Goal: Information Seeking & Learning: Learn about a topic

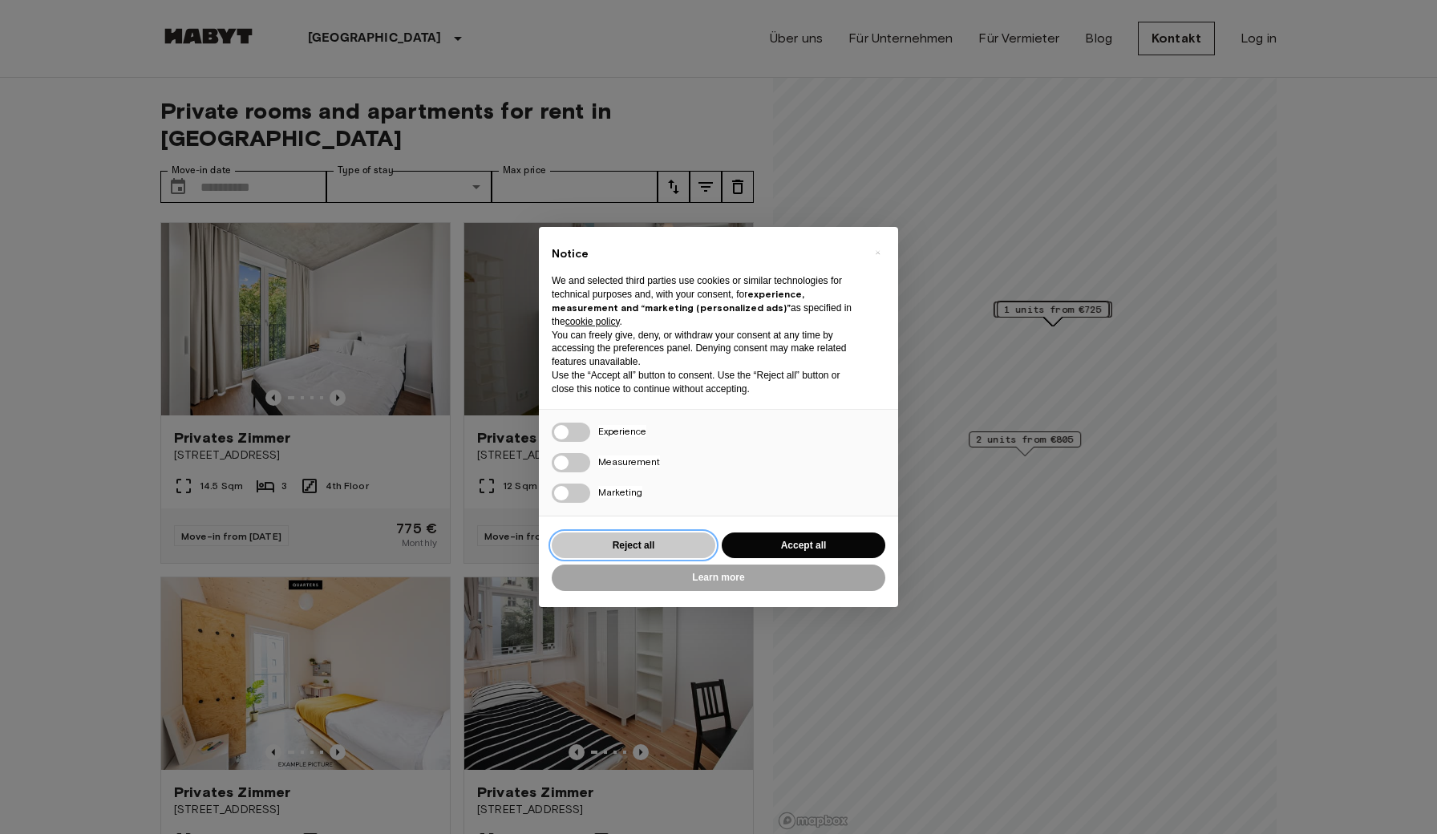
click at [675, 541] on button "Reject all" at bounding box center [634, 546] width 164 height 26
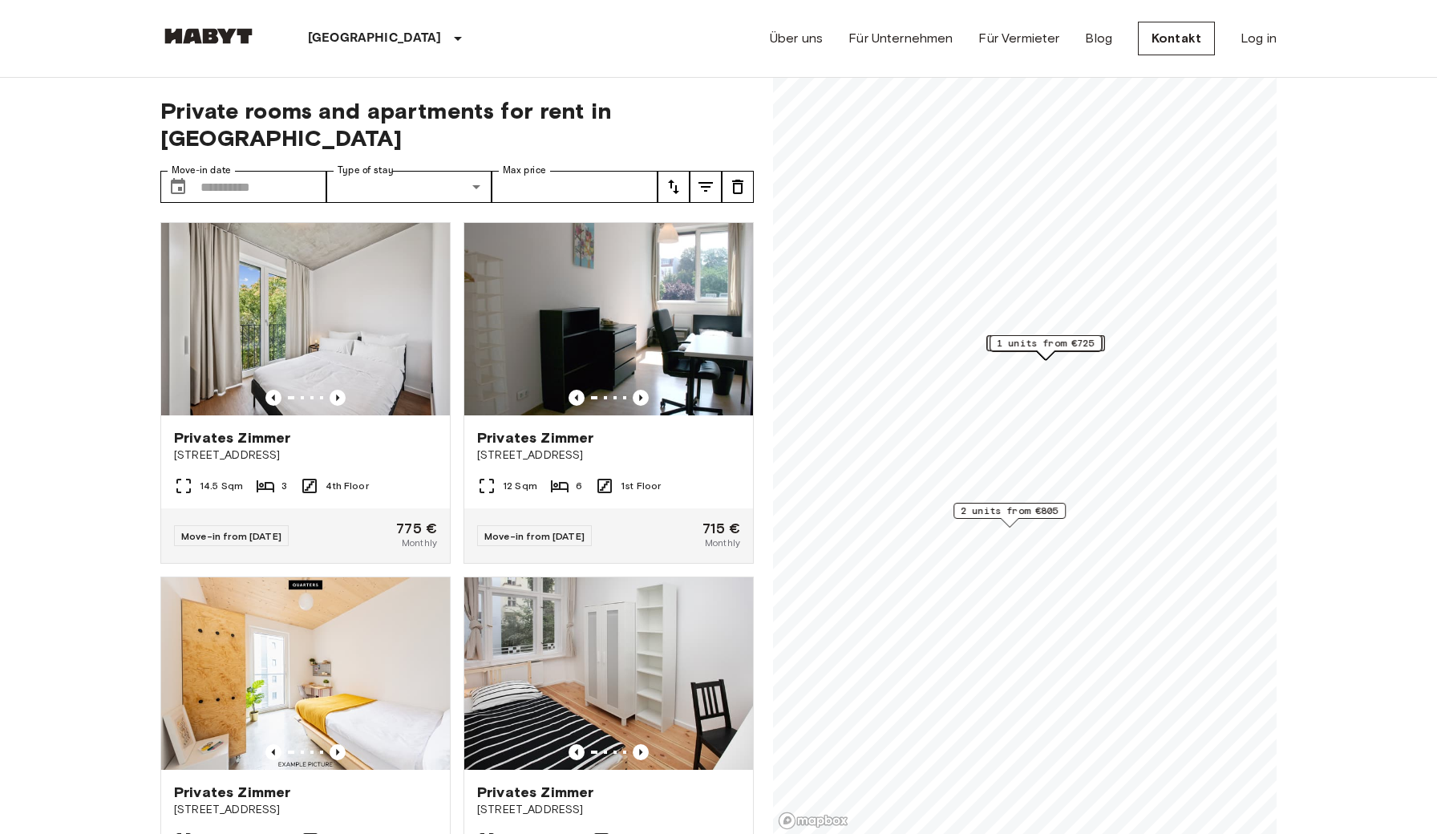
click at [663, 564] on div "Privates [PERSON_NAME] Ratiborstraße 9 9 Sqm 4 1st Floor Move-in from [DATE] 69…" at bounding box center [602, 741] width 303 height 354
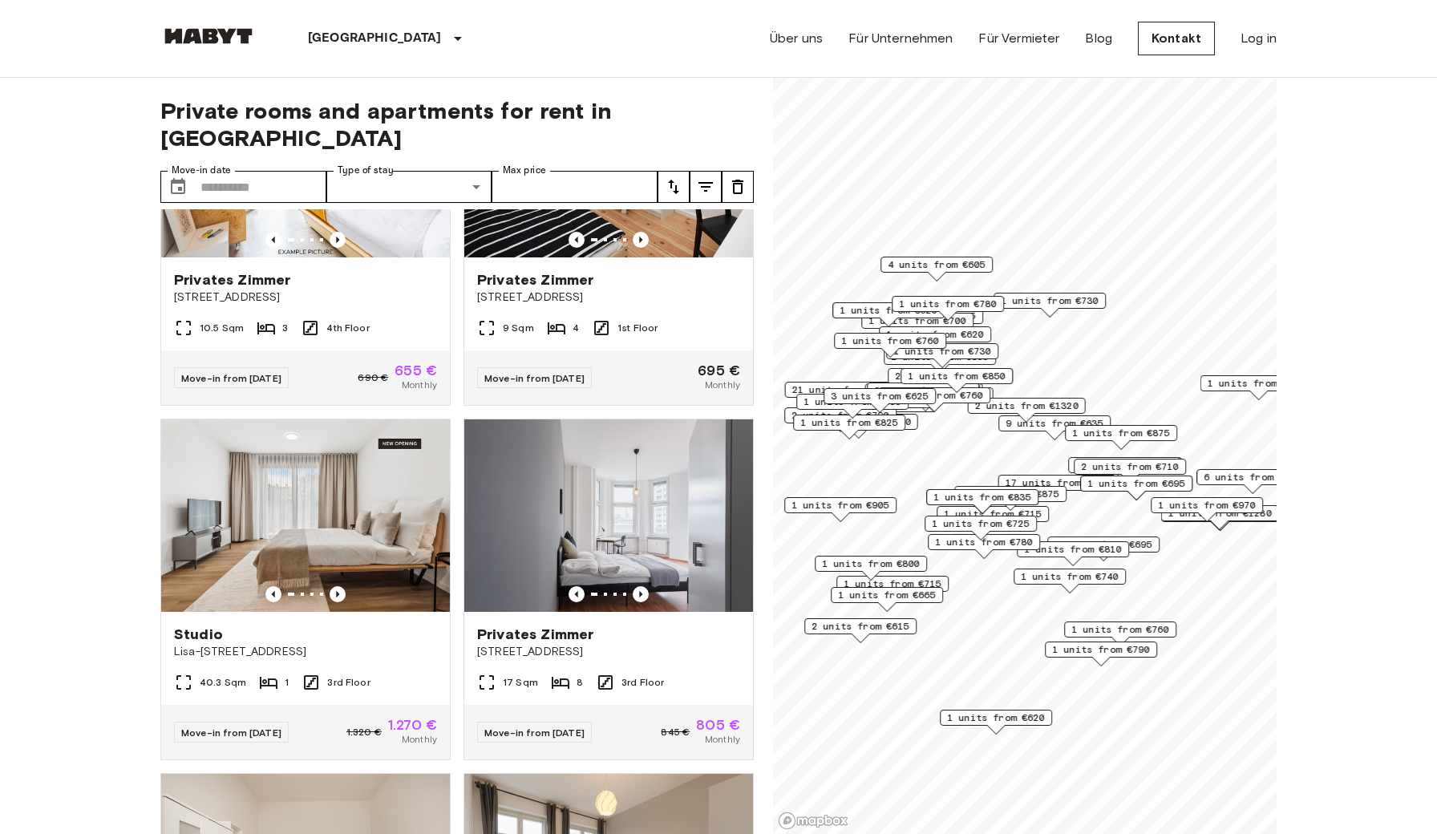
scroll to position [513, 0]
click at [340, 585] on icon "Previous image" at bounding box center [338, 593] width 16 height 16
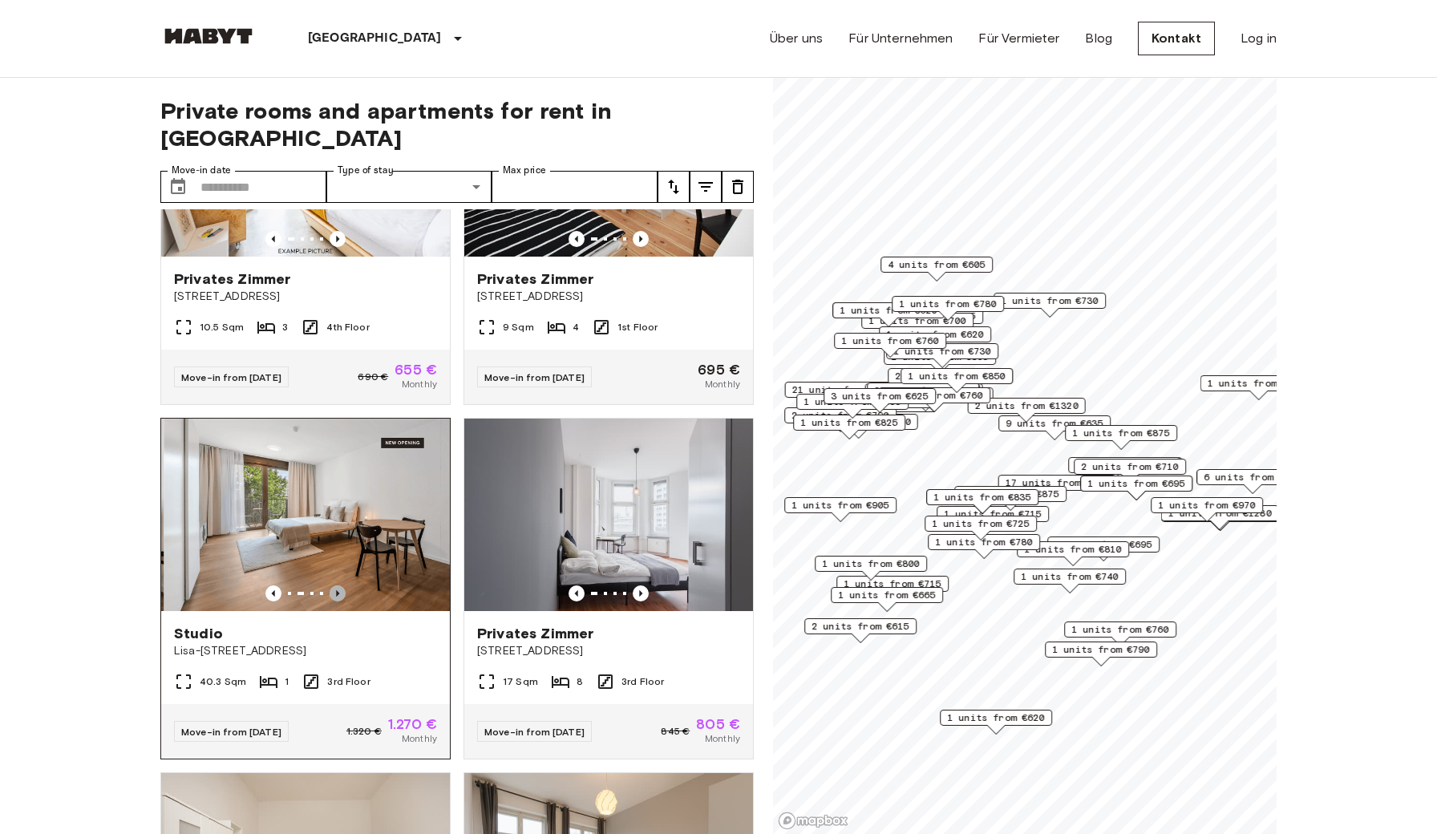
click at [340, 585] on icon "Previous image" at bounding box center [338, 593] width 16 height 16
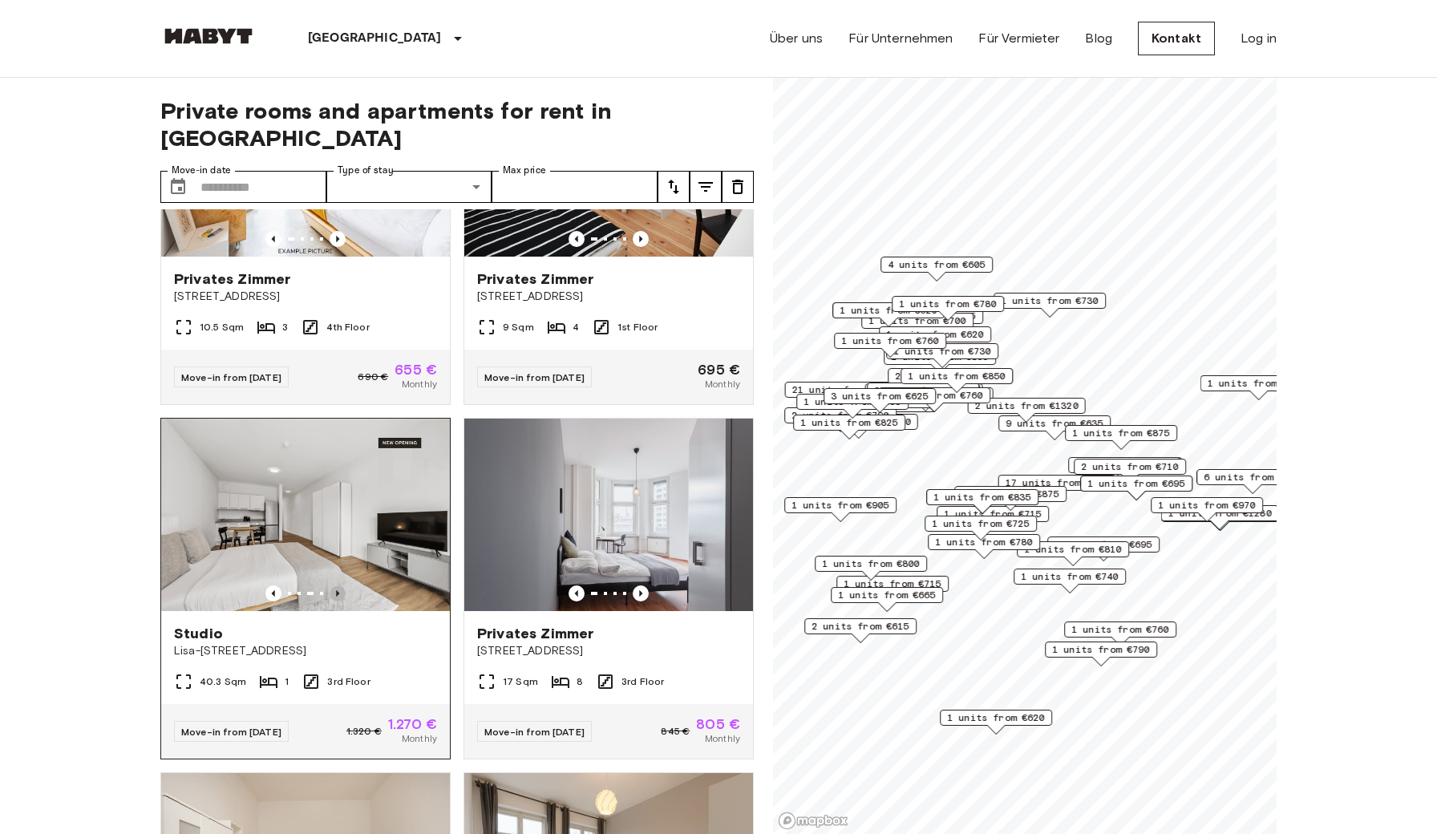
click at [340, 585] on icon "Previous image" at bounding box center [338, 593] width 16 height 16
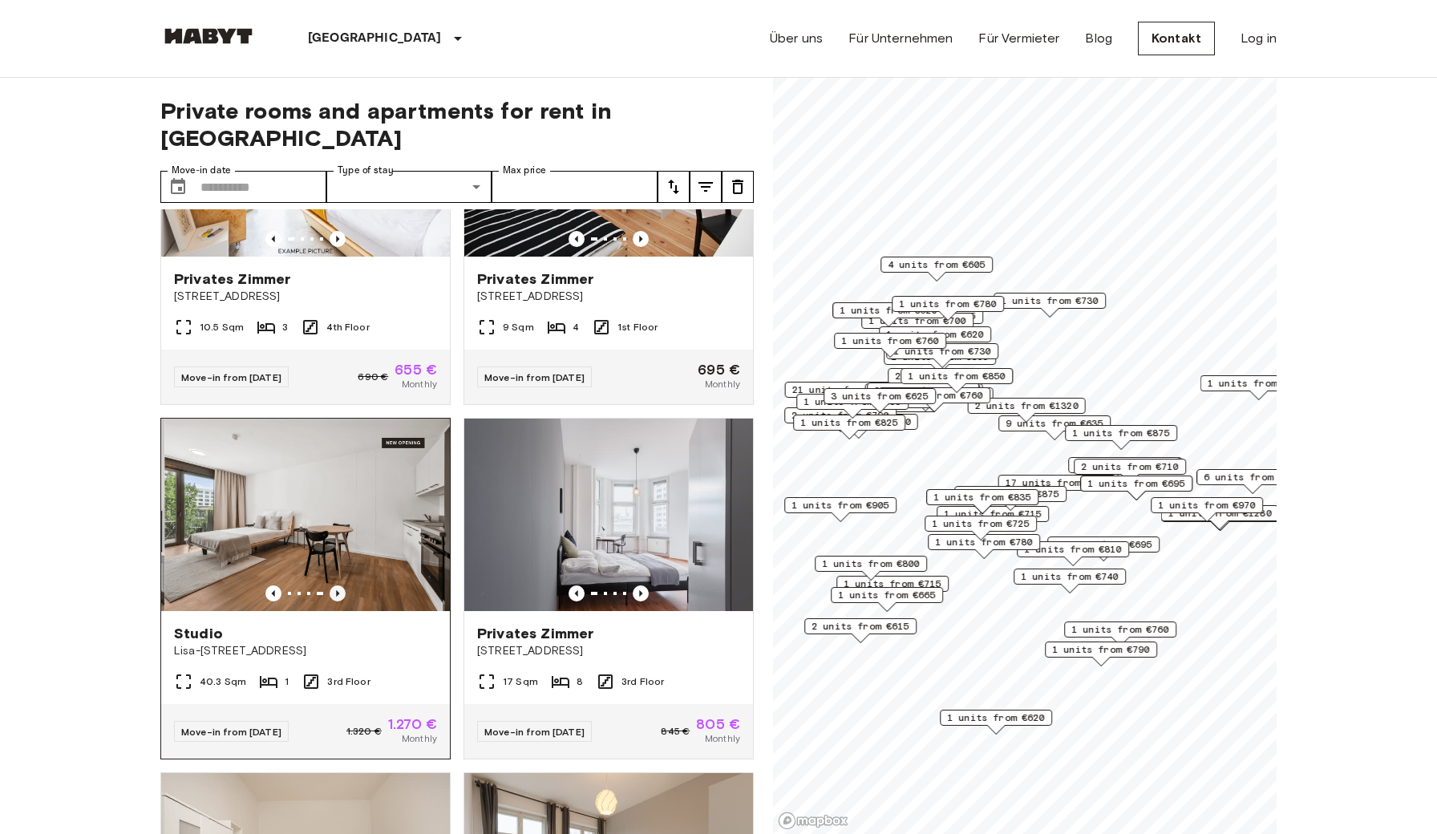
click at [340, 585] on icon "Previous image" at bounding box center [338, 593] width 16 height 16
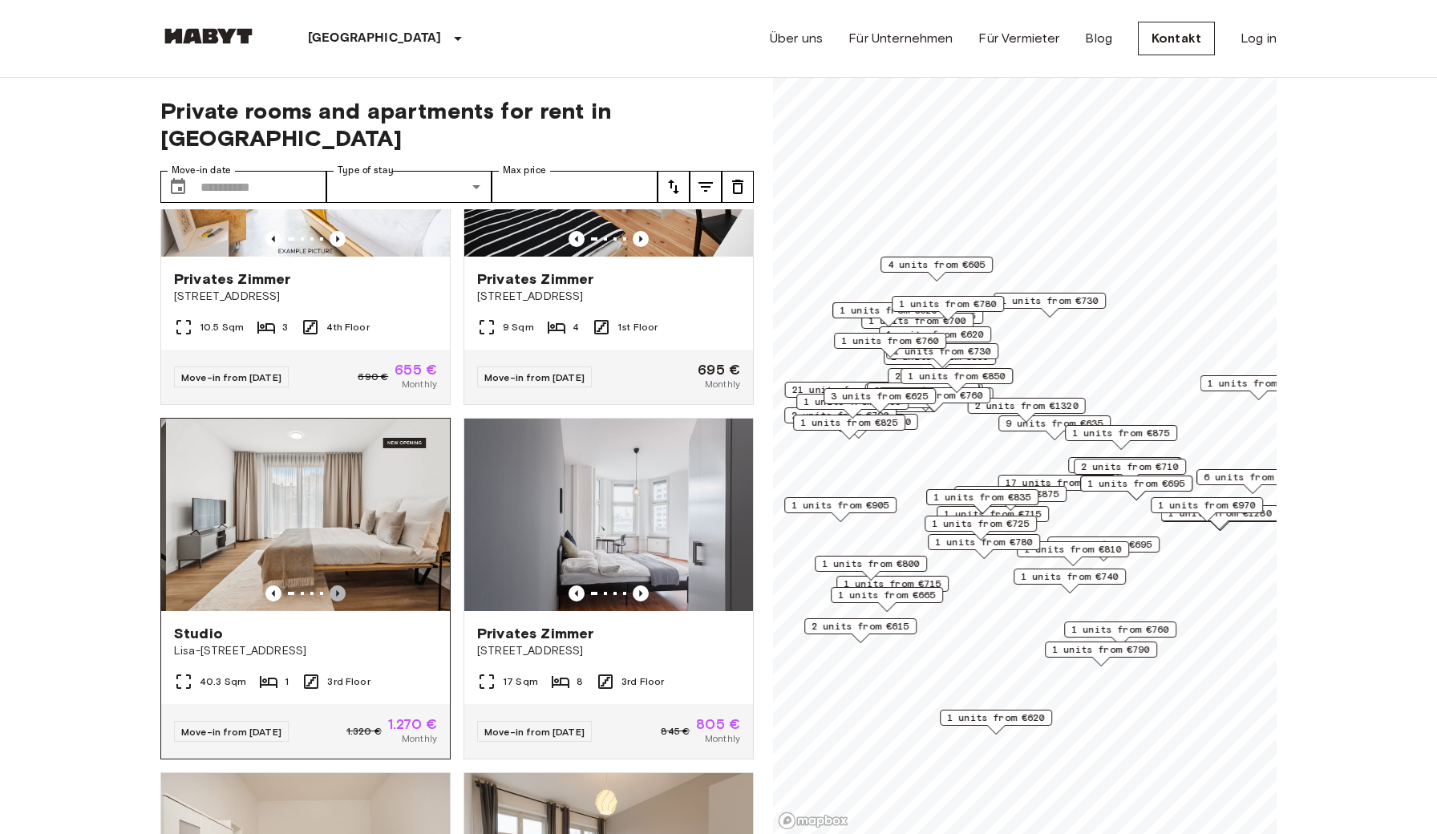
click at [340, 585] on icon "Previous image" at bounding box center [338, 593] width 16 height 16
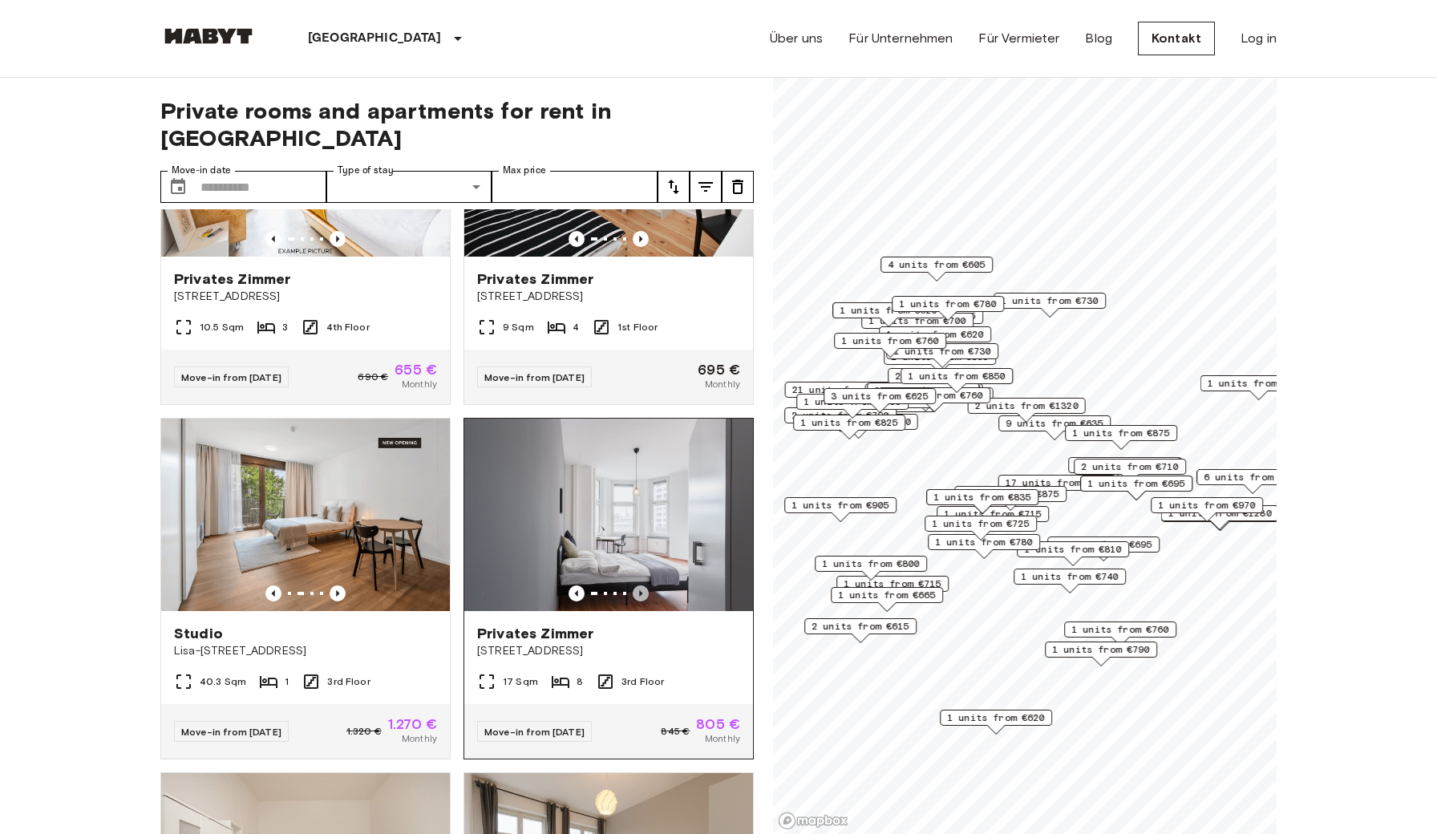
click at [643, 585] on icon "Previous image" at bounding box center [641, 593] width 16 height 16
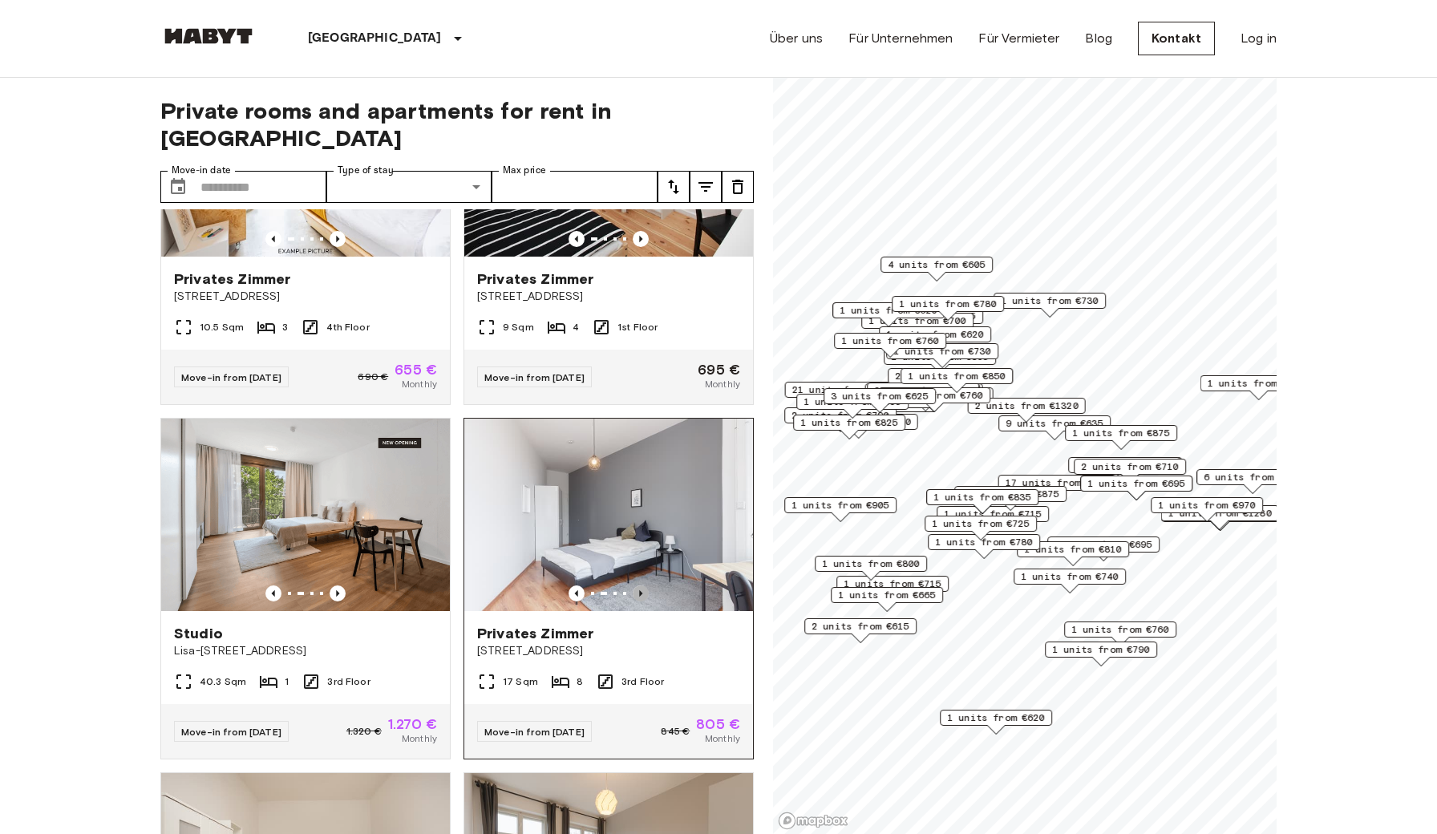
click at [643, 585] on icon "Previous image" at bounding box center [641, 593] width 16 height 16
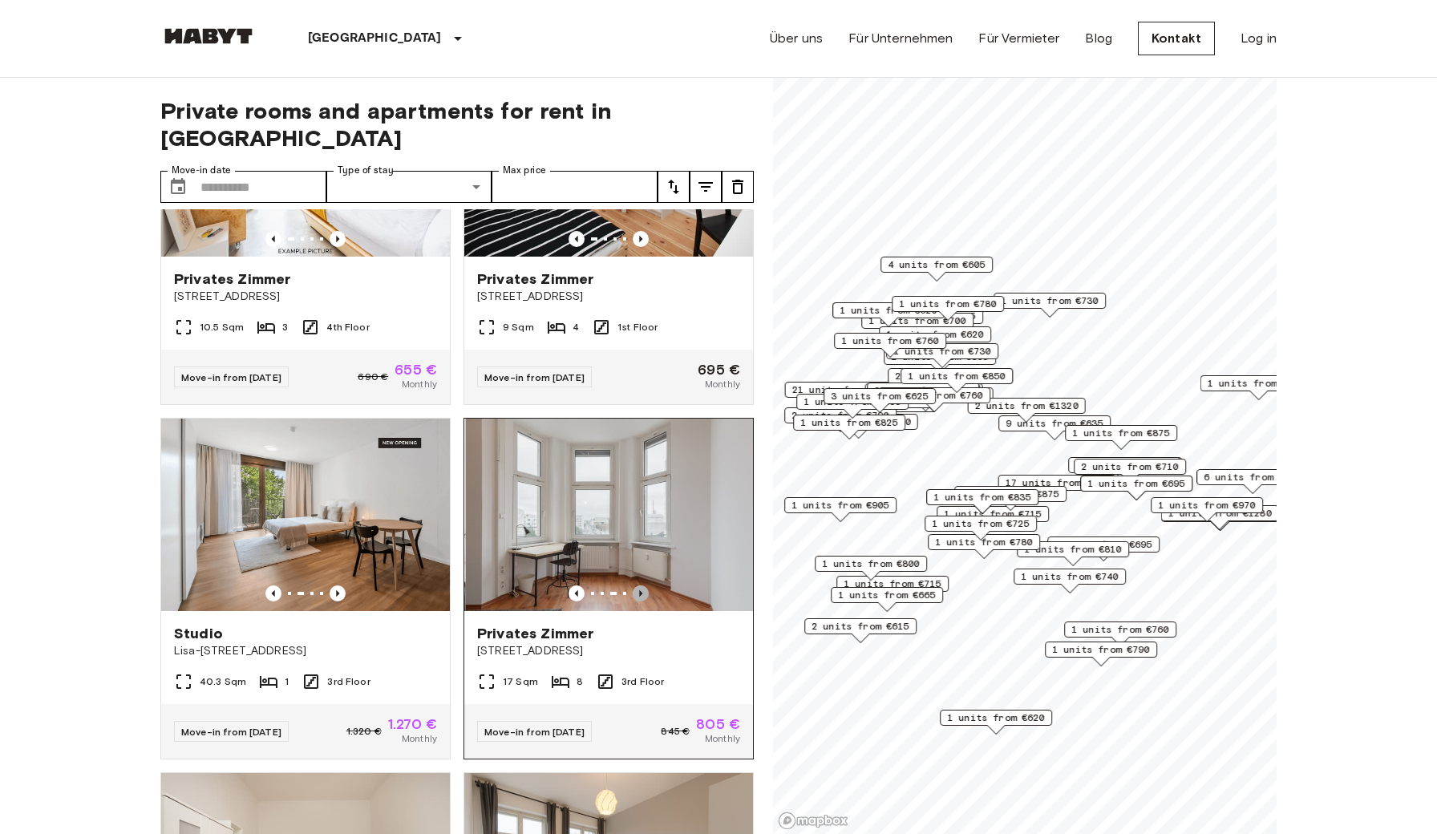
click at [643, 585] on icon "Previous image" at bounding box center [641, 593] width 16 height 16
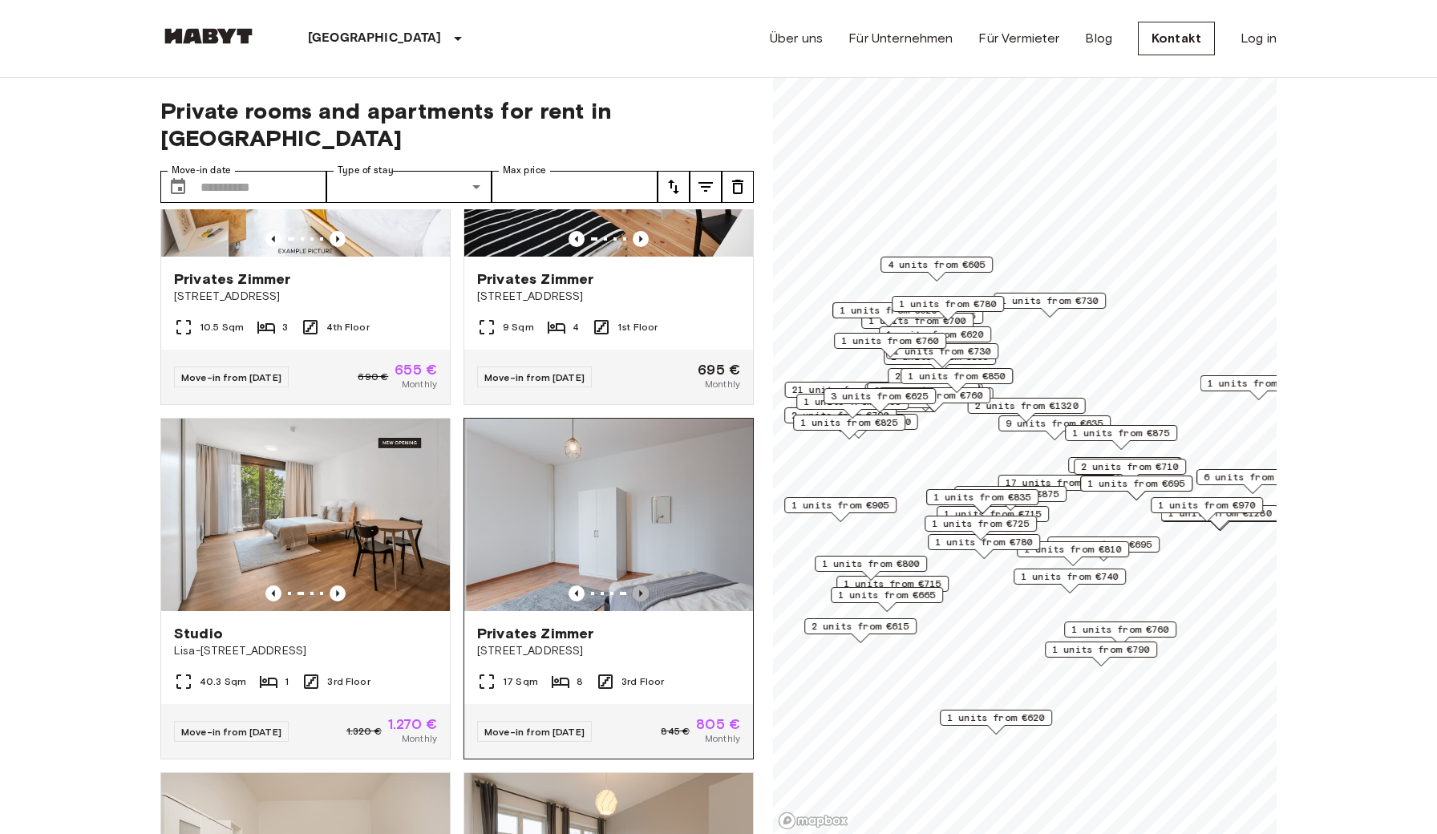
click at [643, 585] on icon "Previous image" at bounding box center [641, 593] width 16 height 16
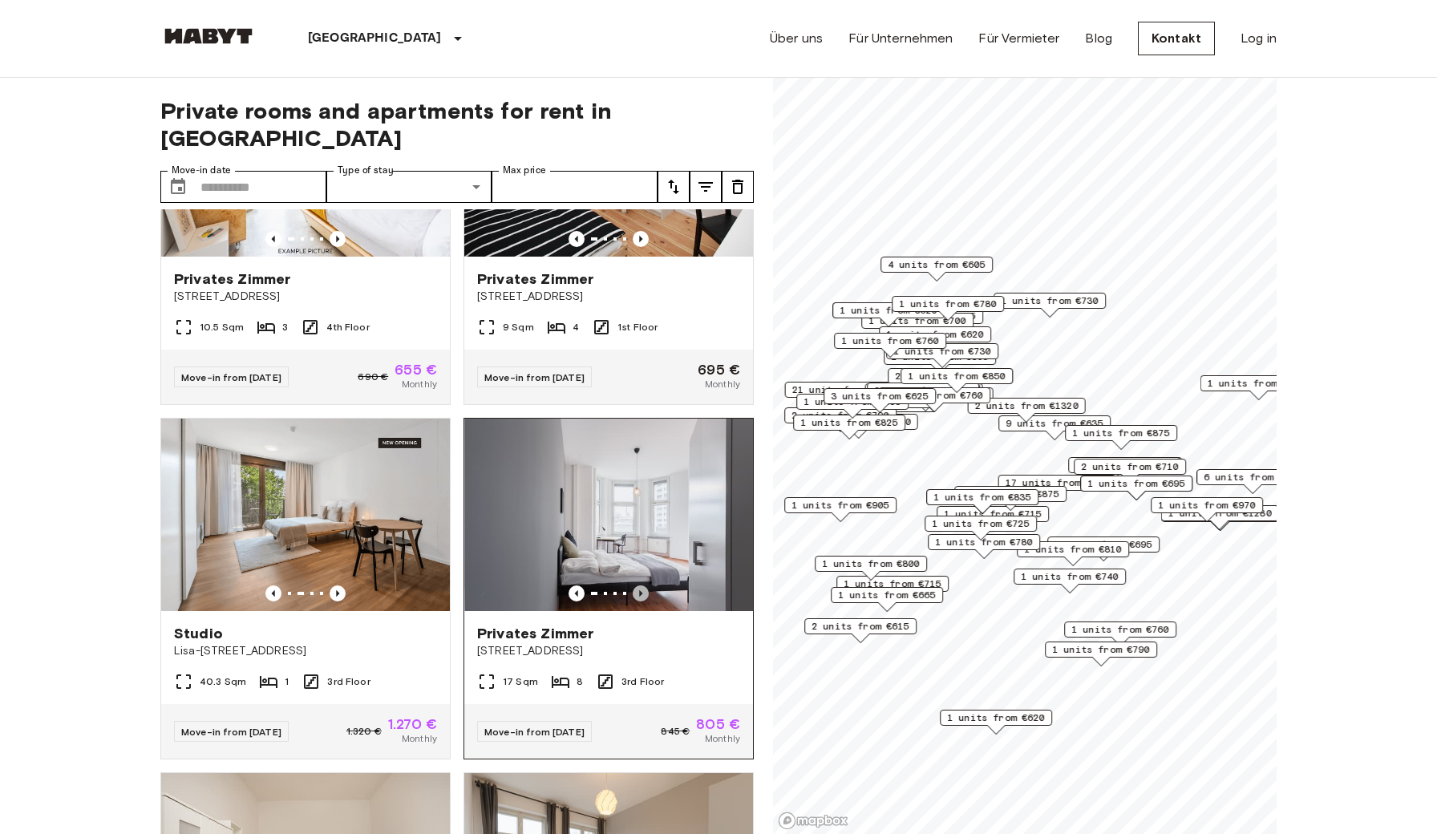
click at [643, 585] on icon "Previous image" at bounding box center [641, 593] width 16 height 16
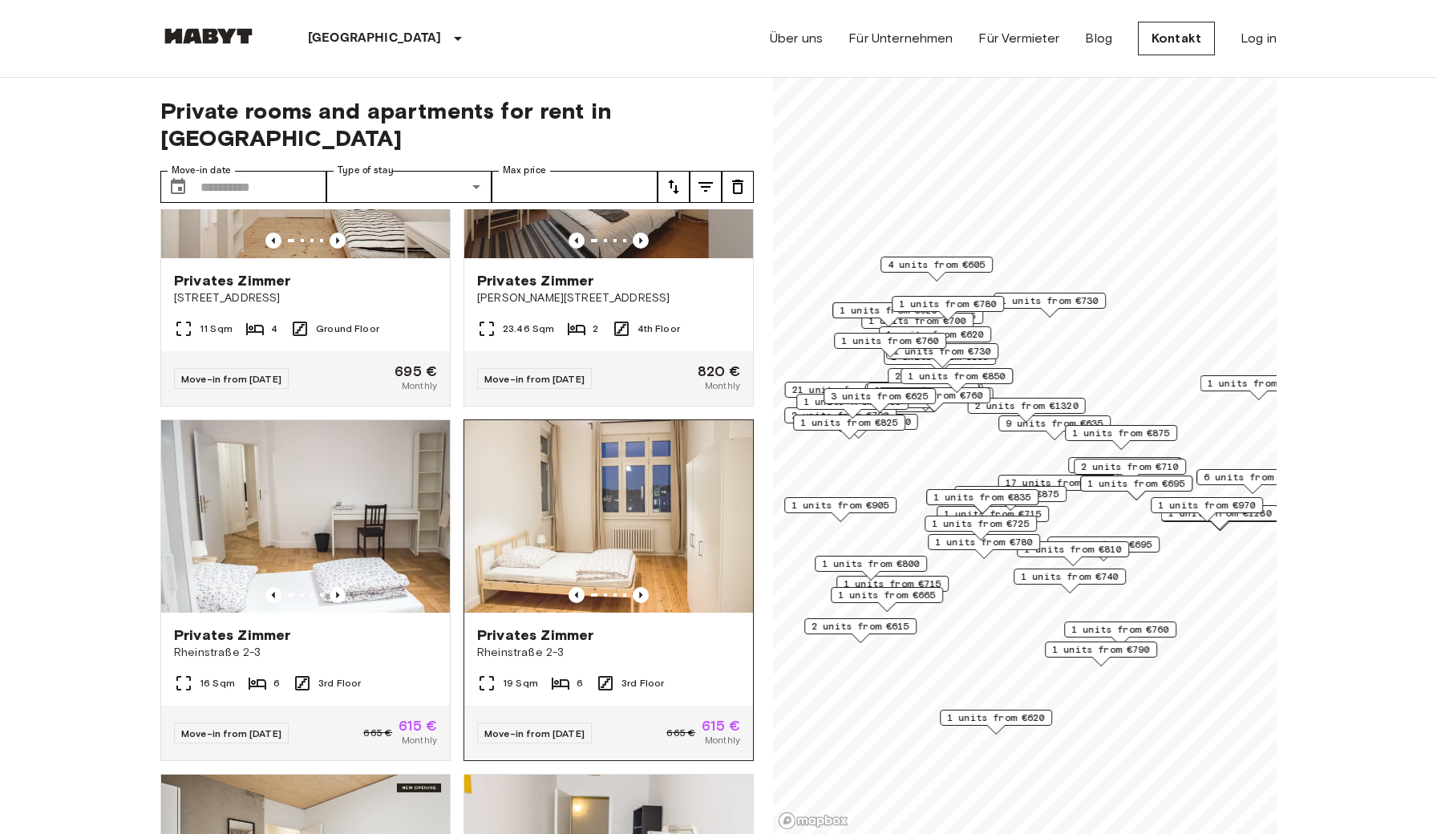
scroll to position [1222, 0]
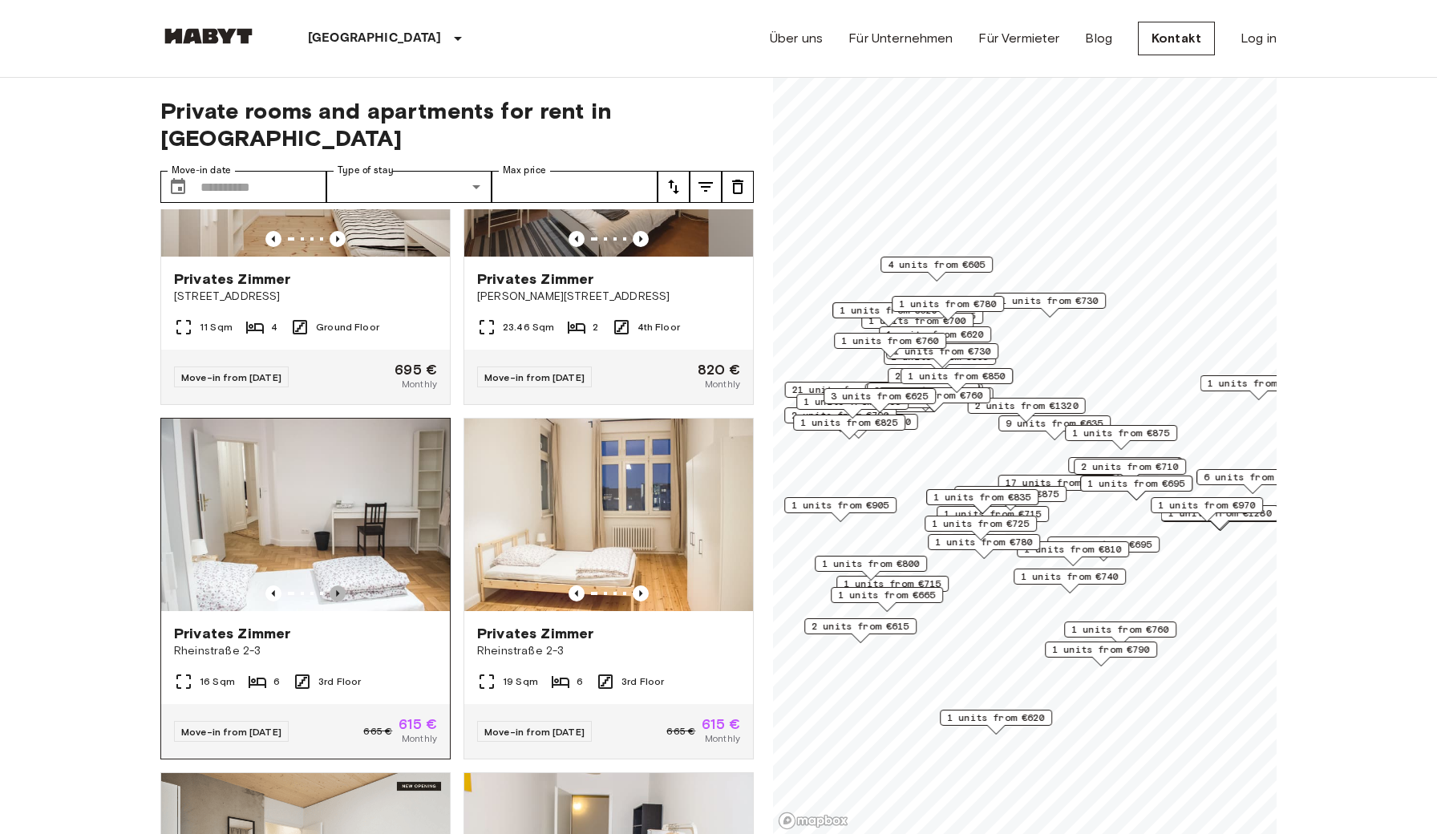
click at [340, 585] on icon "Previous image" at bounding box center [338, 593] width 16 height 16
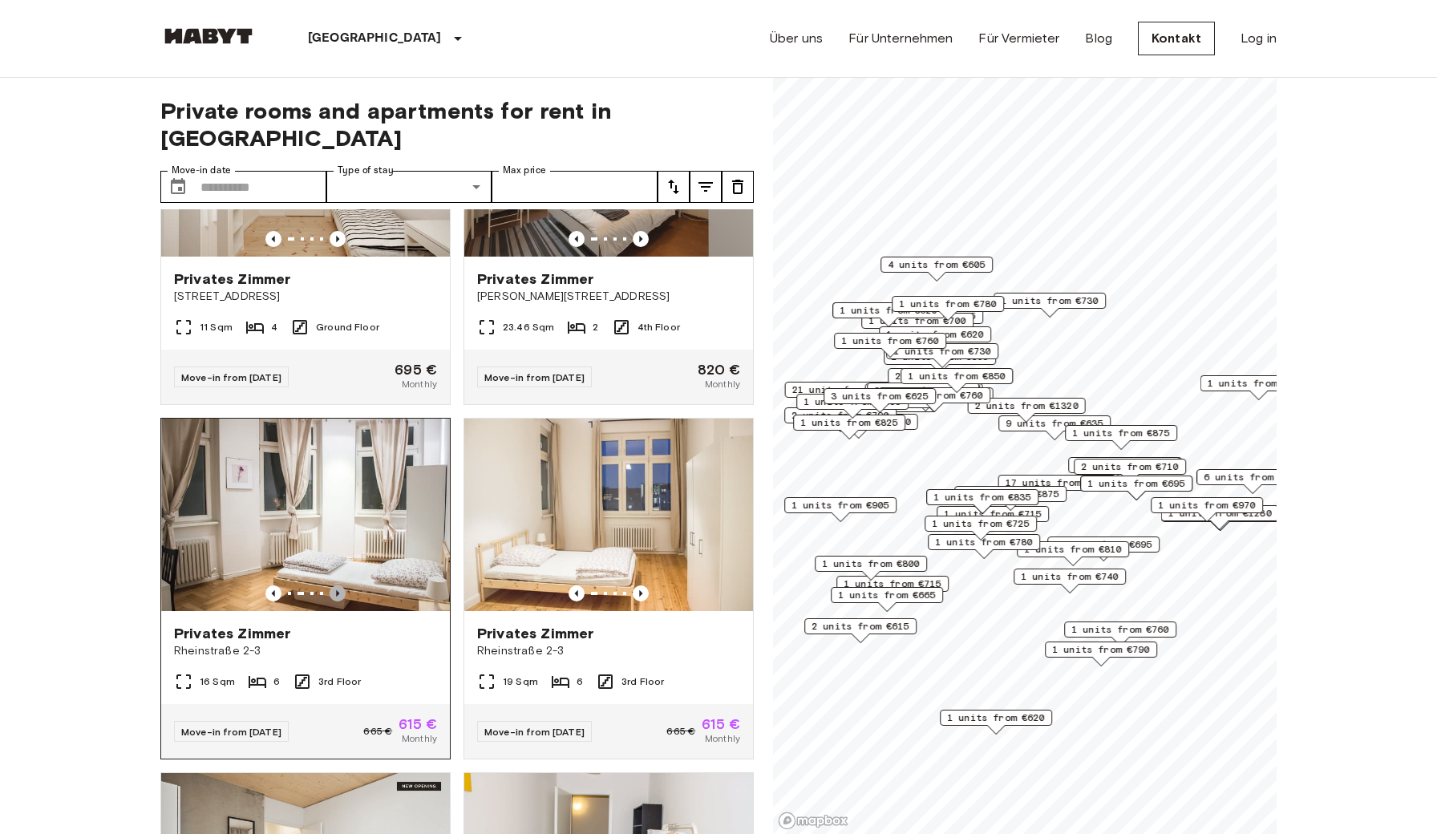
click at [338, 590] on icon "Previous image" at bounding box center [337, 593] width 3 height 6
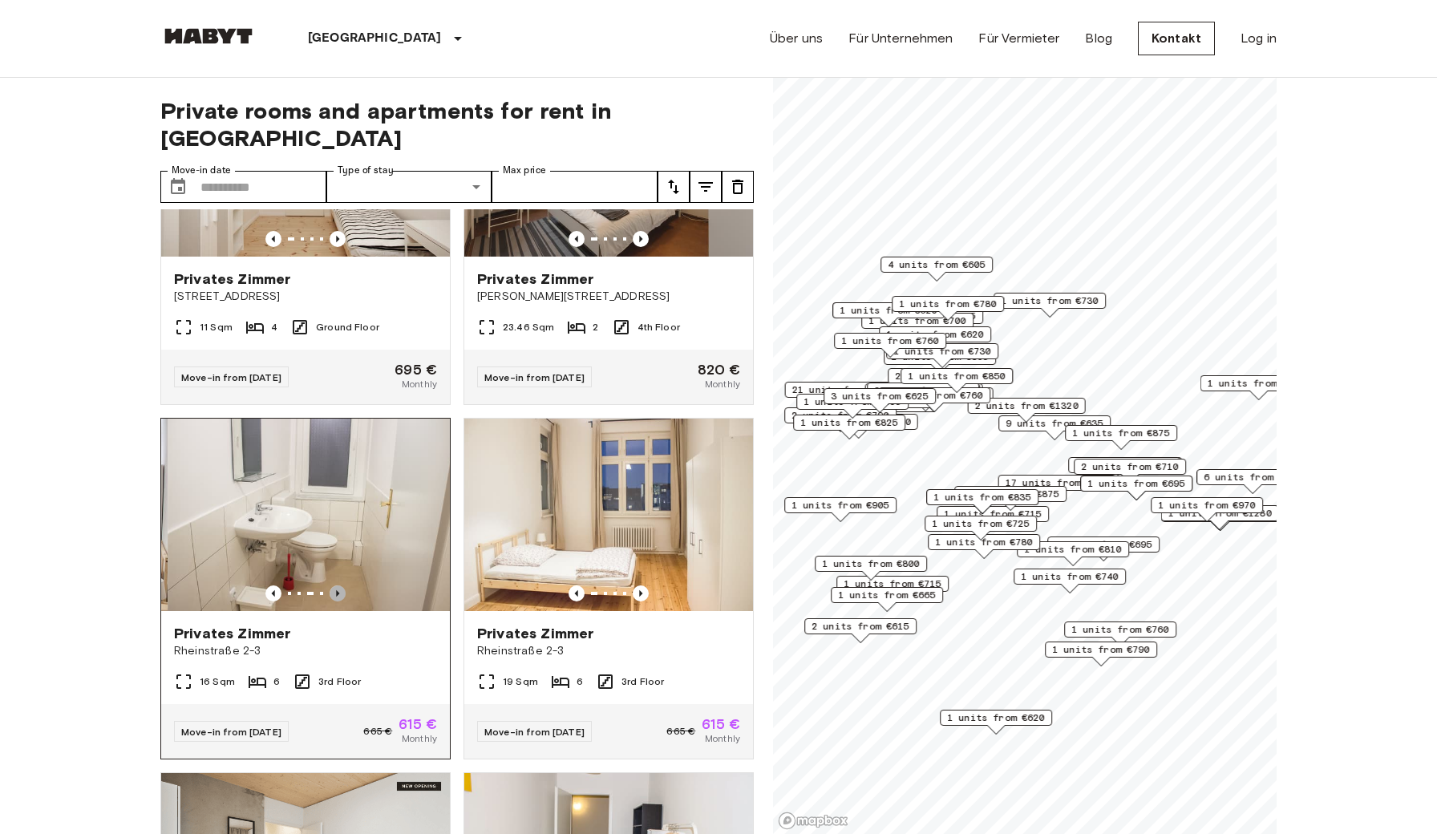
click at [338, 590] on icon "Previous image" at bounding box center [337, 593] width 3 height 6
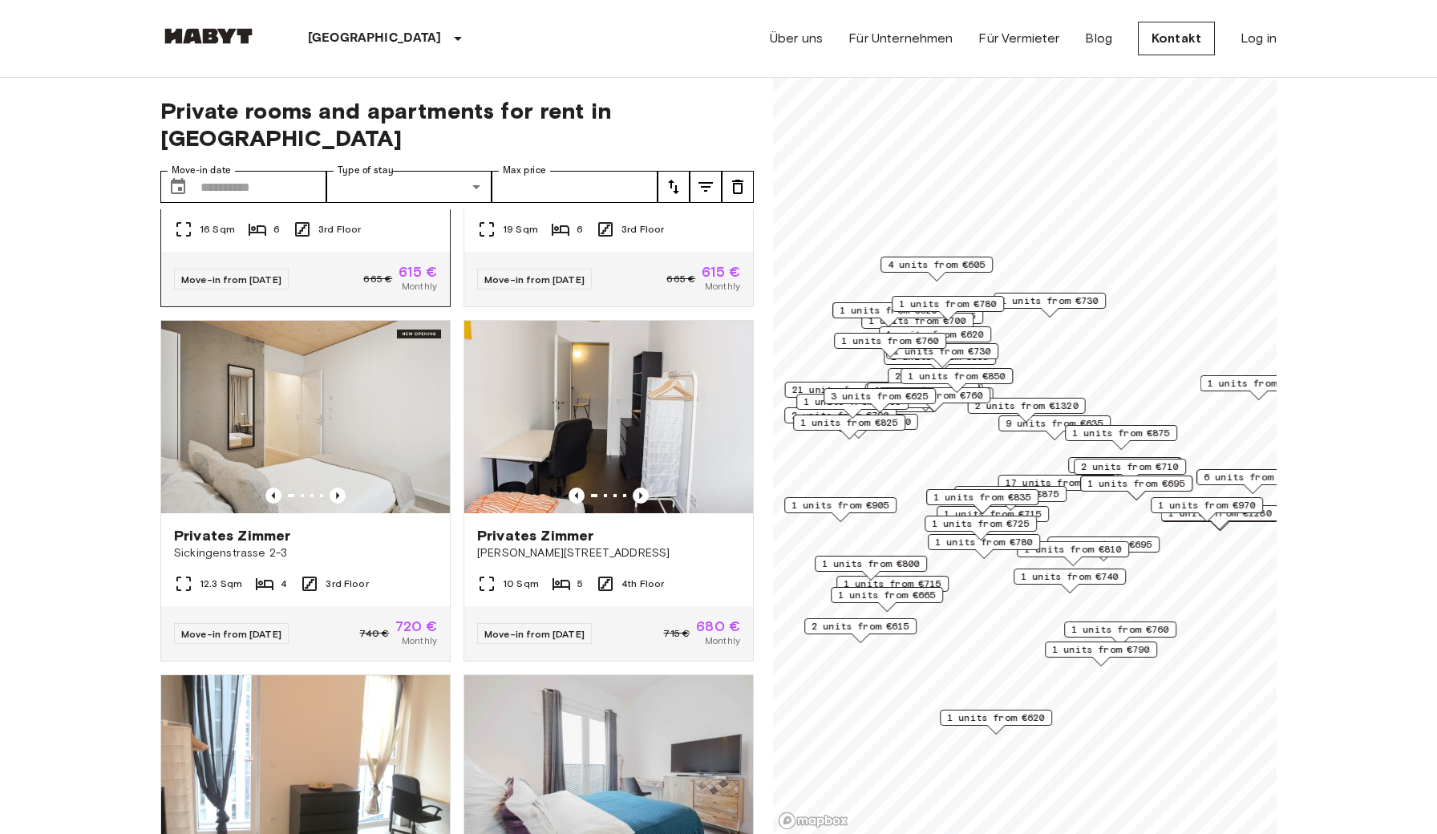
scroll to position [1675, 0]
click at [339, 487] on icon "Previous image" at bounding box center [338, 495] width 16 height 16
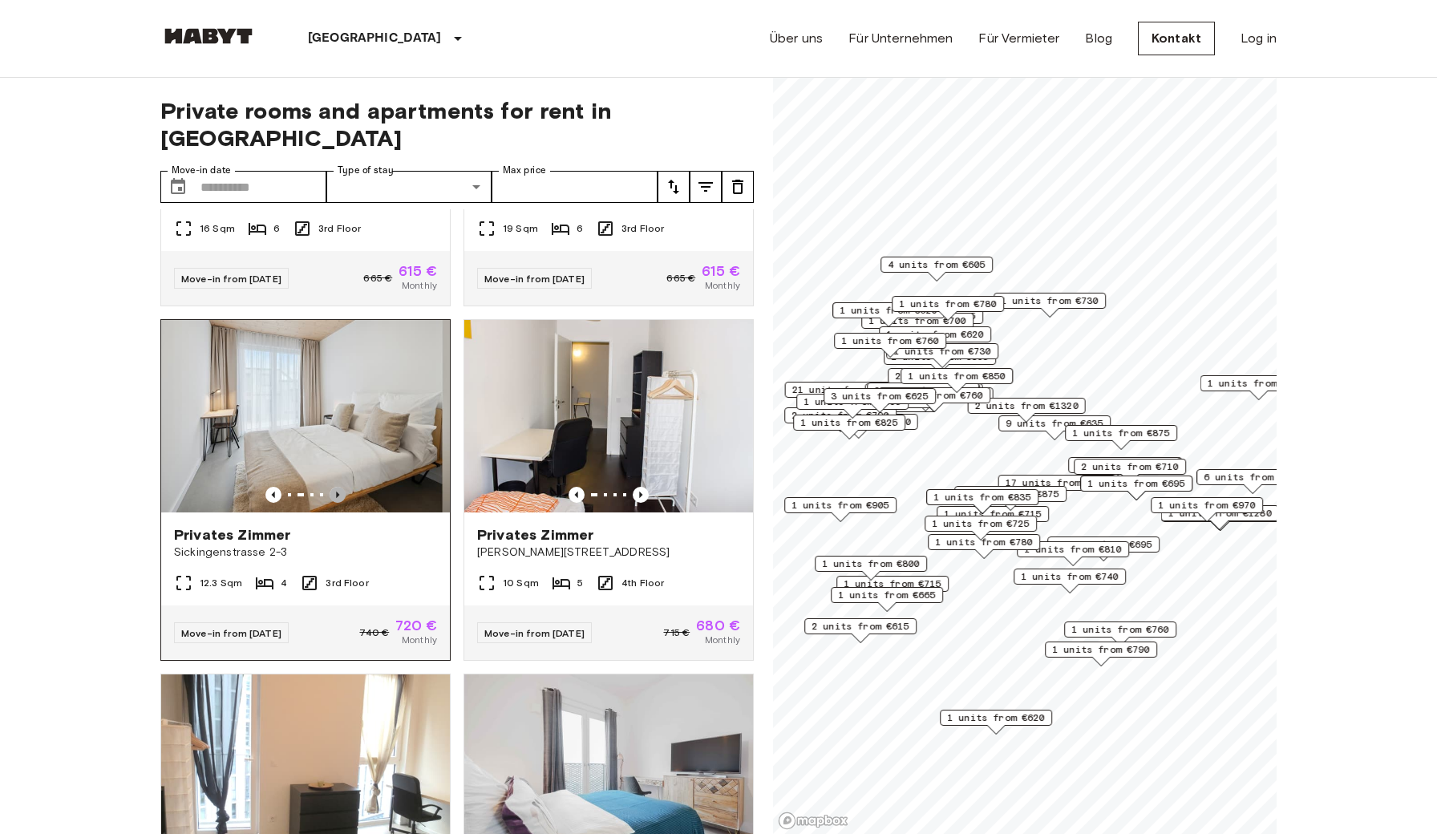
click at [339, 487] on icon "Previous image" at bounding box center [338, 495] width 16 height 16
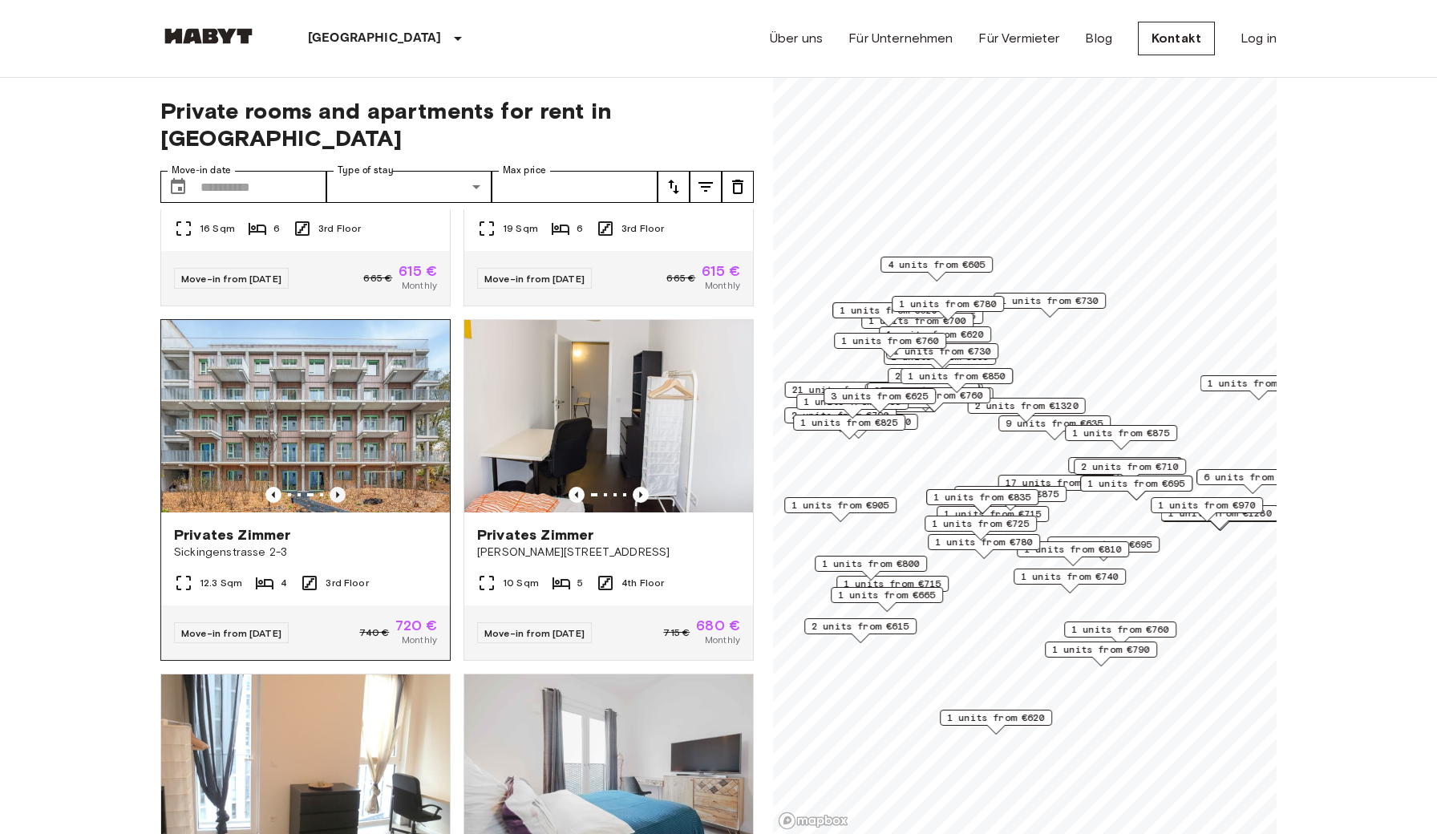
click at [339, 487] on icon "Previous image" at bounding box center [338, 495] width 16 height 16
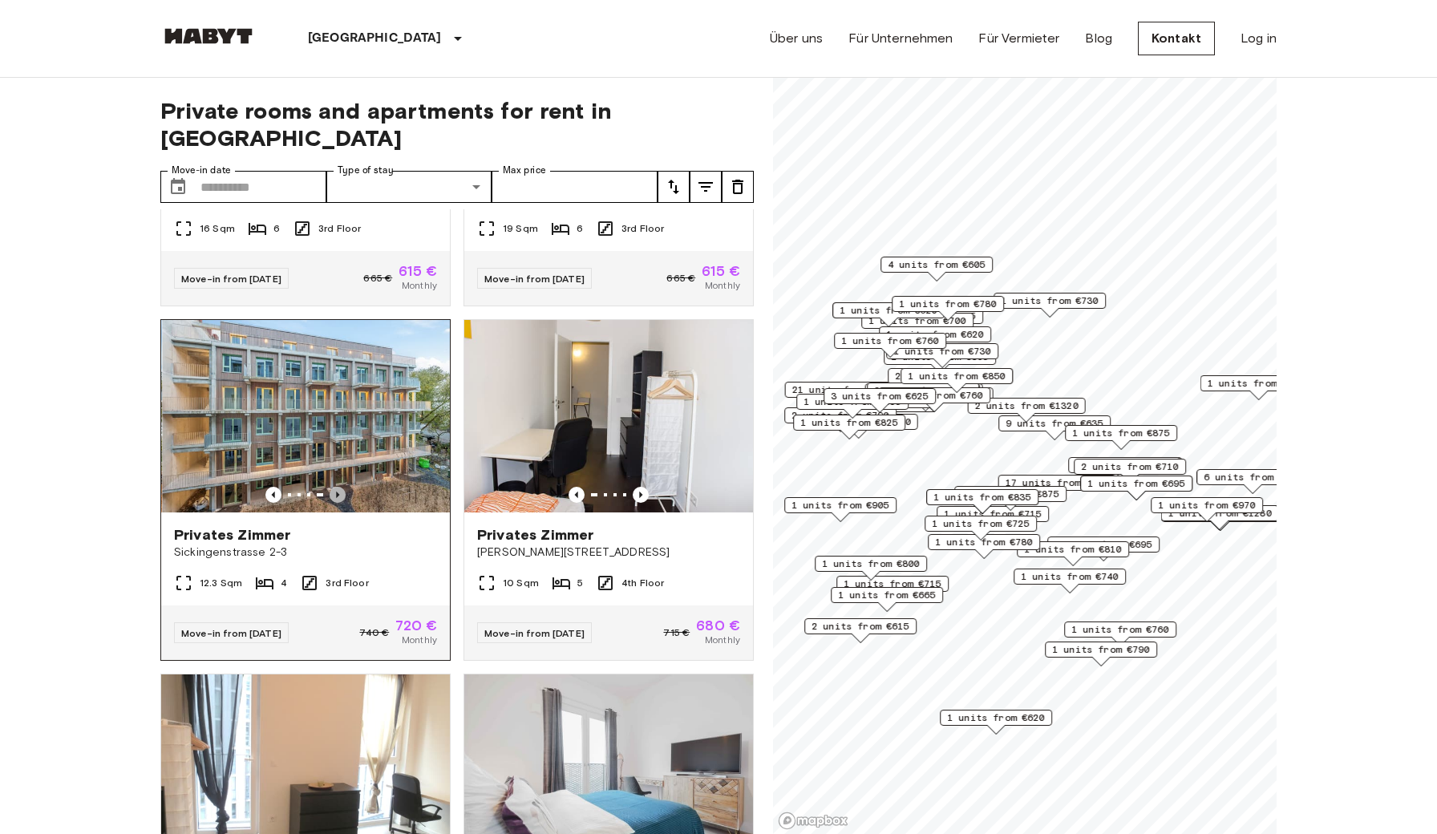
click at [339, 487] on icon "Previous image" at bounding box center [338, 495] width 16 height 16
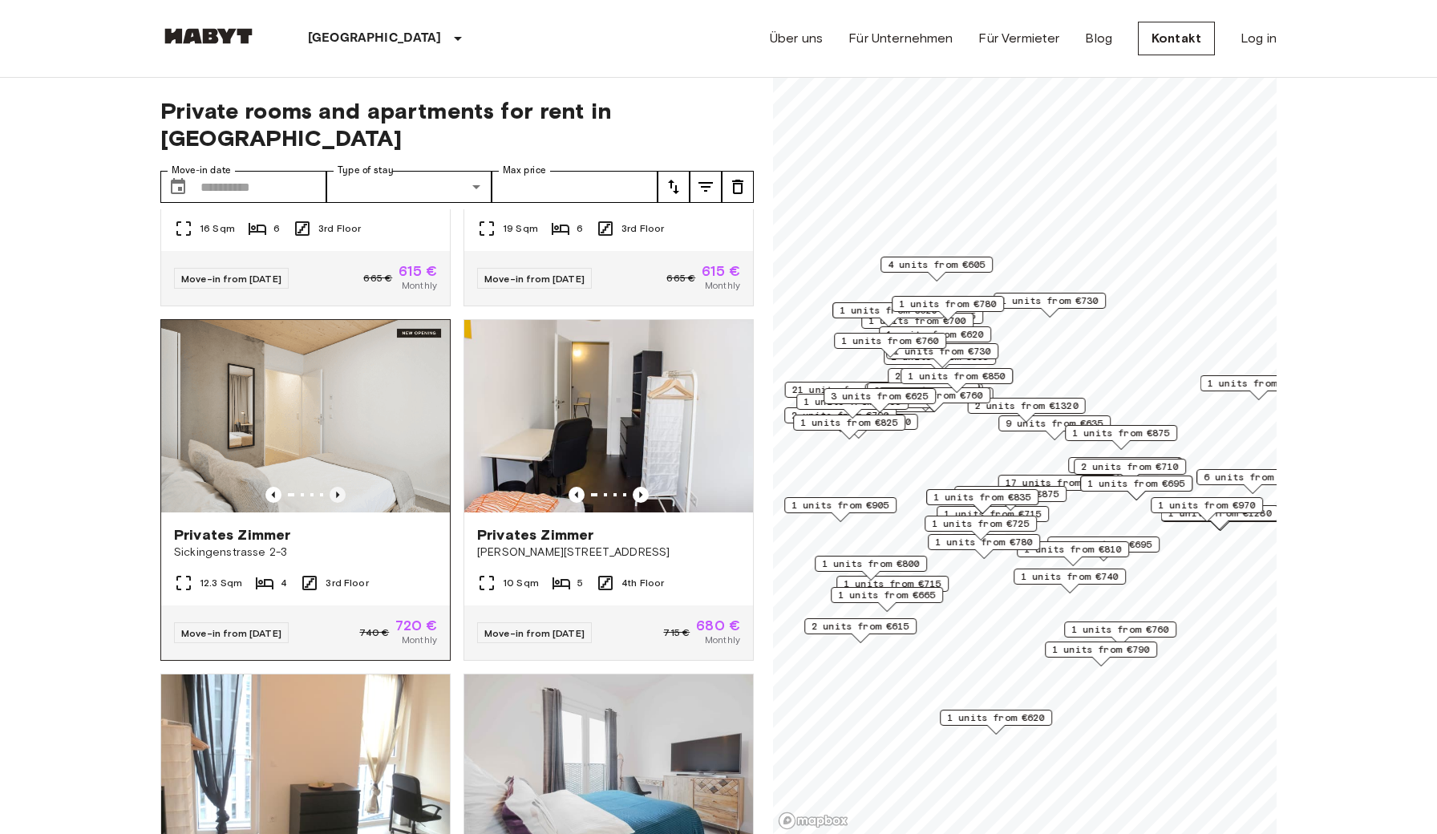
click at [339, 487] on icon "Previous image" at bounding box center [338, 495] width 16 height 16
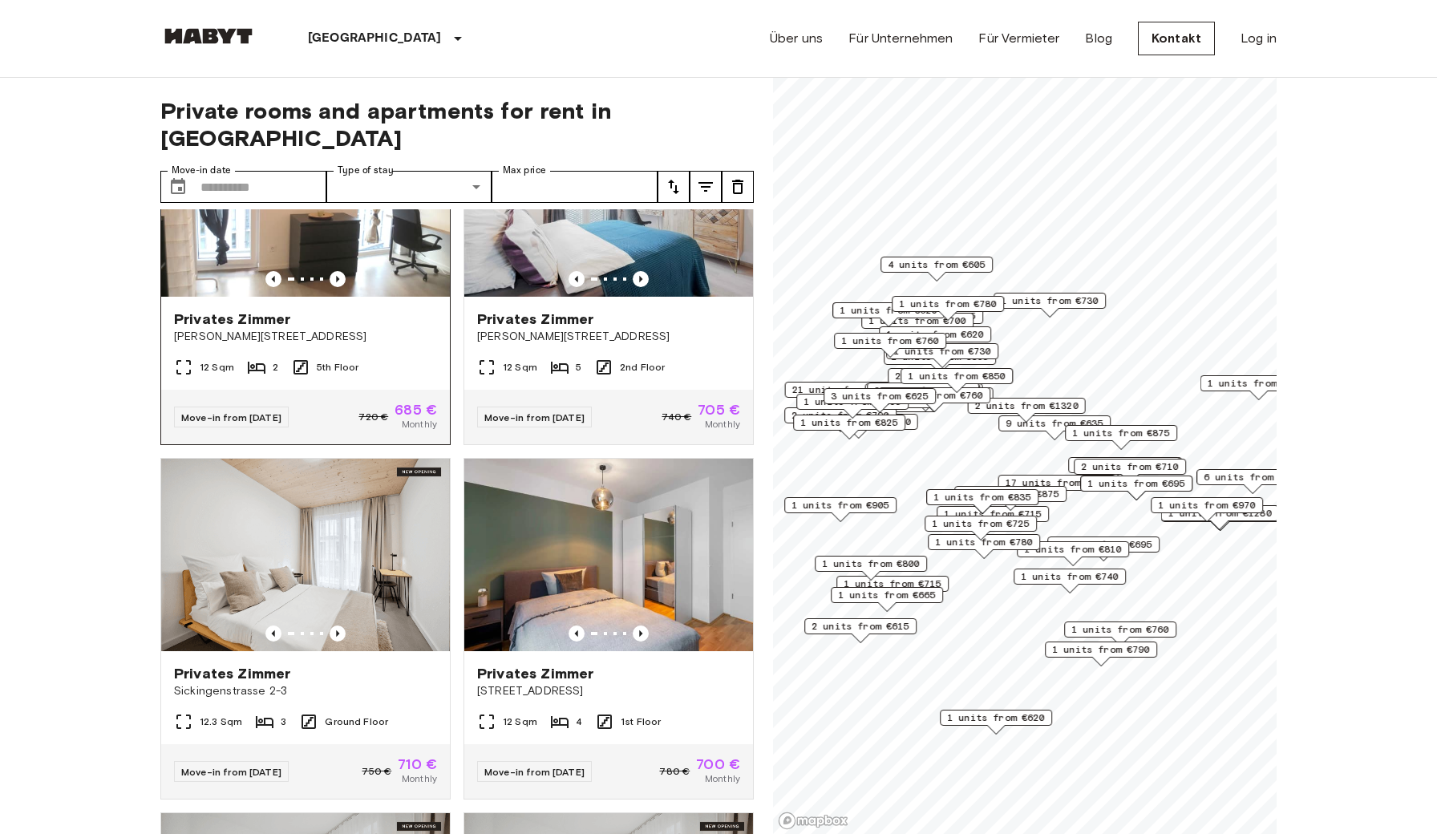
scroll to position [2295, 0]
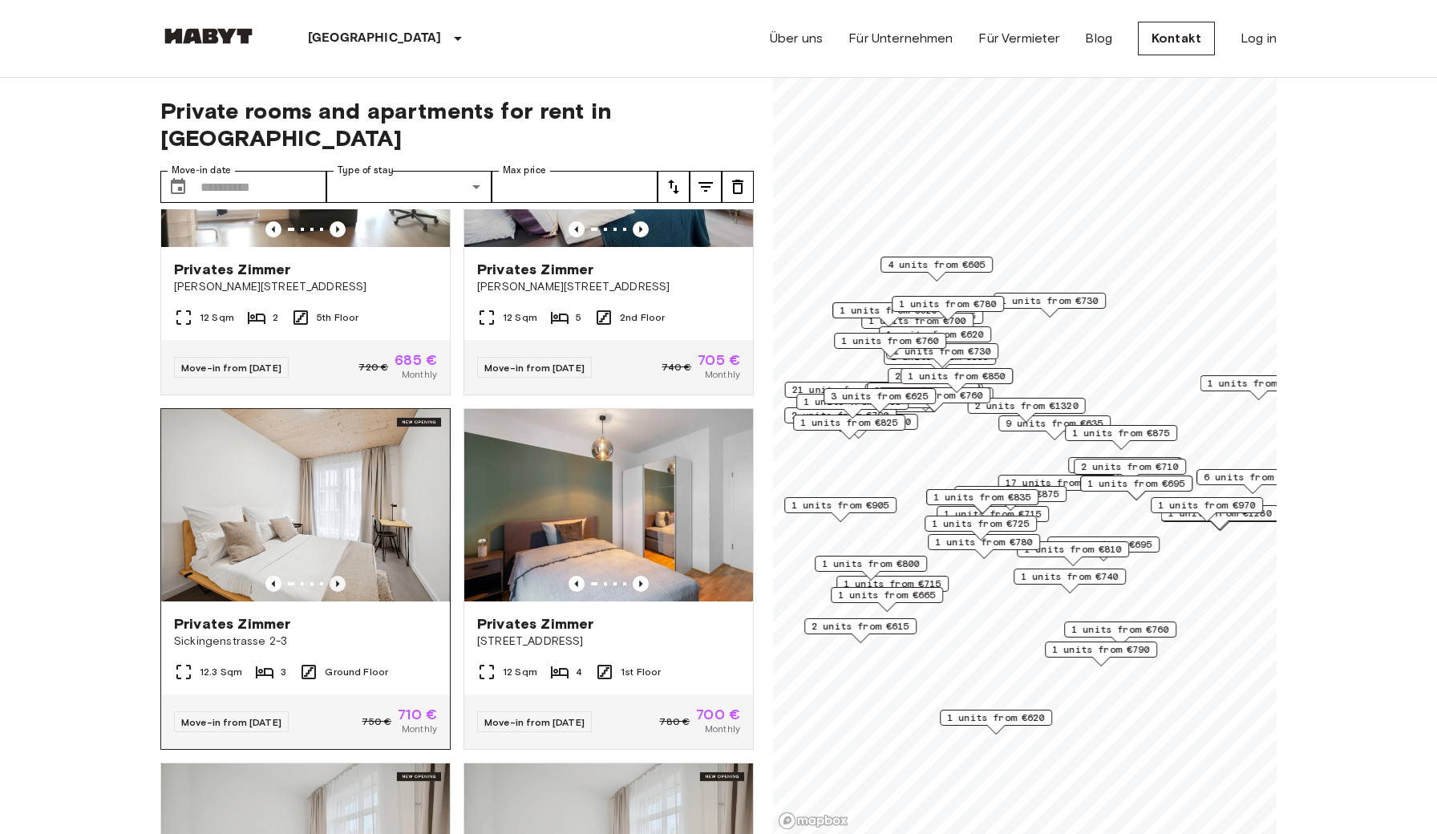
click at [338, 581] on icon "Previous image" at bounding box center [337, 584] width 3 height 6
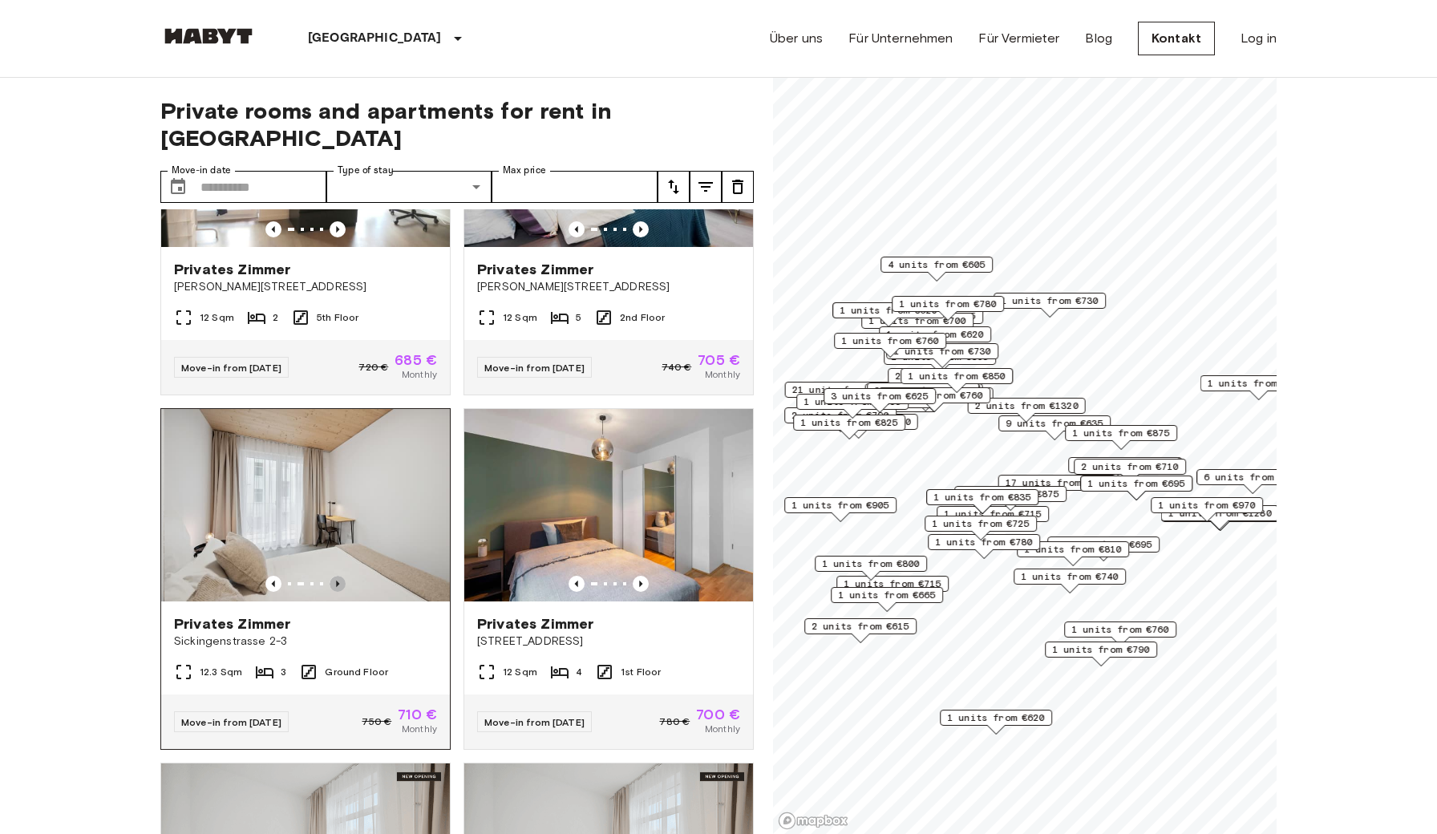
click at [338, 581] on icon "Previous image" at bounding box center [337, 584] width 3 height 6
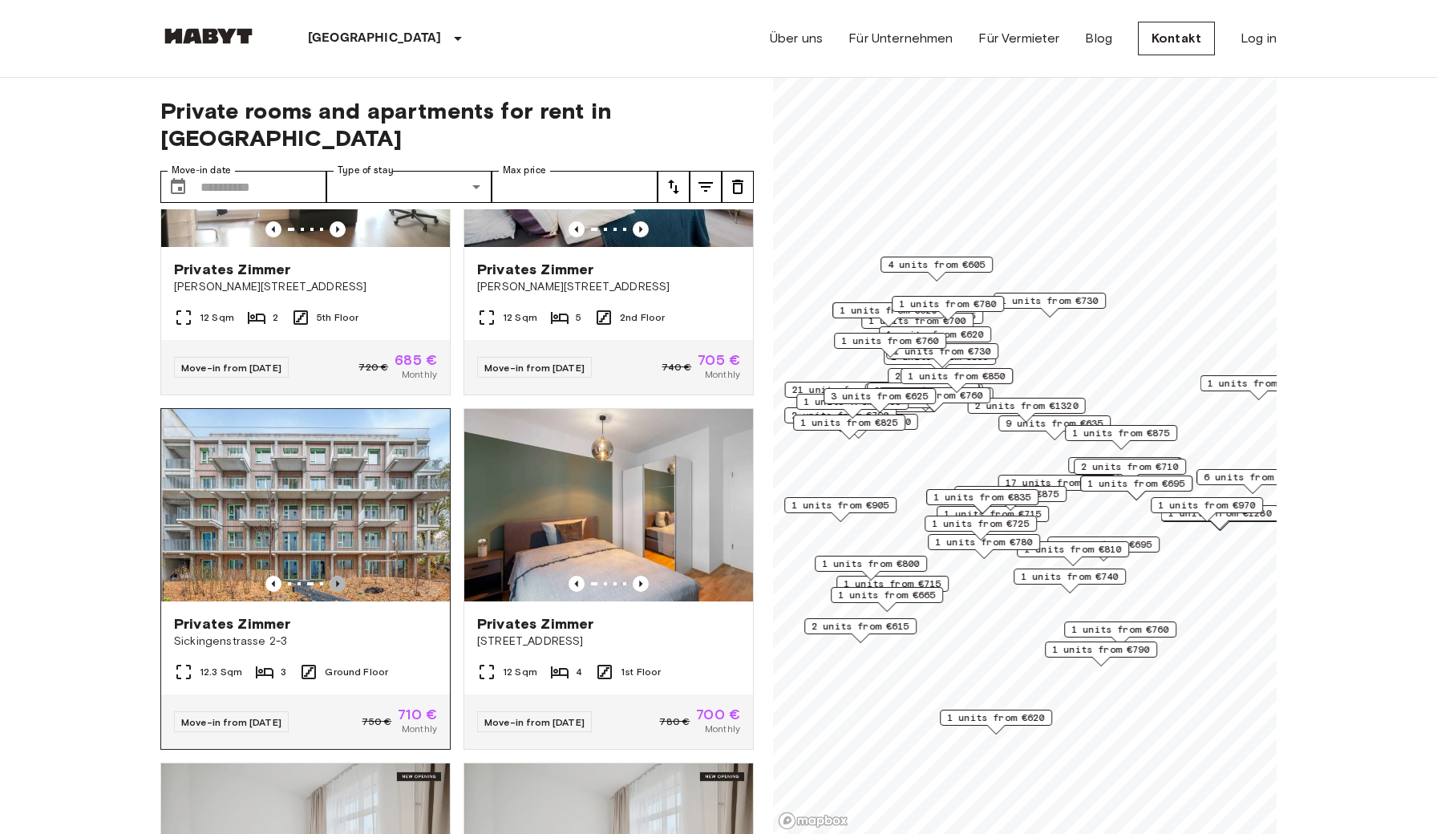
click at [338, 581] on icon "Previous image" at bounding box center [337, 584] width 3 height 6
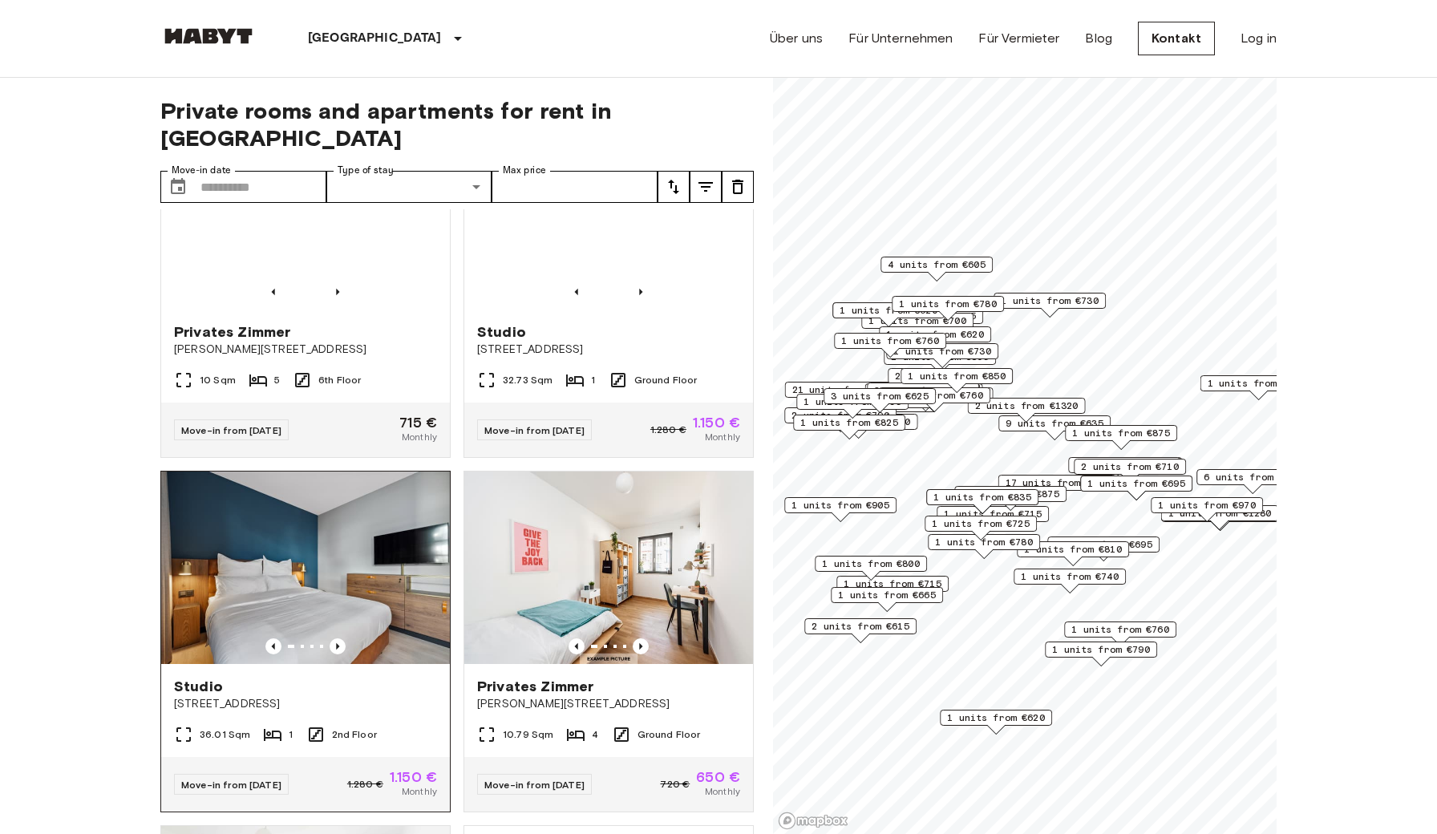
scroll to position [3297, 0]
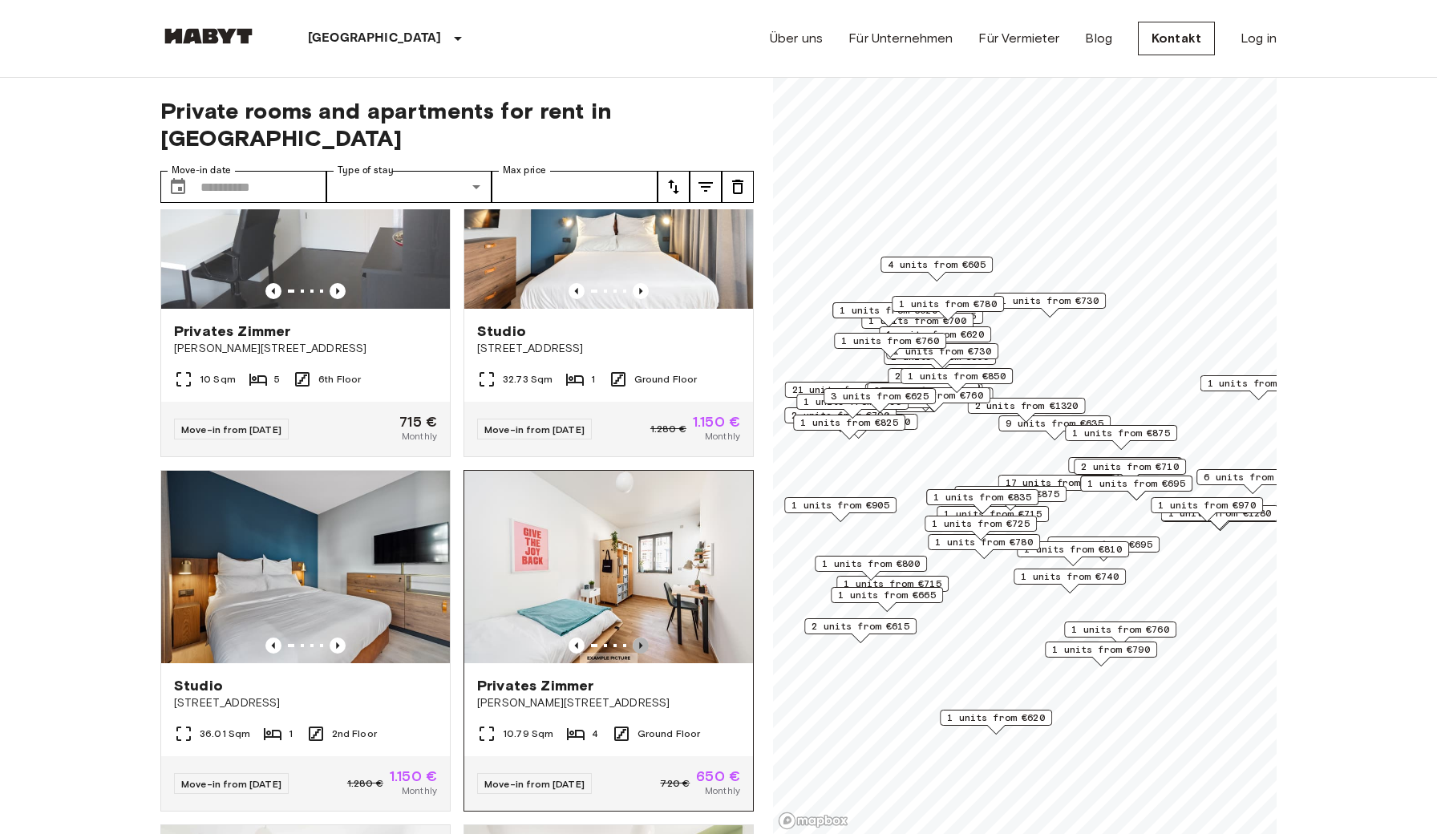
click at [640, 642] on icon "Previous image" at bounding box center [640, 645] width 3 height 6
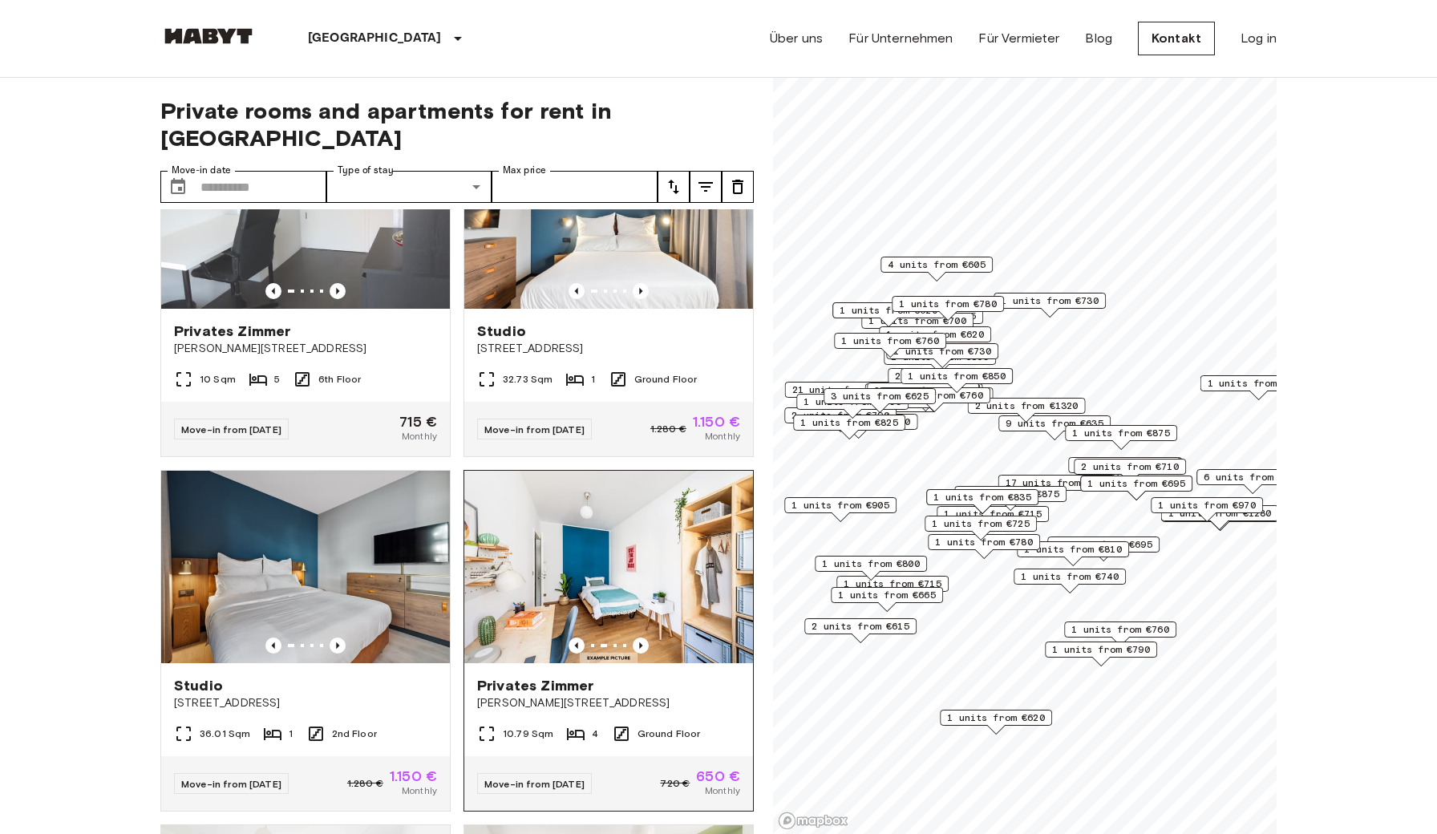
click at [666, 553] on img at bounding box center [608, 567] width 289 height 192
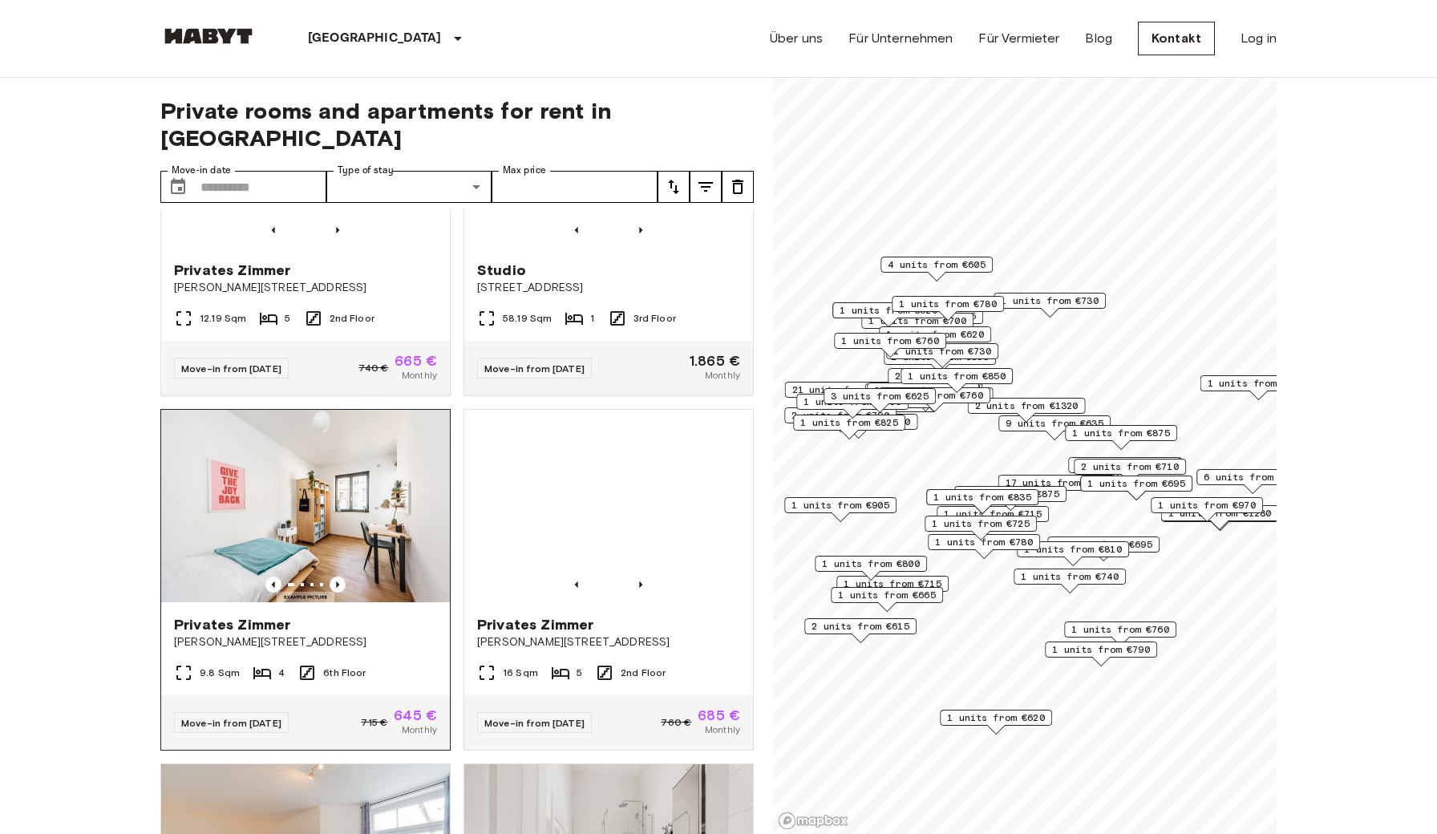
scroll to position [4426, 0]
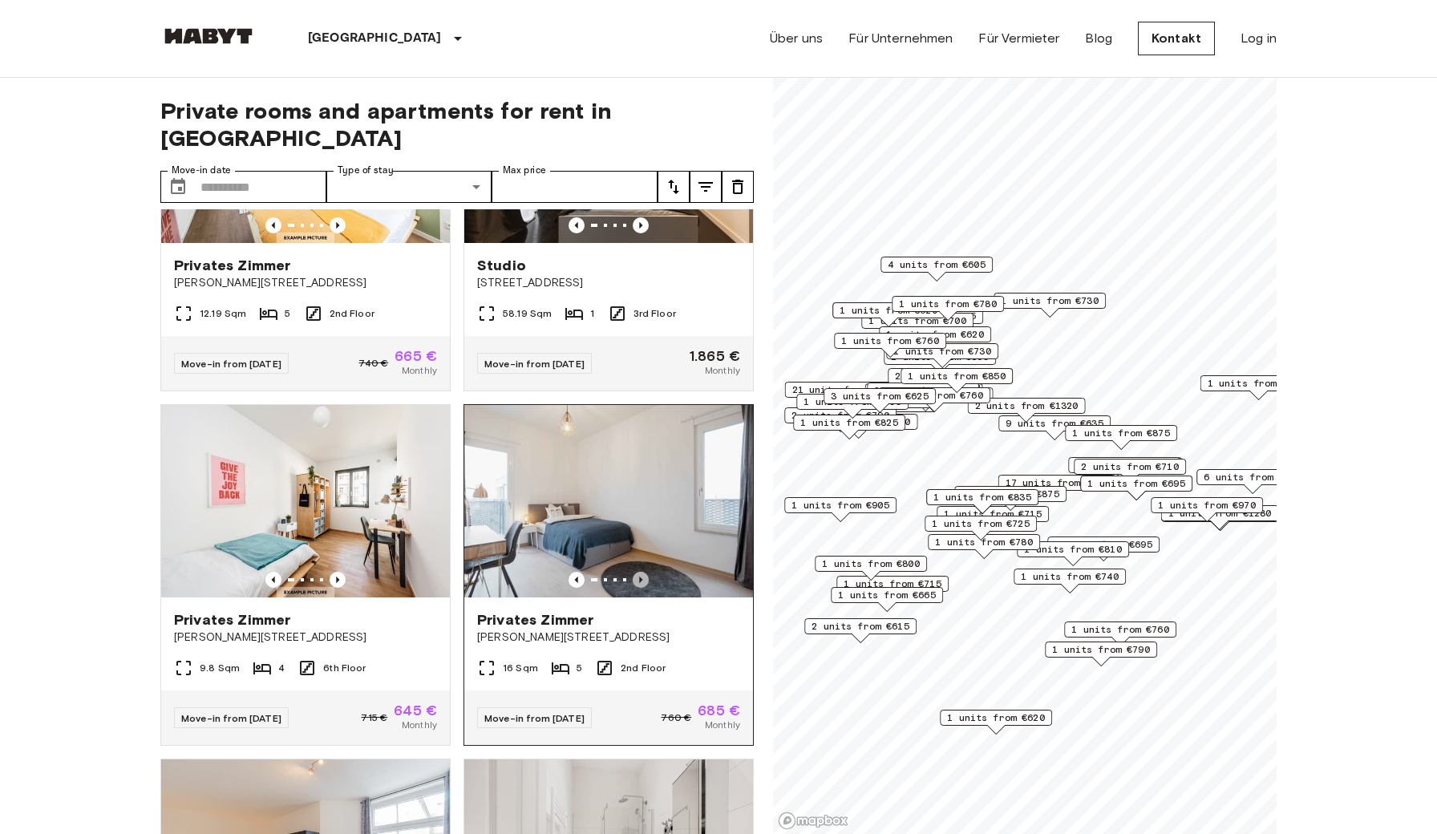
click at [638, 572] on icon "Previous image" at bounding box center [641, 580] width 16 height 16
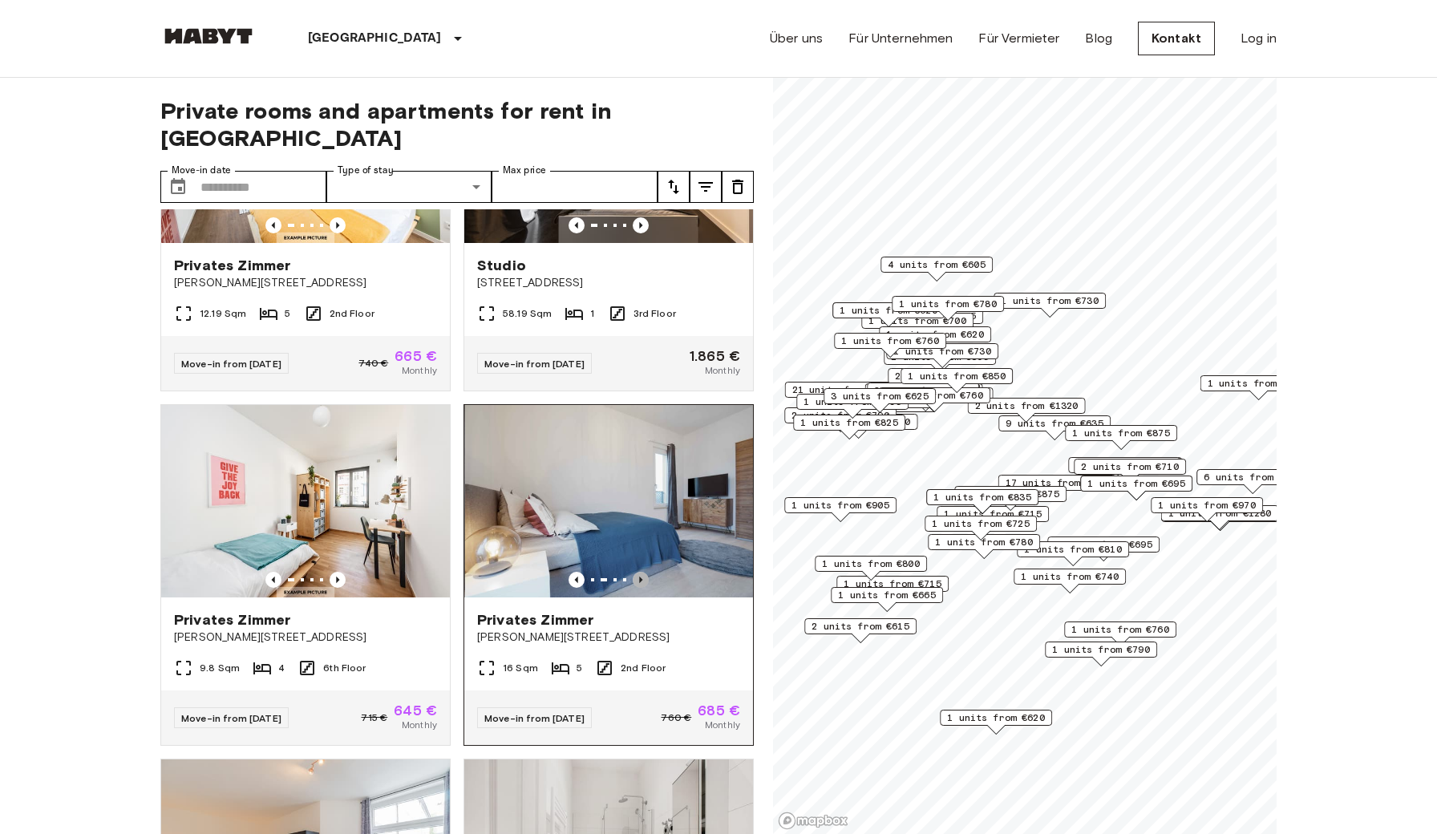
click at [638, 572] on icon "Previous image" at bounding box center [641, 580] width 16 height 16
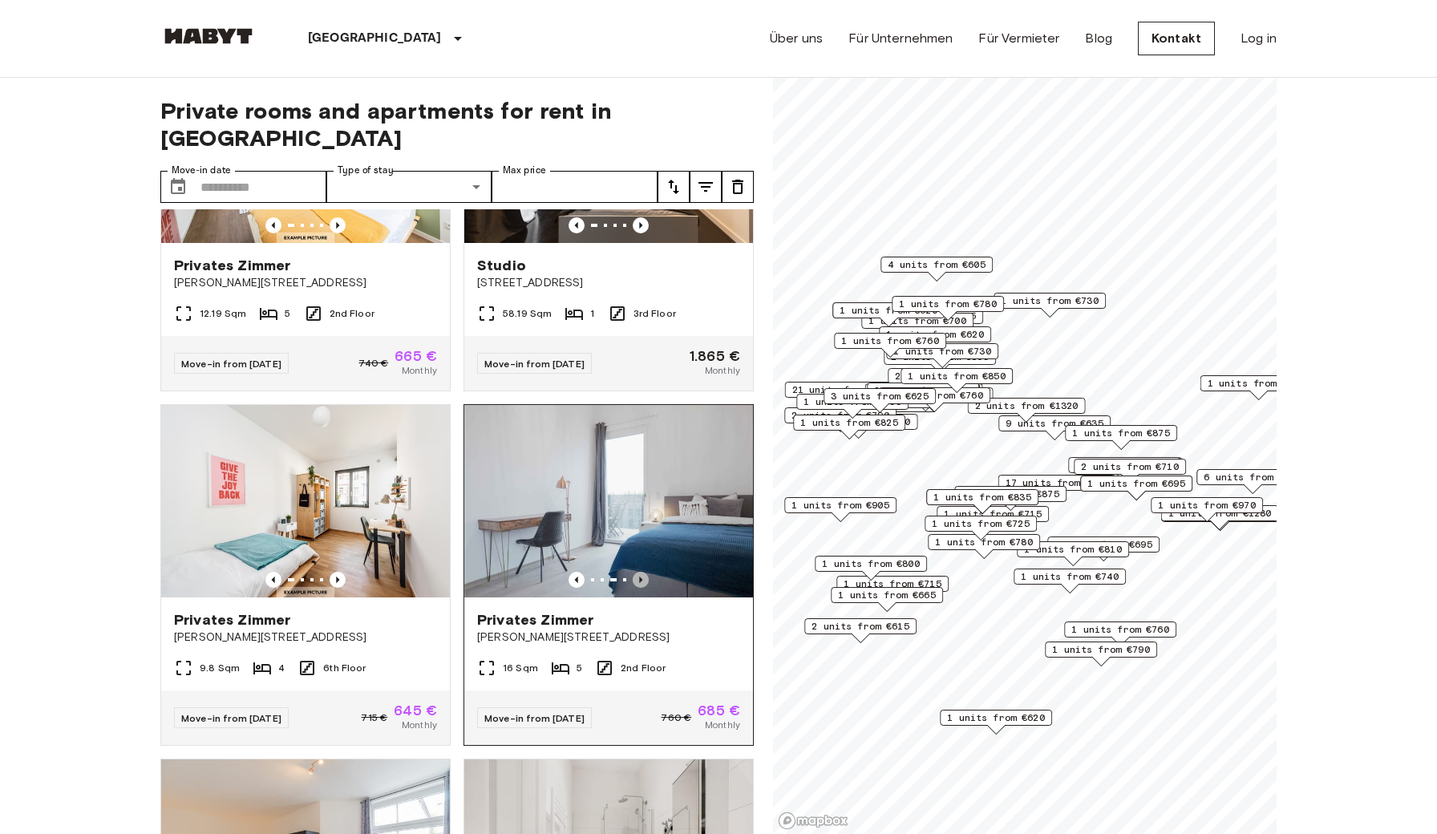
click at [638, 572] on icon "Previous image" at bounding box center [641, 580] width 16 height 16
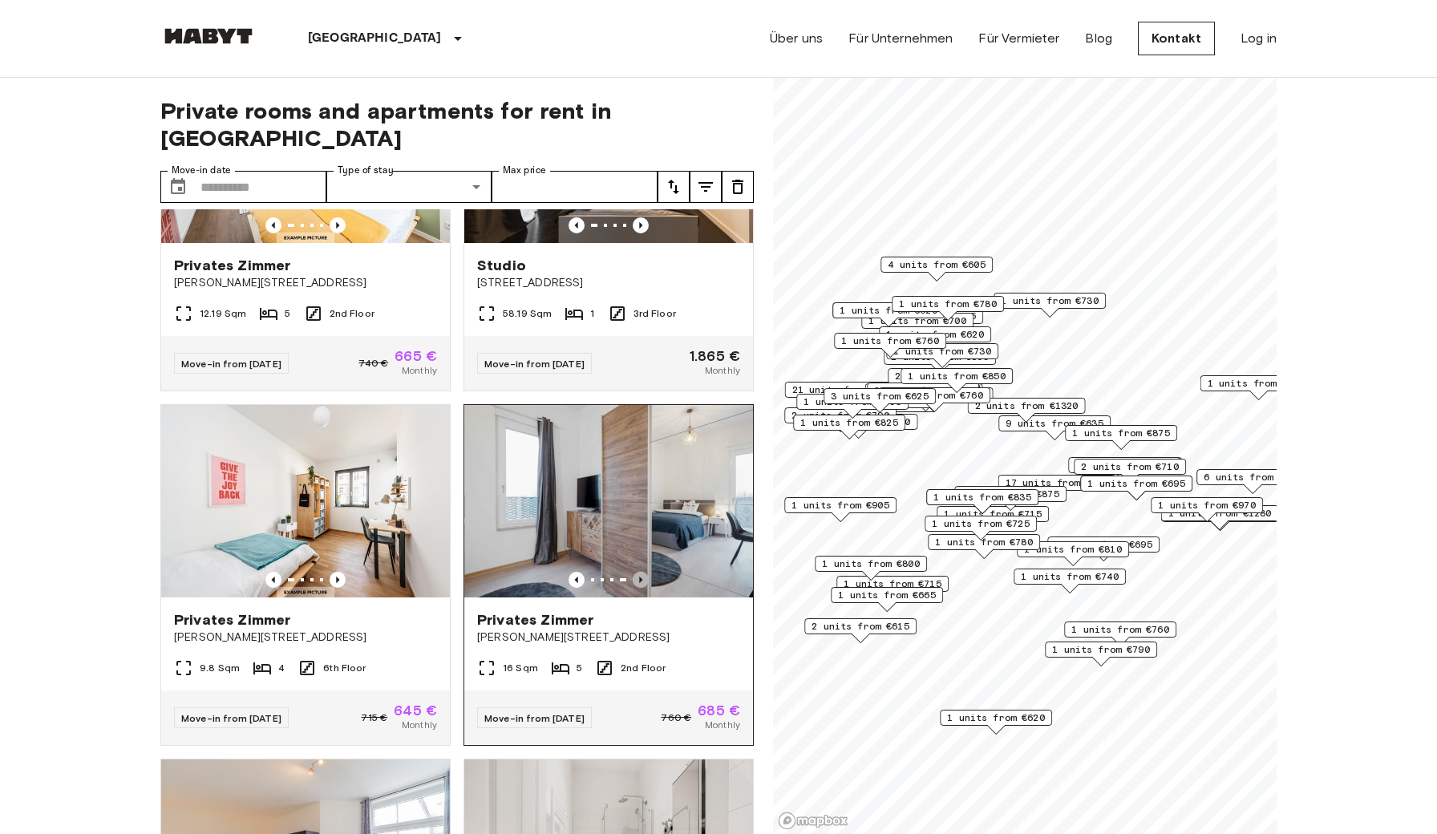
click at [638, 572] on icon "Previous image" at bounding box center [641, 580] width 16 height 16
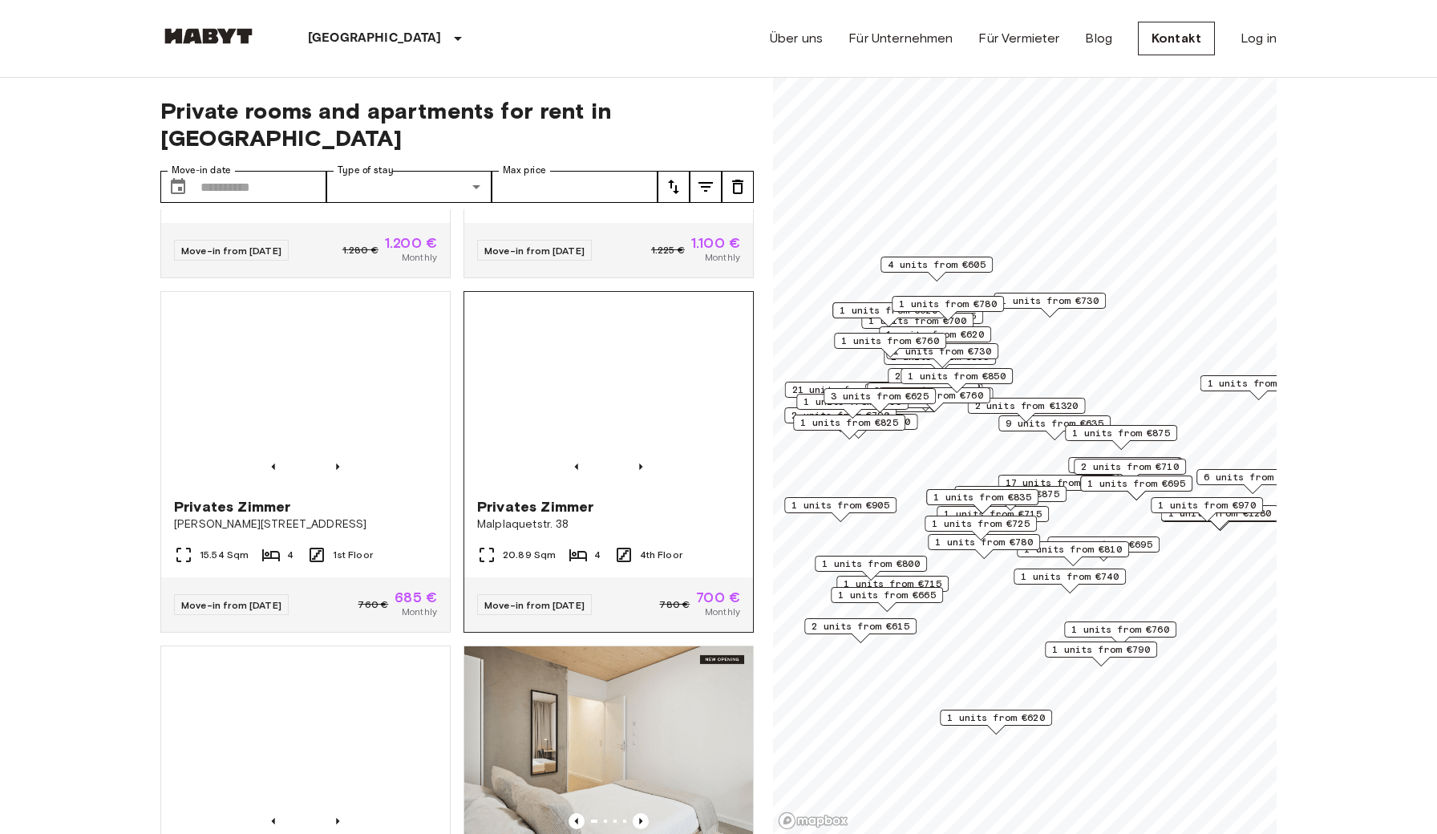
scroll to position [5238, 0]
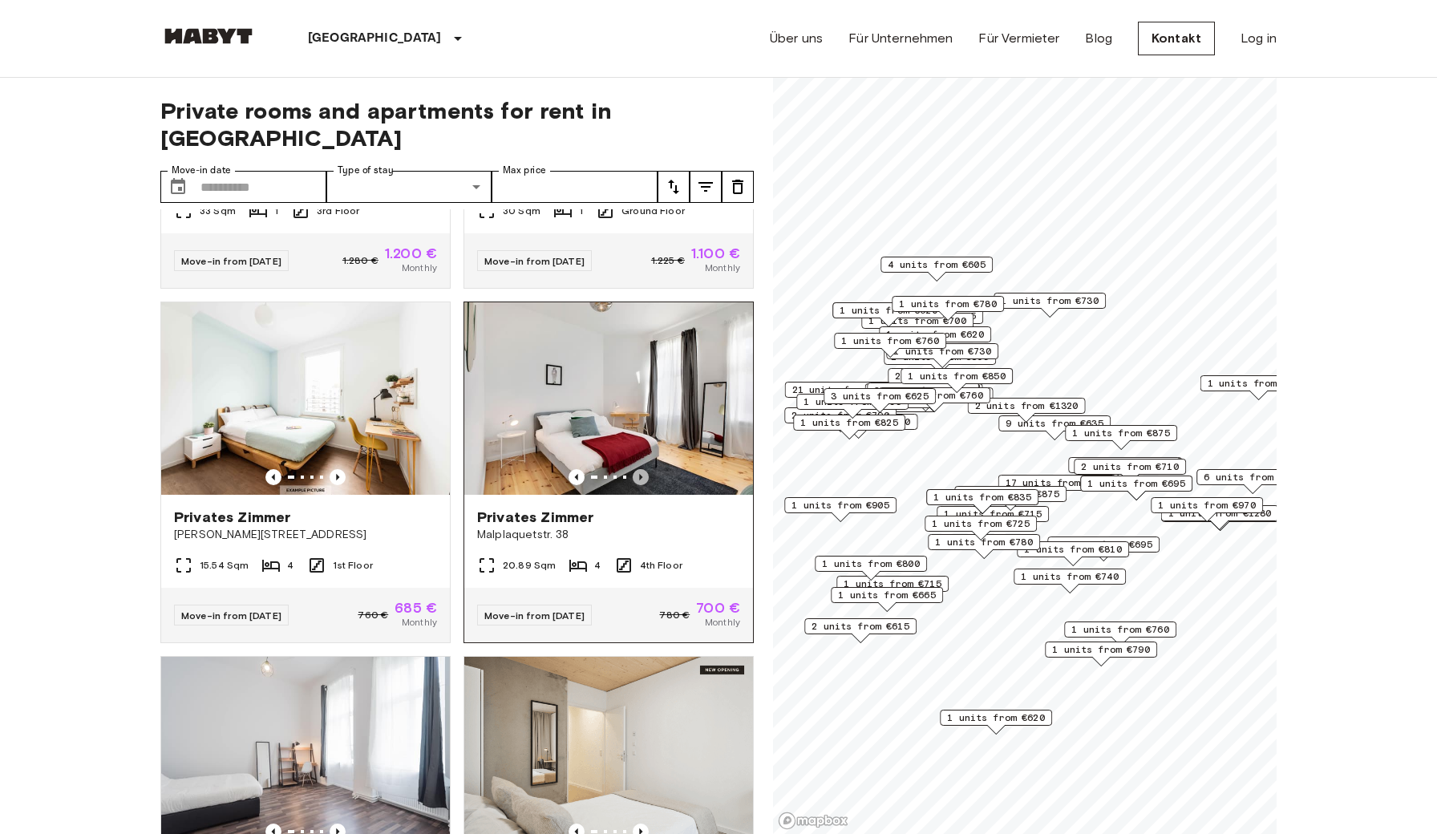
click at [644, 469] on icon "Previous image" at bounding box center [641, 477] width 16 height 16
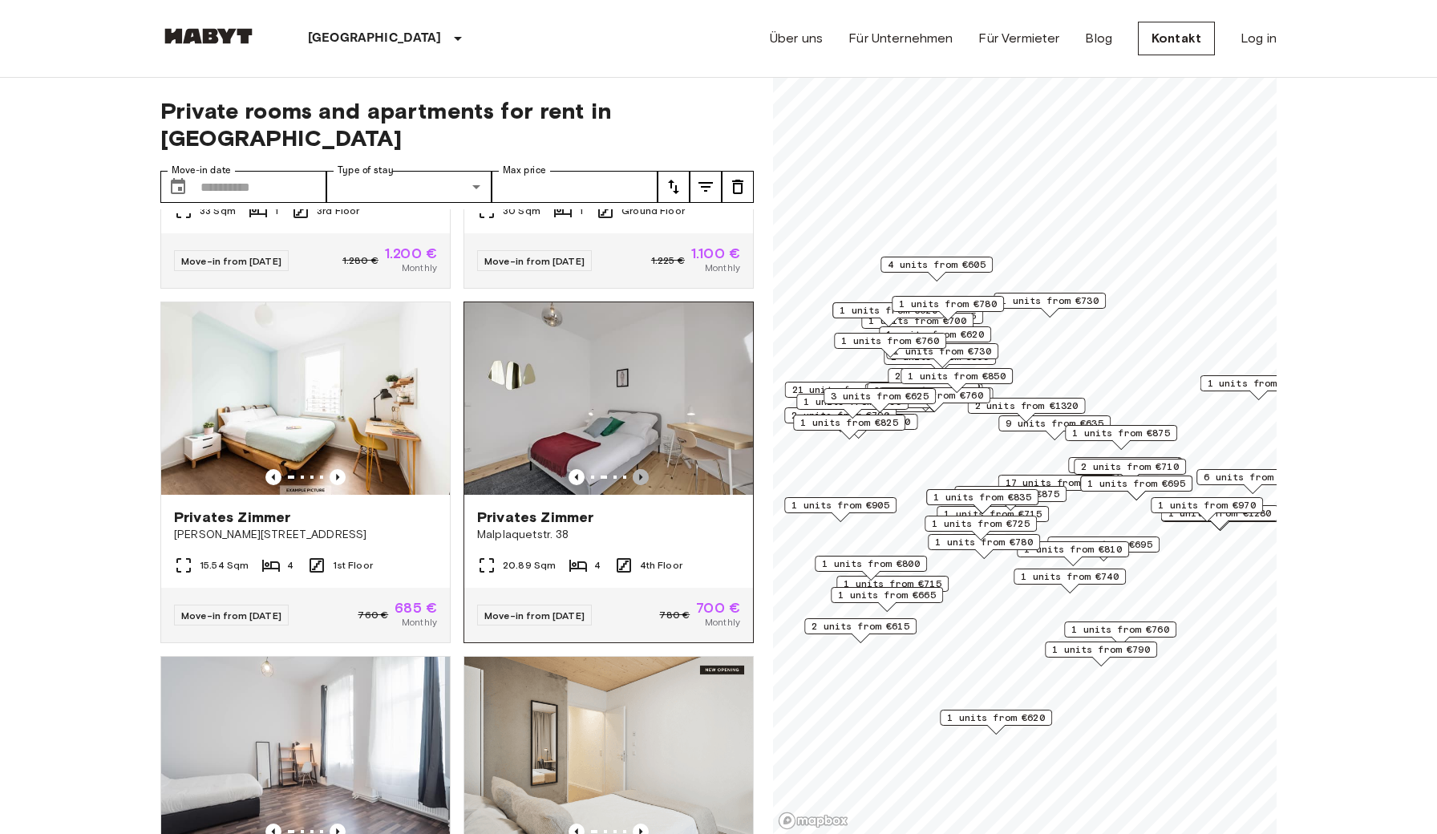
click at [644, 469] on icon "Previous image" at bounding box center [641, 477] width 16 height 16
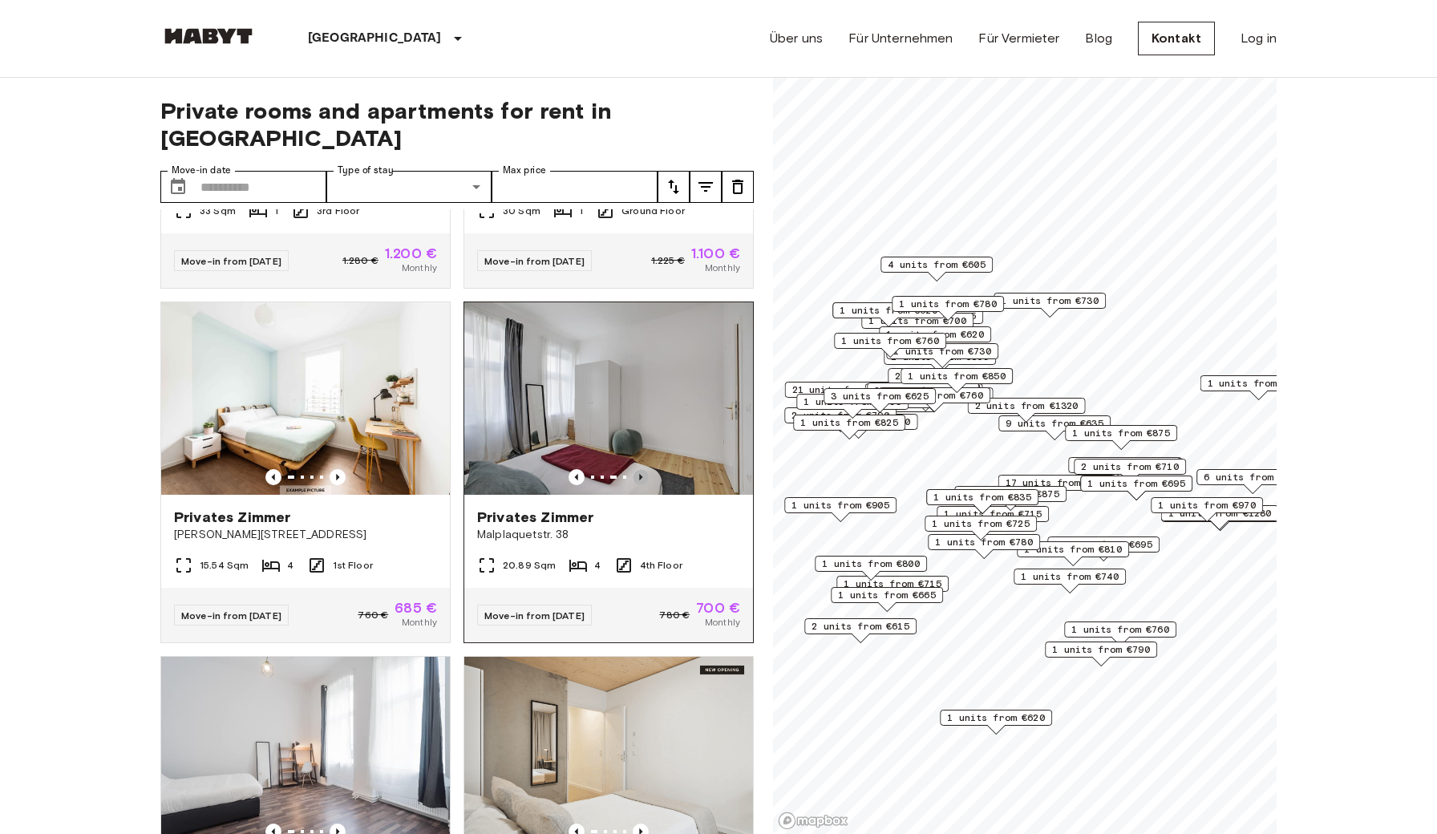
click at [644, 469] on icon "Previous image" at bounding box center [641, 477] width 16 height 16
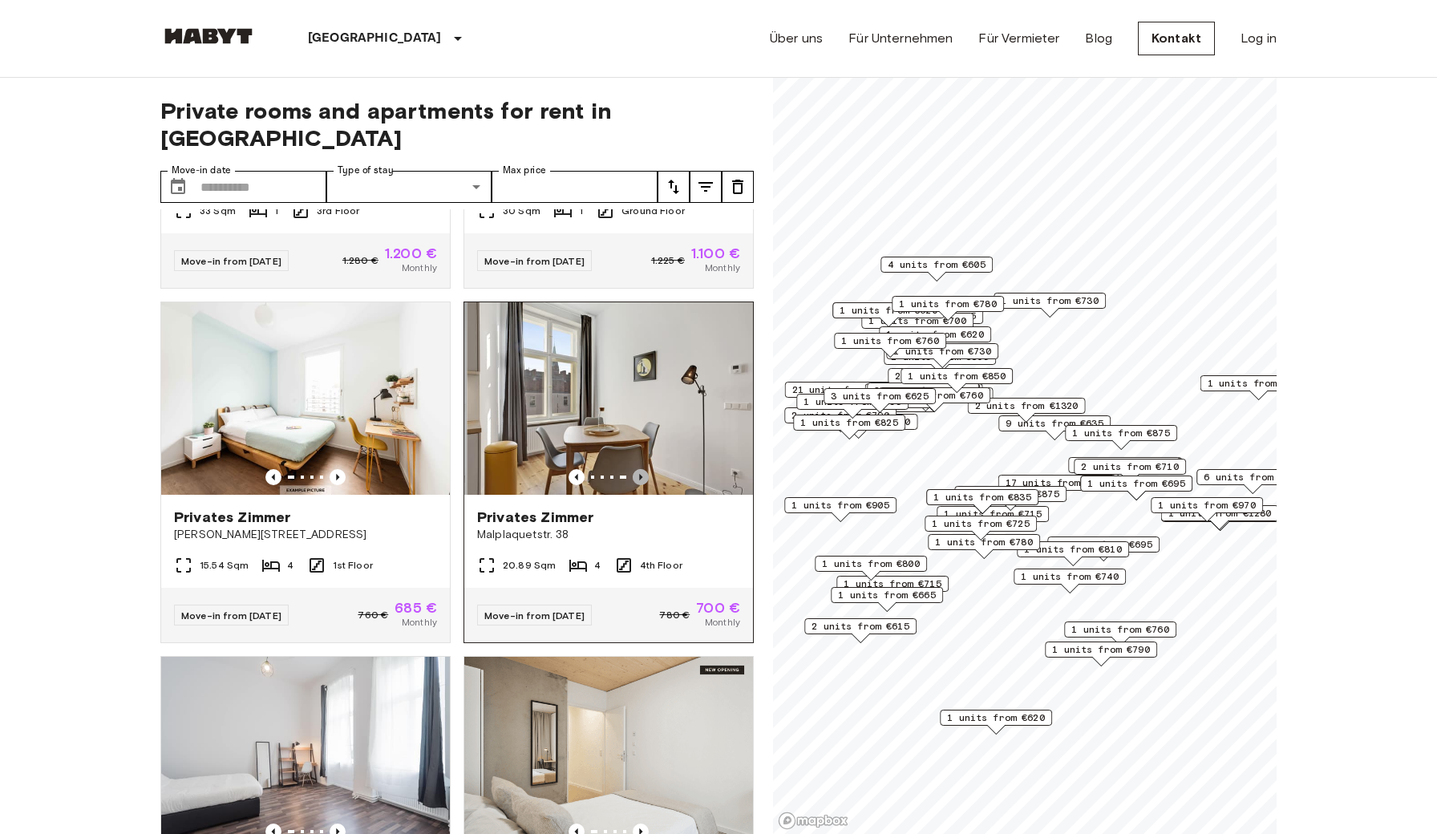
click at [644, 469] on icon "Previous image" at bounding box center [641, 477] width 16 height 16
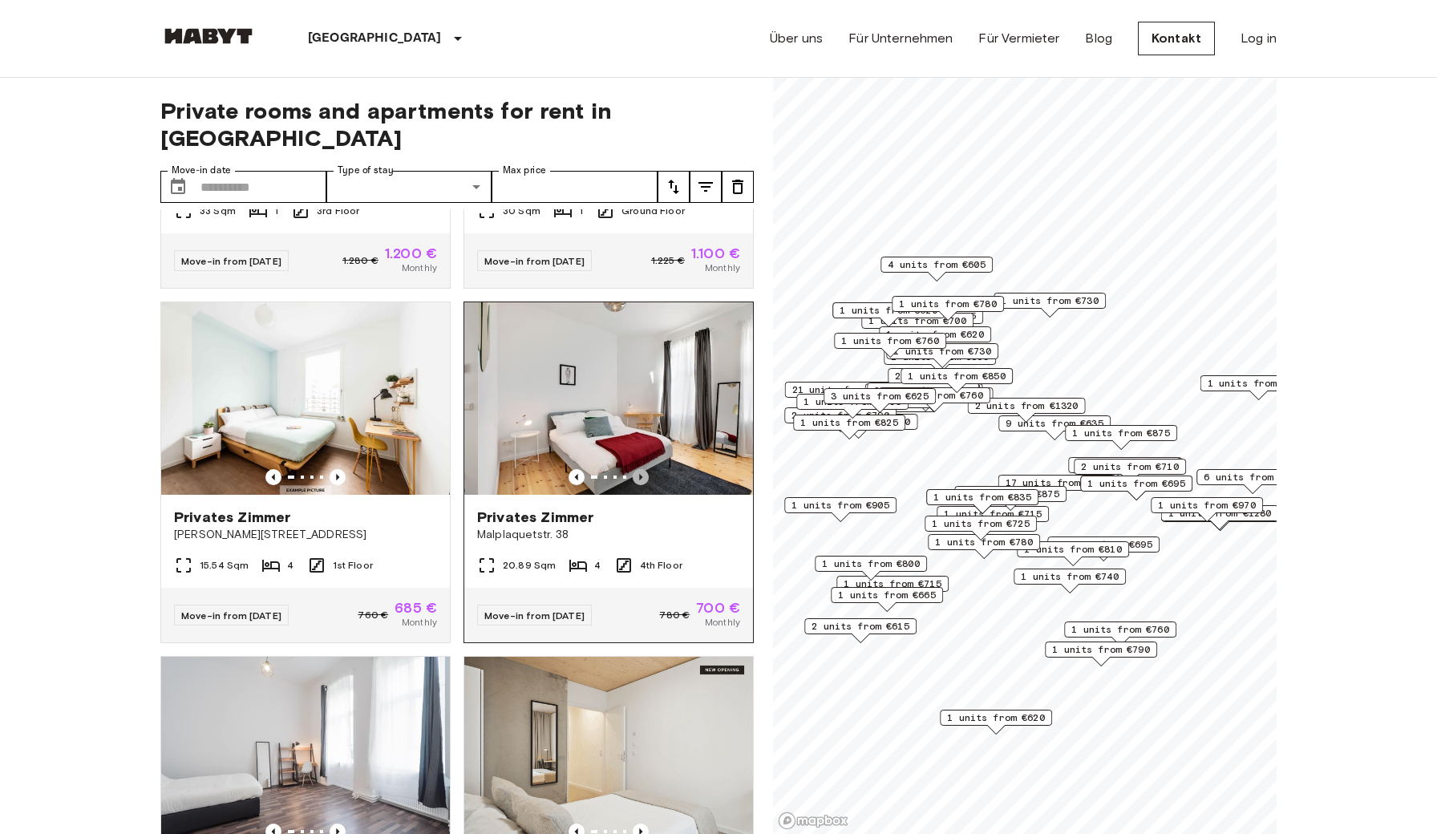
click at [644, 469] on icon "Previous image" at bounding box center [641, 477] width 16 height 16
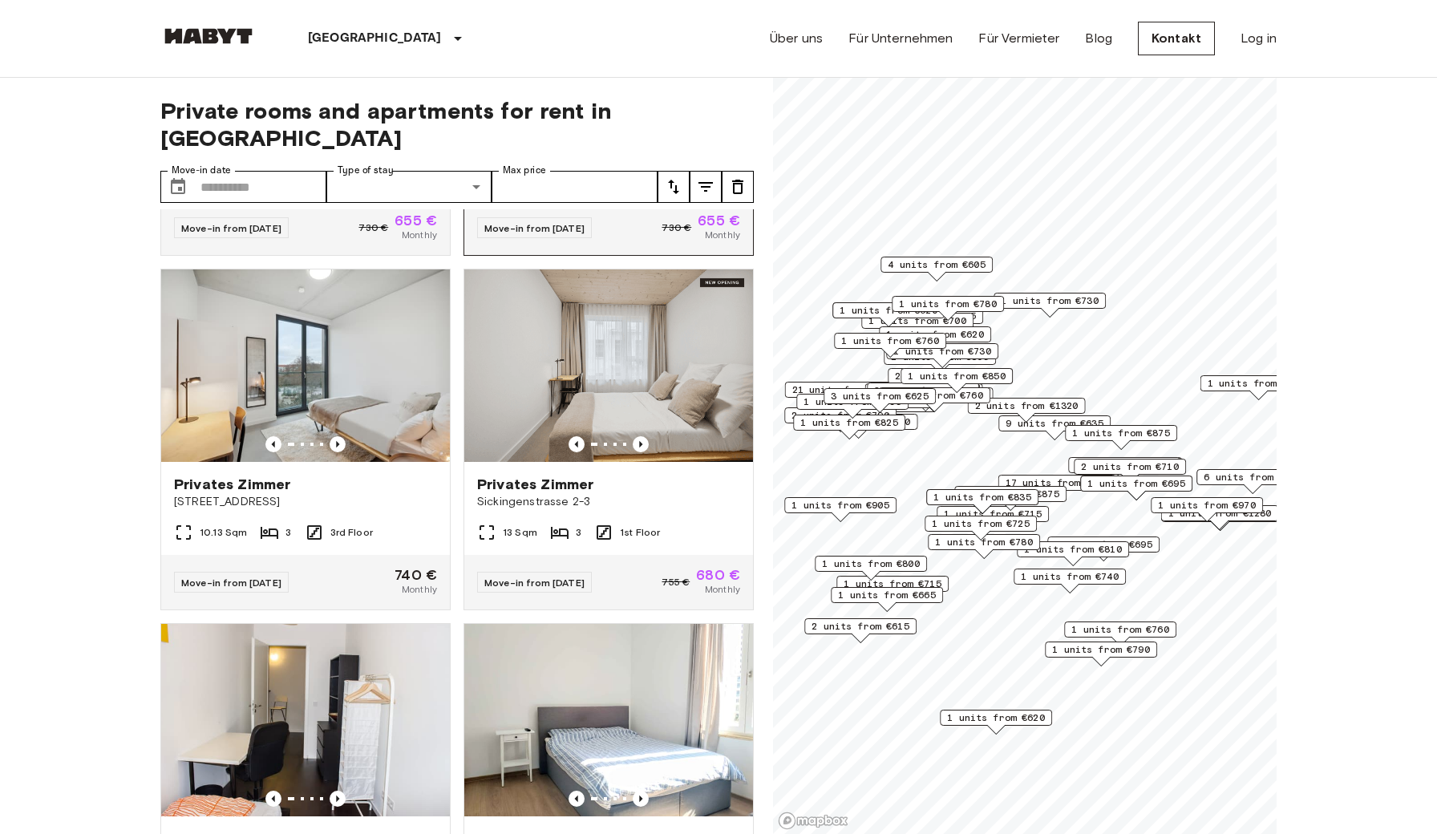
scroll to position [7111, 0]
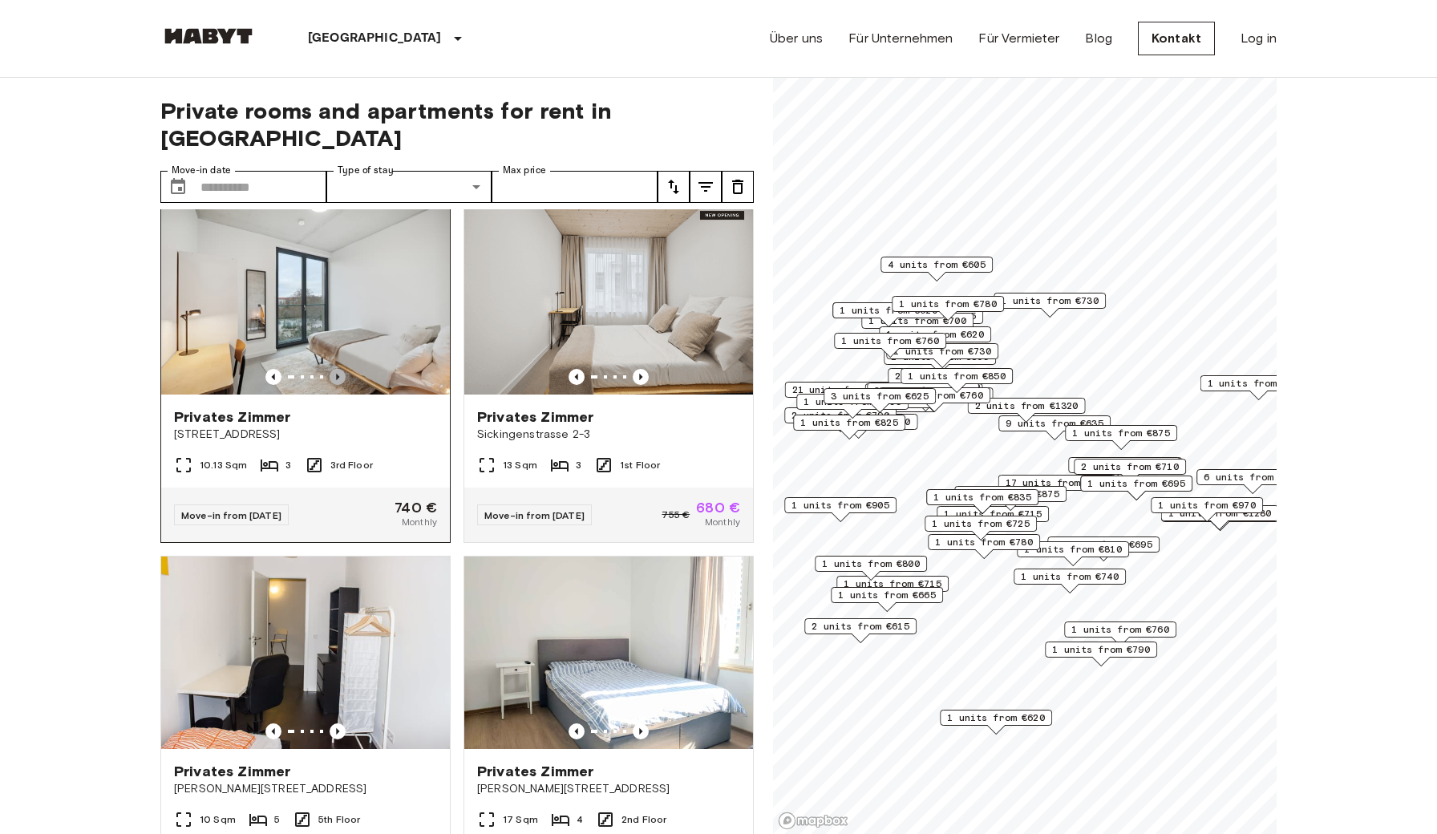
click at [337, 374] on icon "Previous image" at bounding box center [337, 377] width 3 height 6
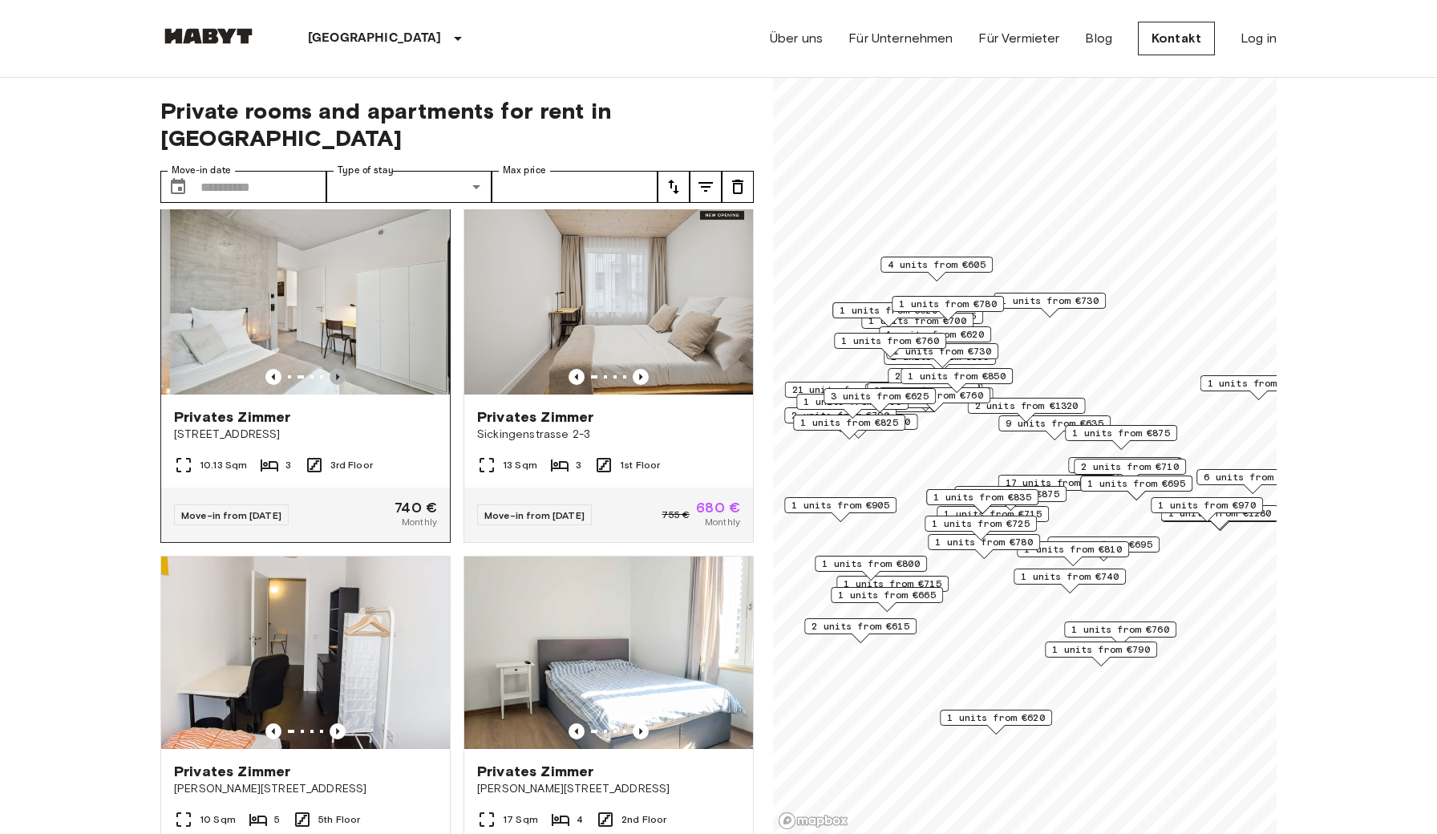
click at [337, 374] on icon "Previous image" at bounding box center [337, 377] width 3 height 6
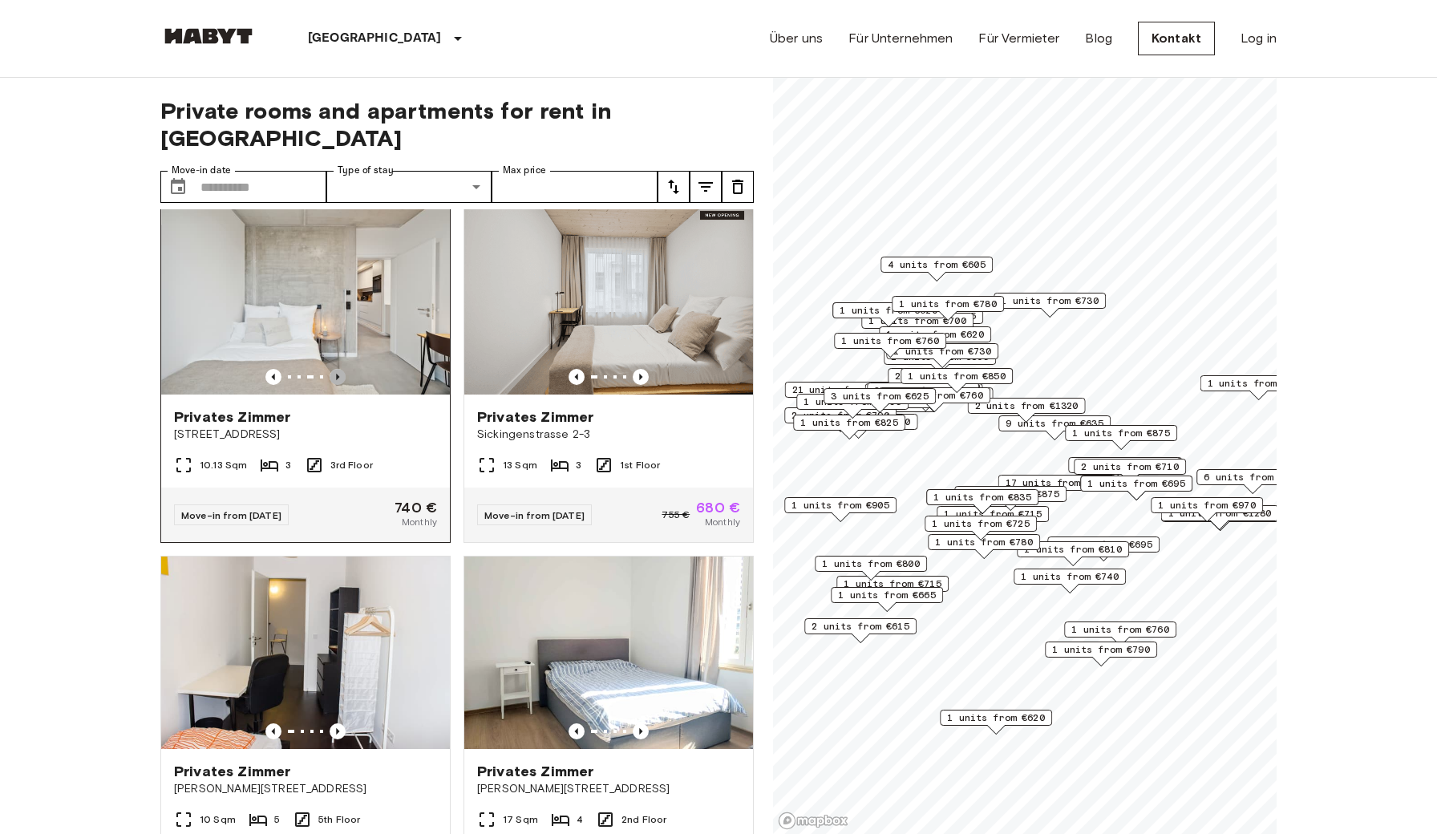
click at [337, 374] on icon "Previous image" at bounding box center [337, 377] width 3 height 6
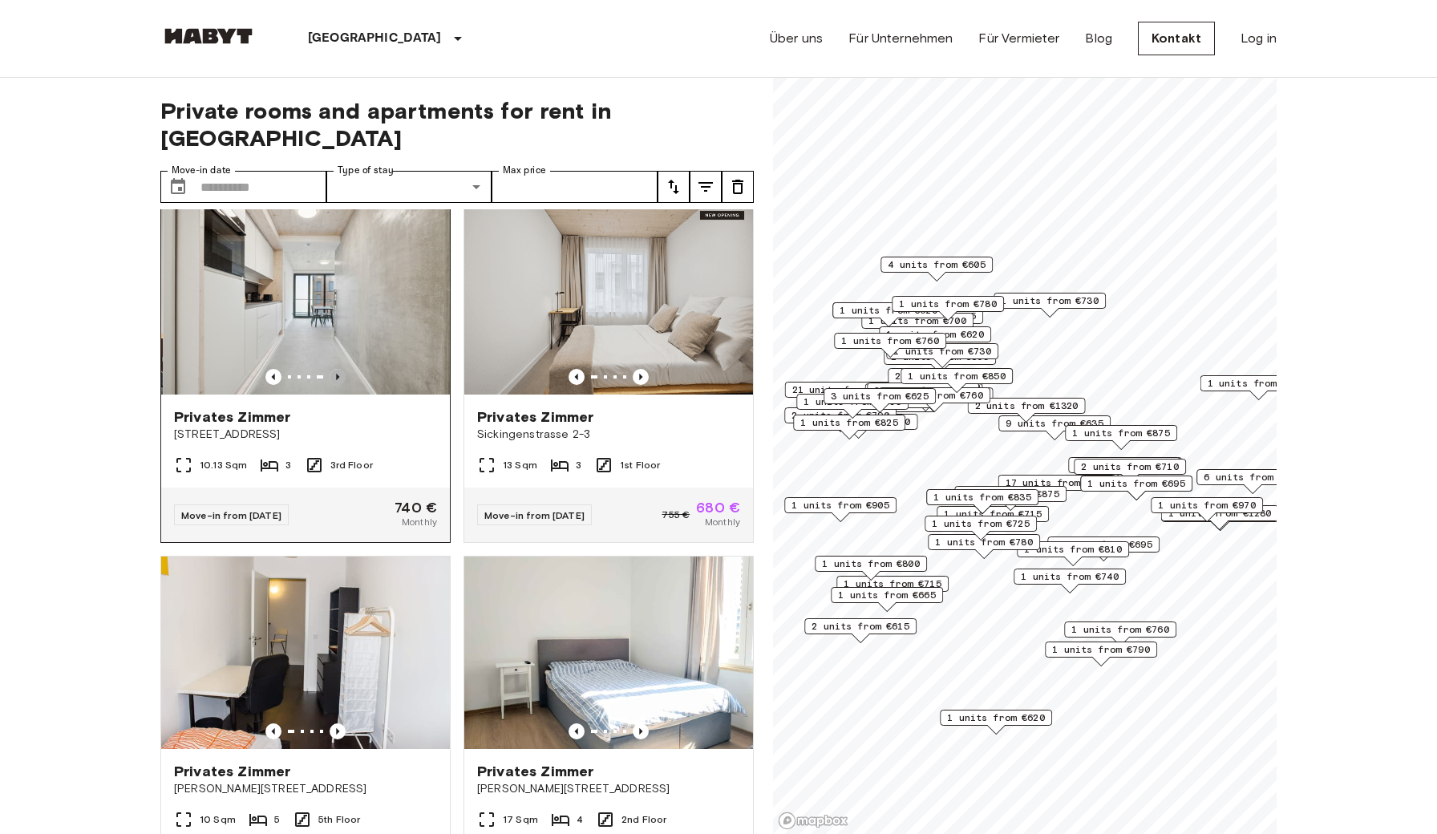
click at [337, 374] on icon "Previous image" at bounding box center [337, 377] width 3 height 6
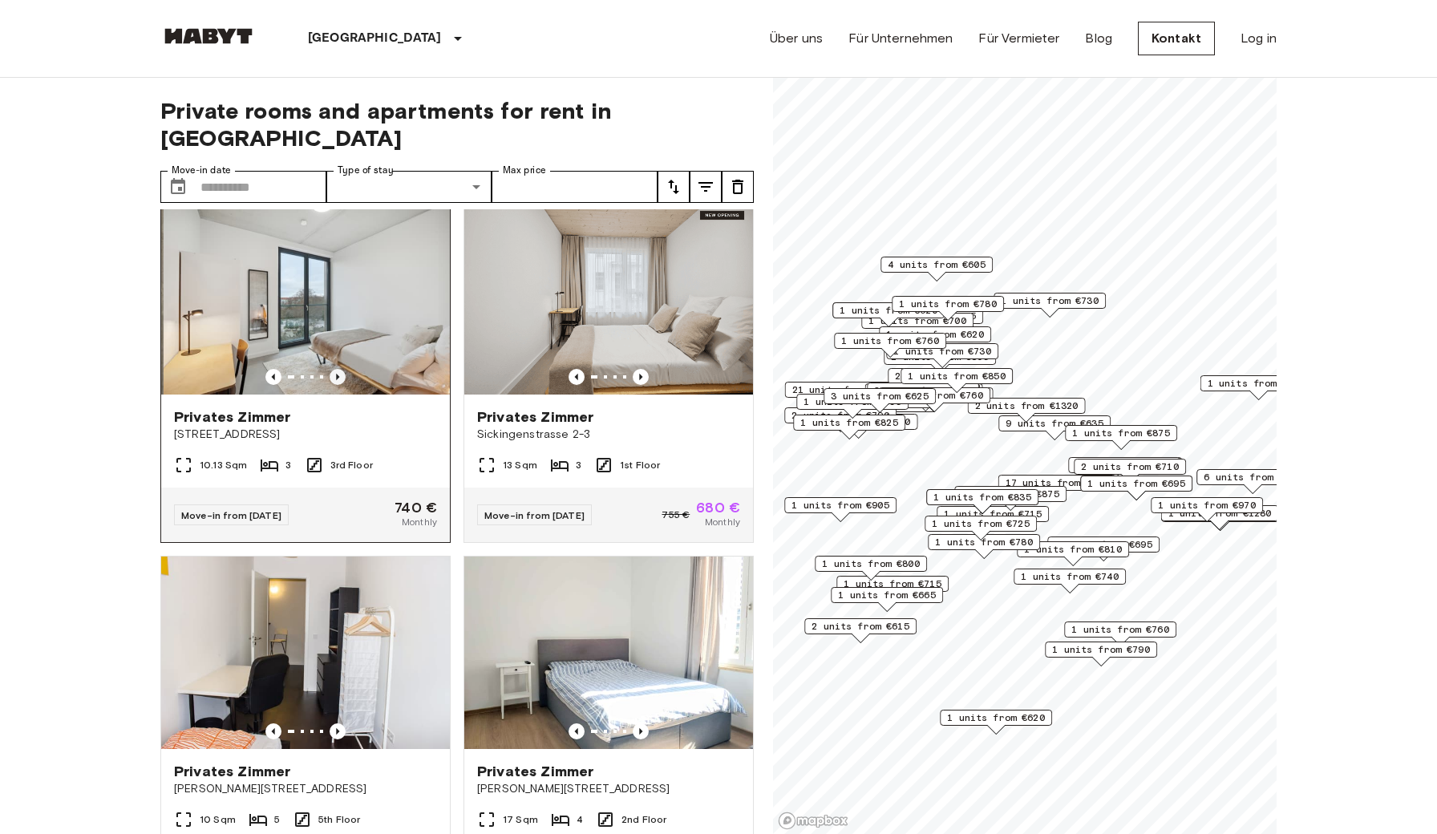
click at [337, 374] on icon "Previous image" at bounding box center [337, 377] width 3 height 6
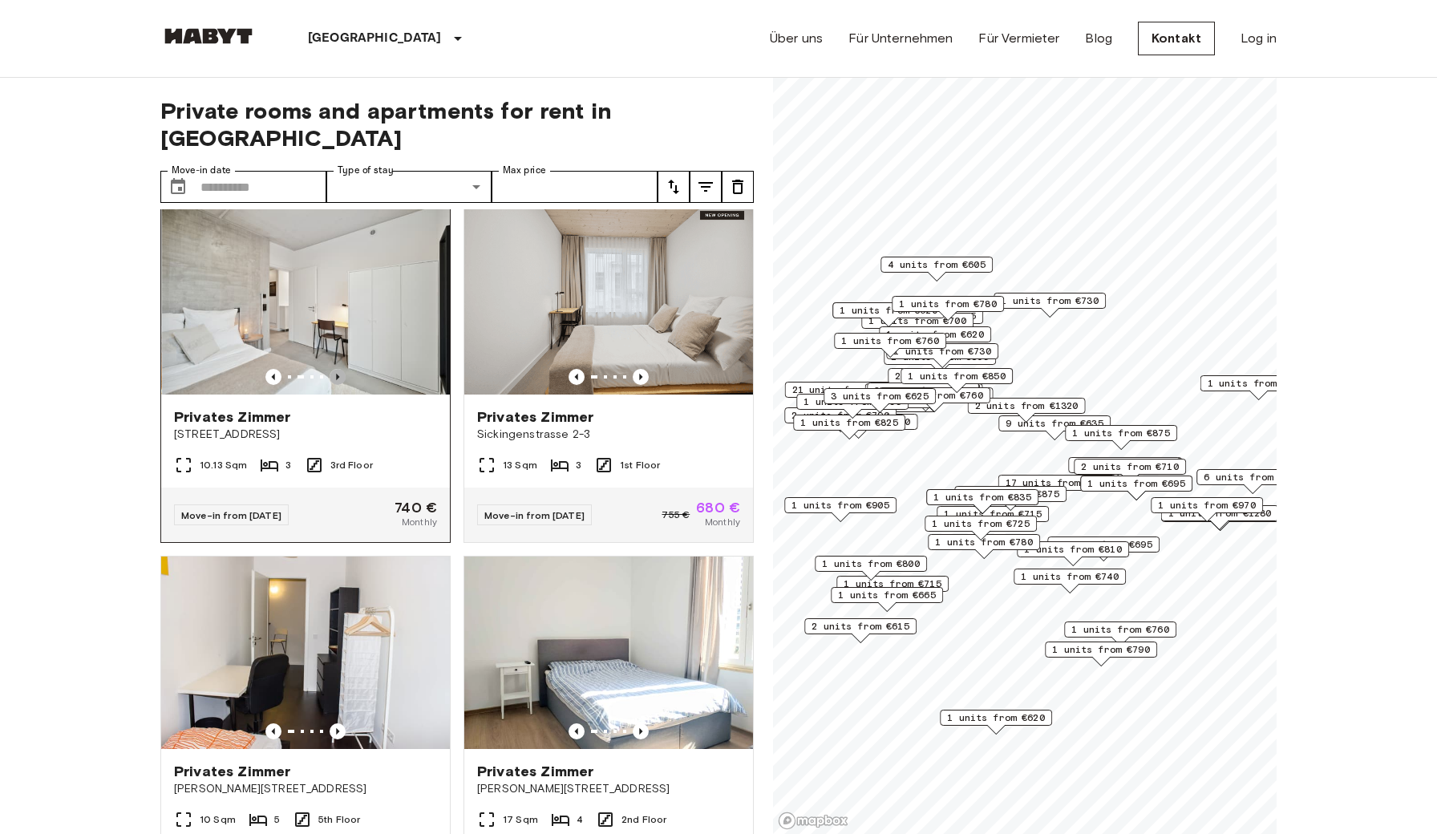
click at [337, 374] on icon "Previous image" at bounding box center [337, 377] width 3 height 6
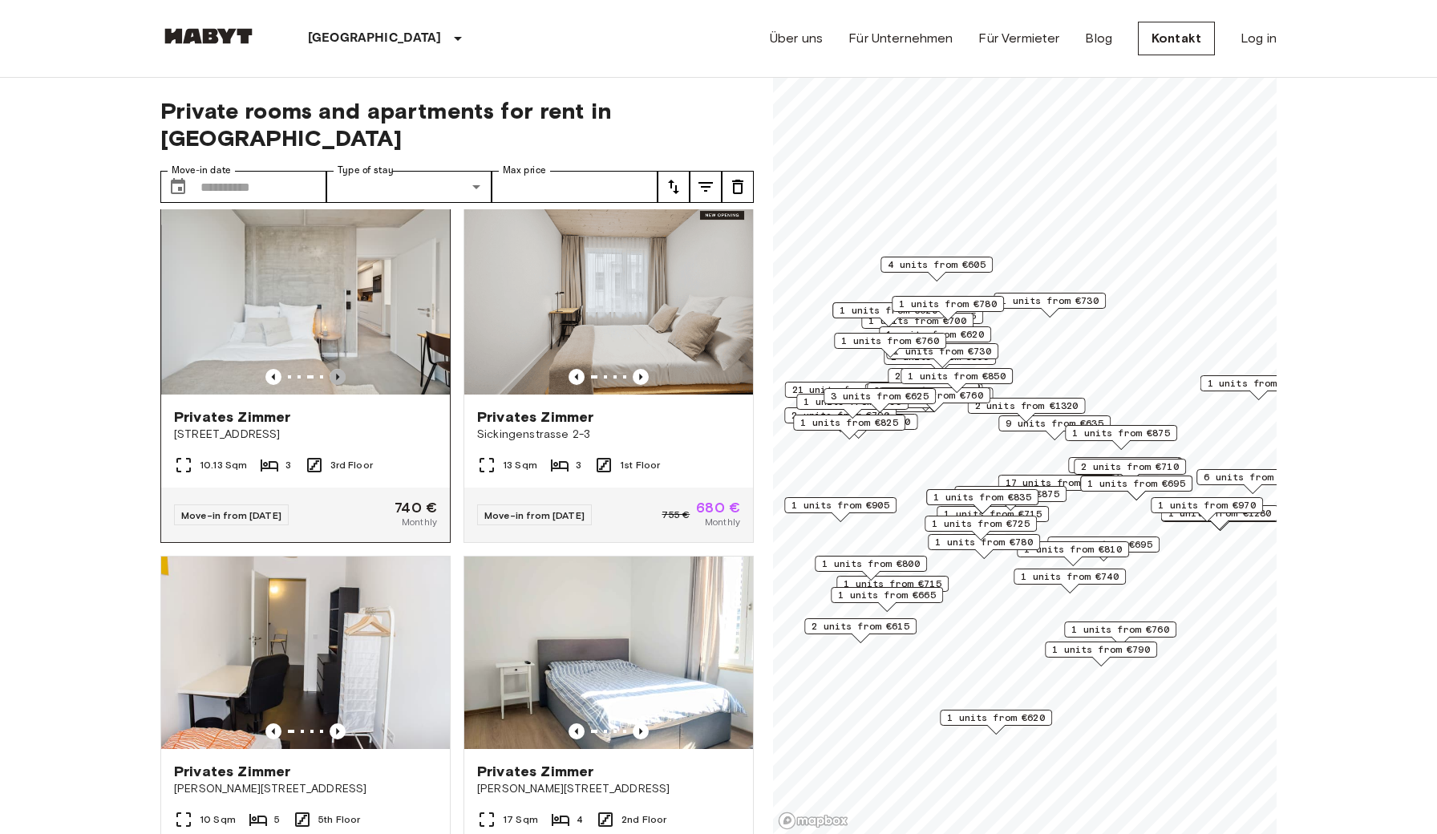
click at [337, 374] on icon "Previous image" at bounding box center [337, 377] width 3 height 6
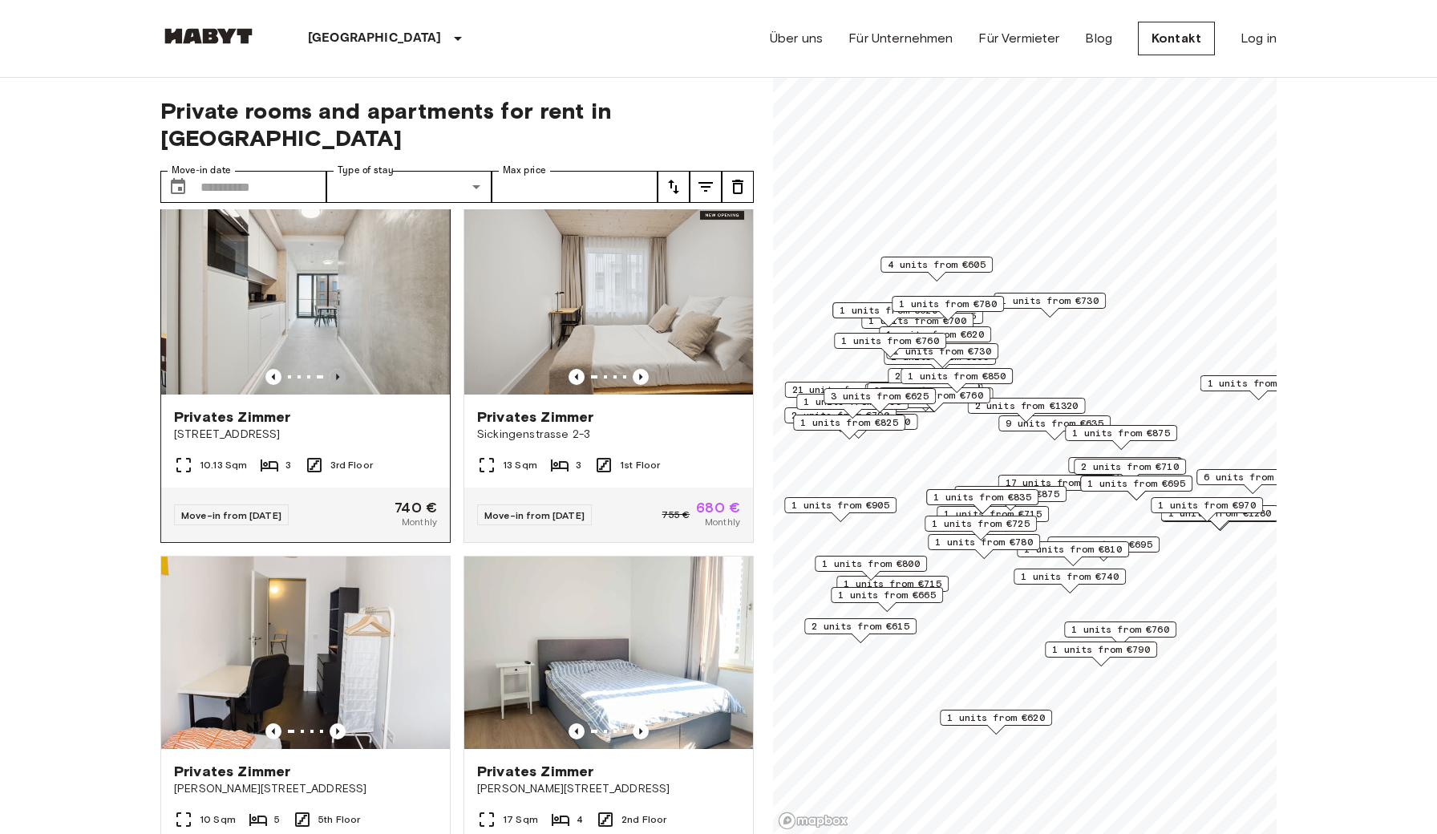
click at [337, 374] on icon "Previous image" at bounding box center [337, 377] width 3 height 6
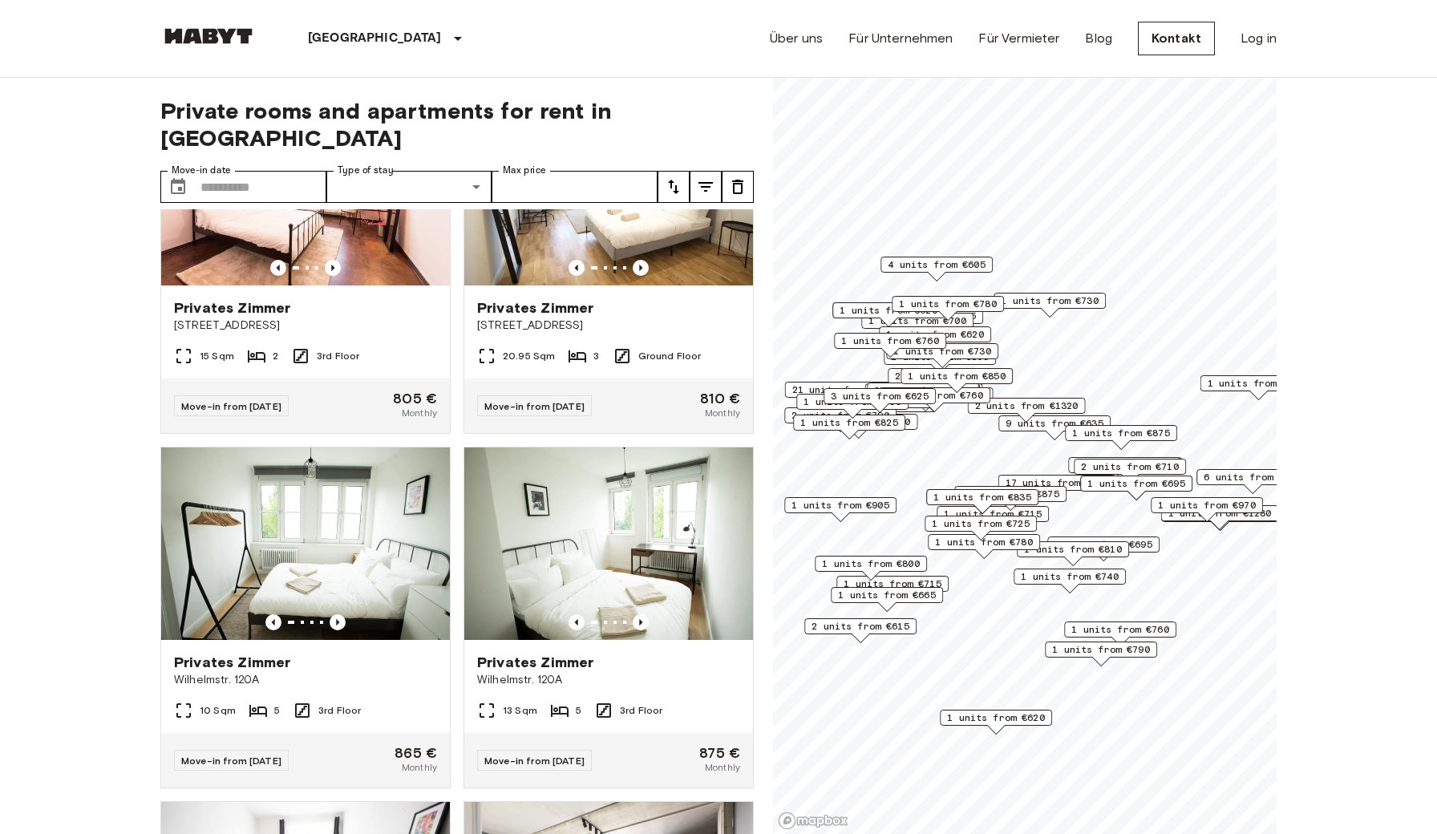
scroll to position [17150, 0]
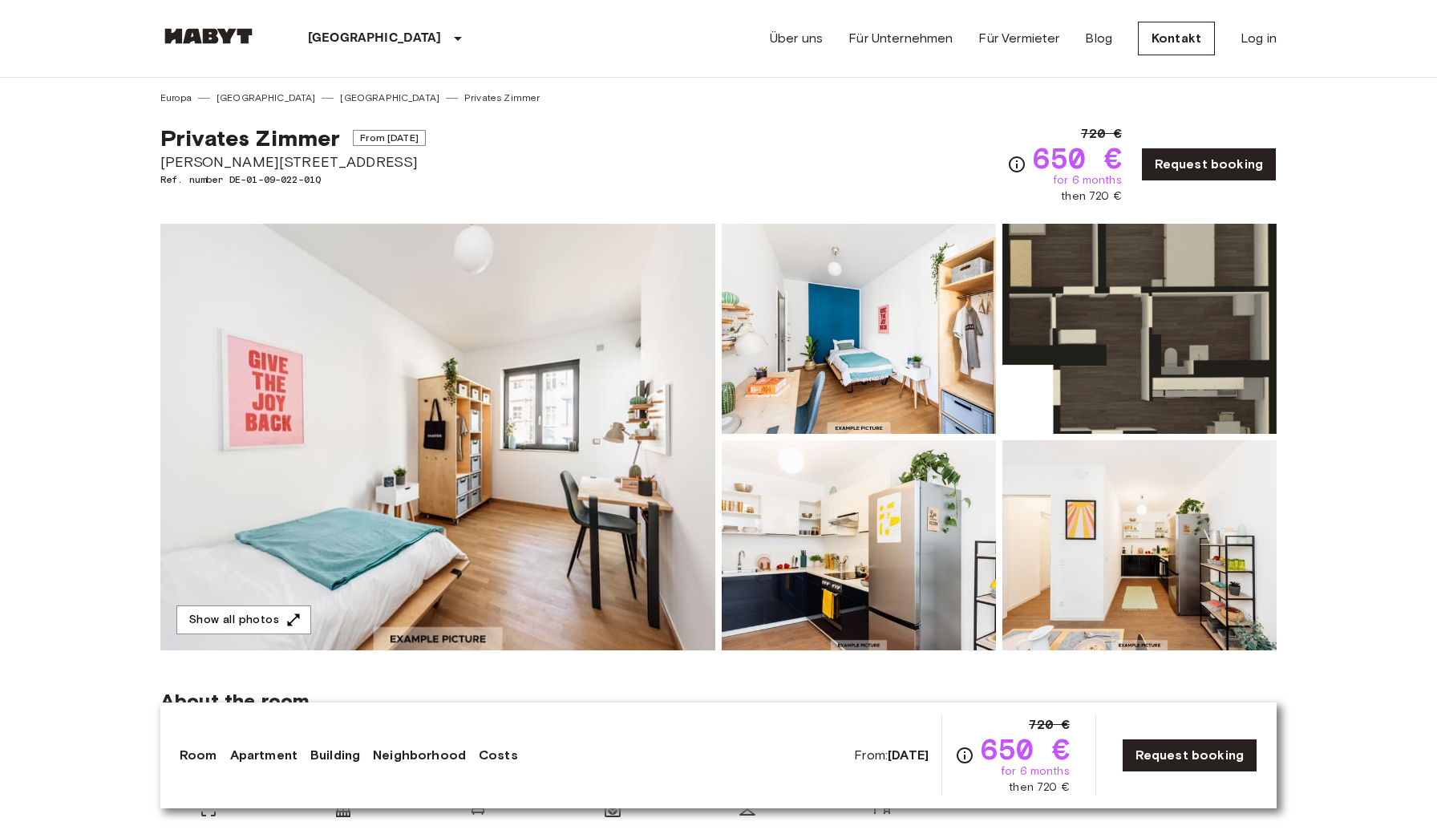
click at [581, 586] on img at bounding box center [437, 437] width 555 height 427
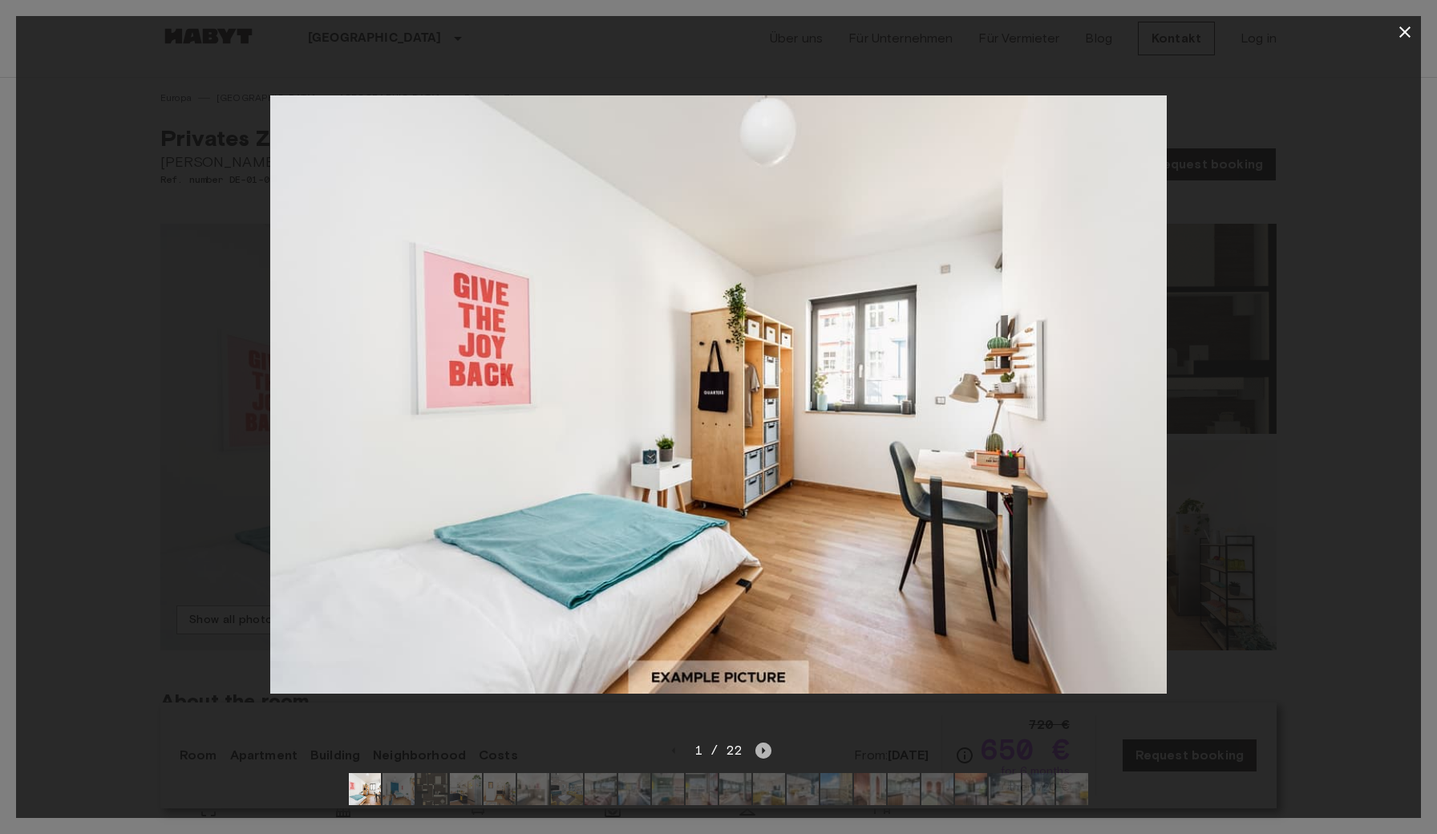
click at [759, 752] on icon "Next image" at bounding box center [764, 751] width 16 height 16
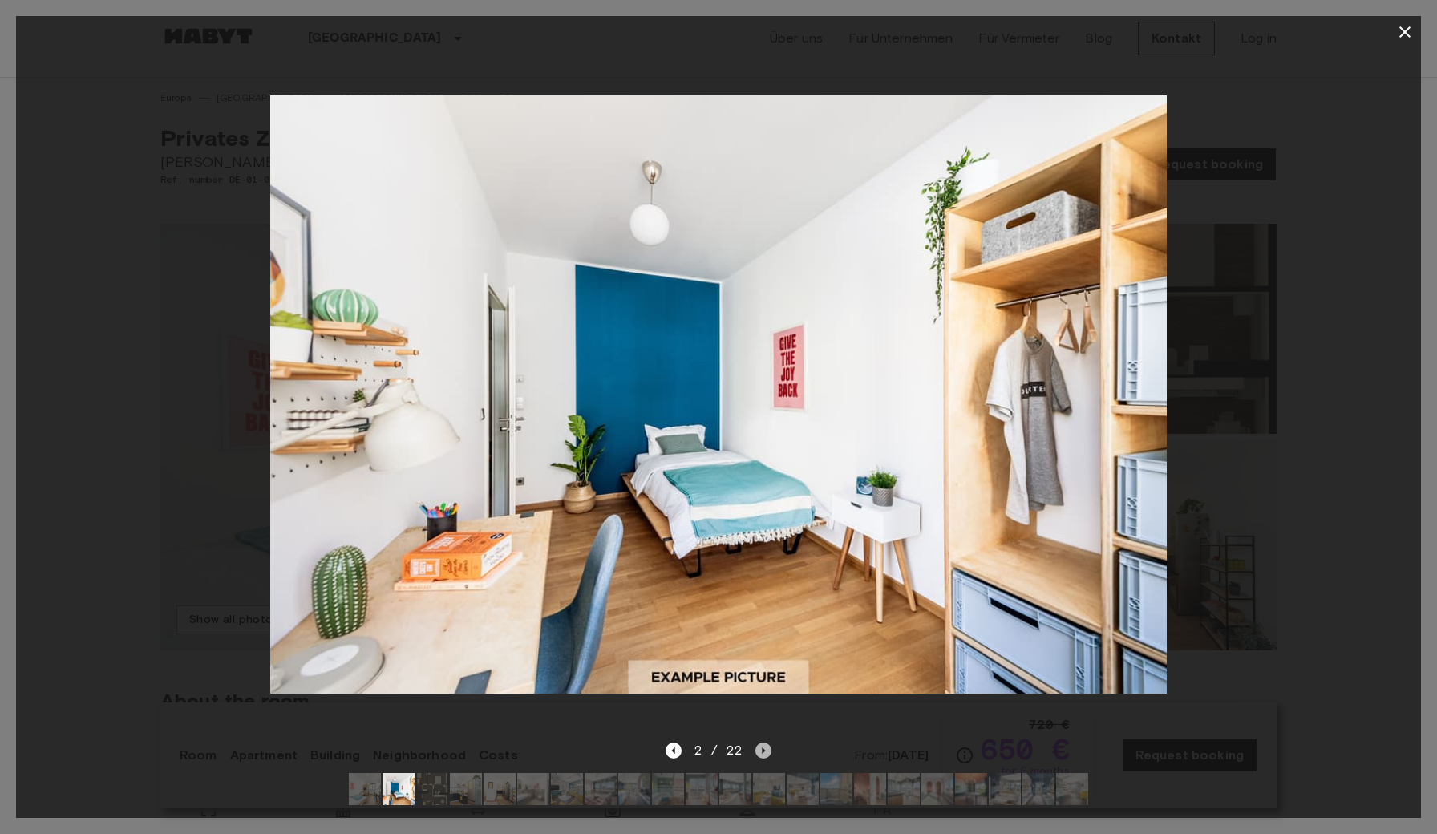
click at [765, 752] on icon "Next image" at bounding box center [764, 751] width 16 height 16
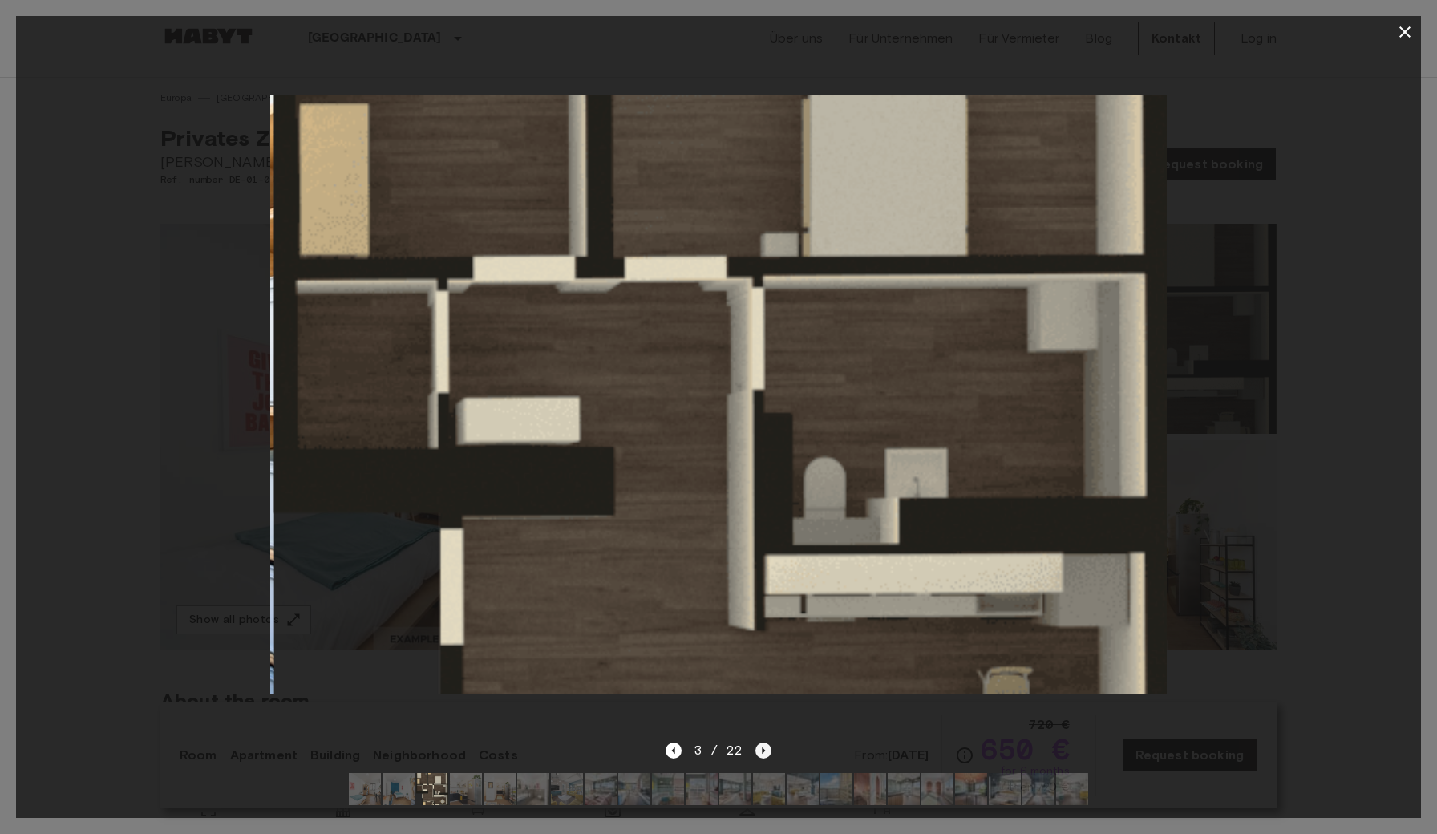
click at [765, 752] on icon "Next image" at bounding box center [764, 751] width 16 height 16
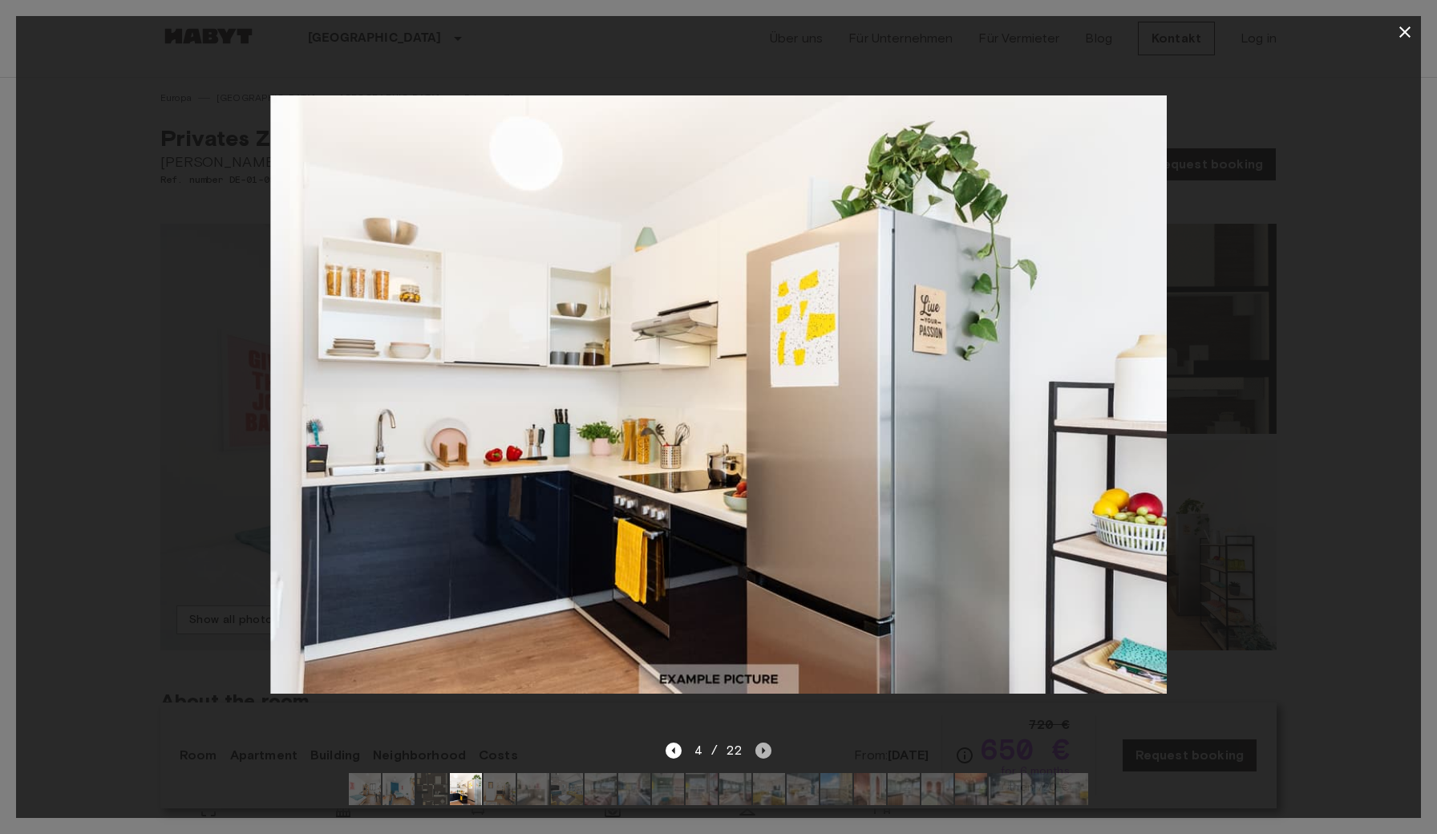
click at [765, 752] on icon "Next image" at bounding box center [764, 751] width 16 height 16
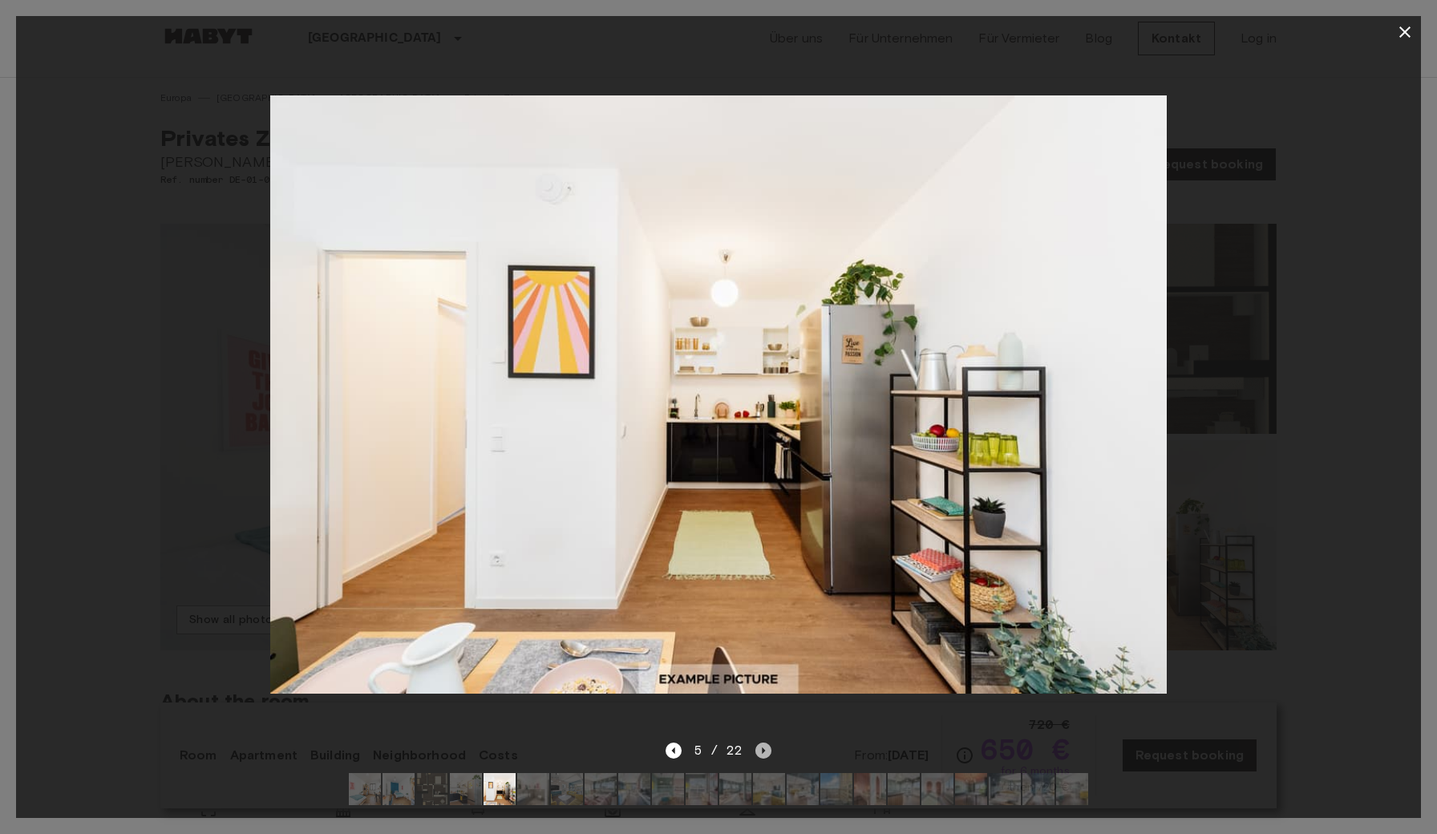
click at [765, 752] on icon "Next image" at bounding box center [764, 751] width 16 height 16
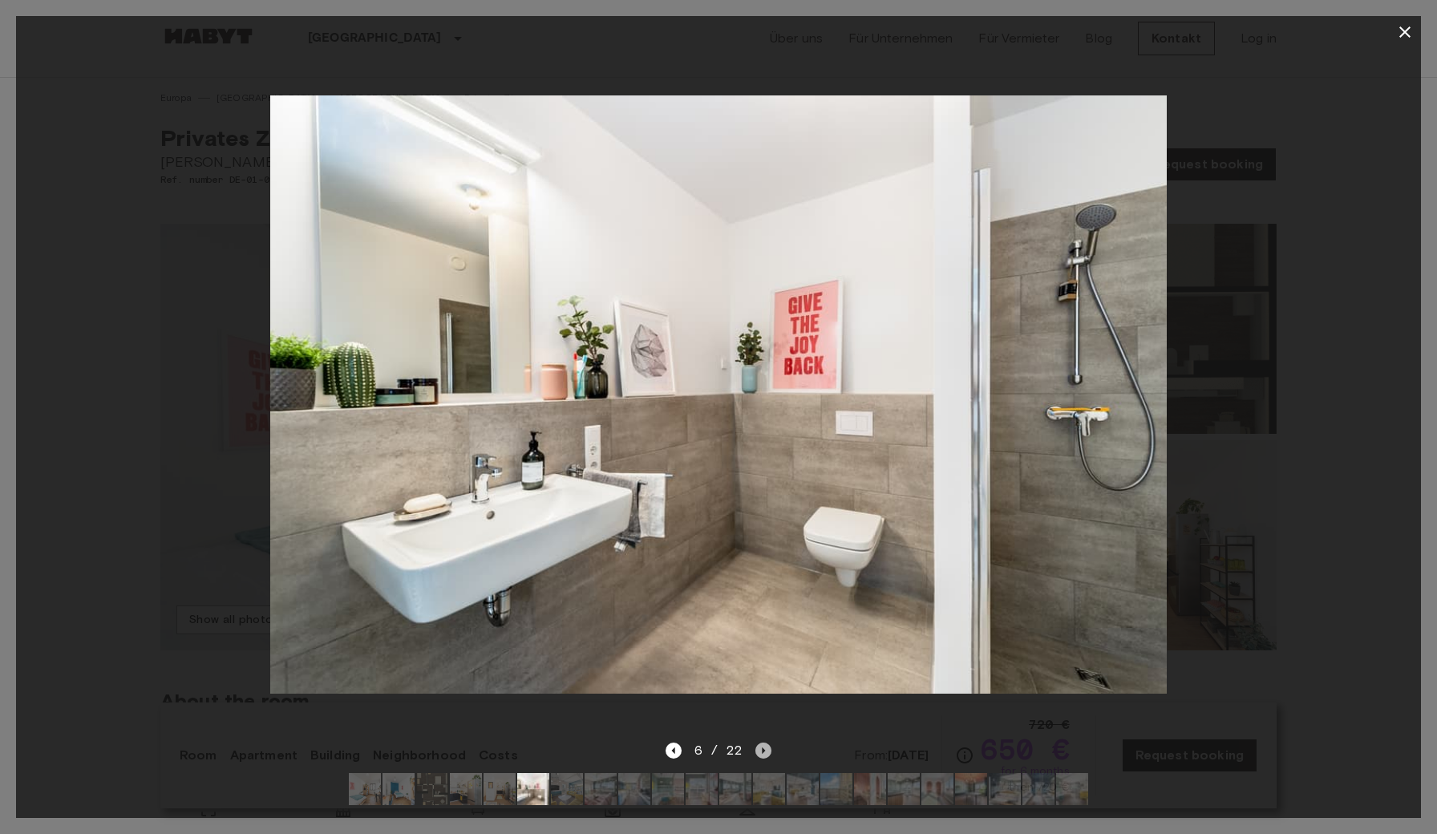
click at [766, 752] on icon "Next image" at bounding box center [764, 751] width 16 height 16
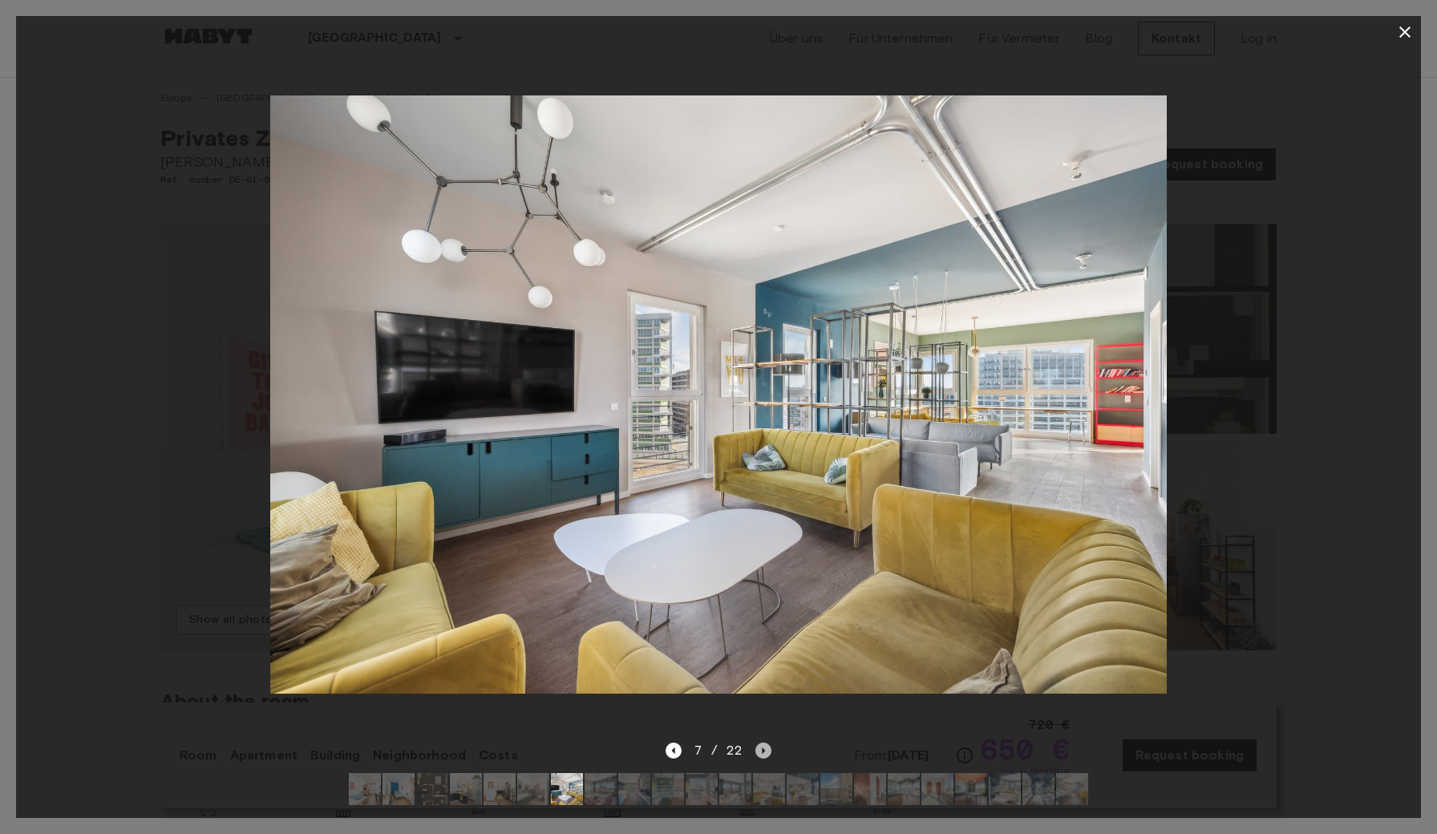
click at [766, 752] on icon "Next image" at bounding box center [764, 751] width 16 height 16
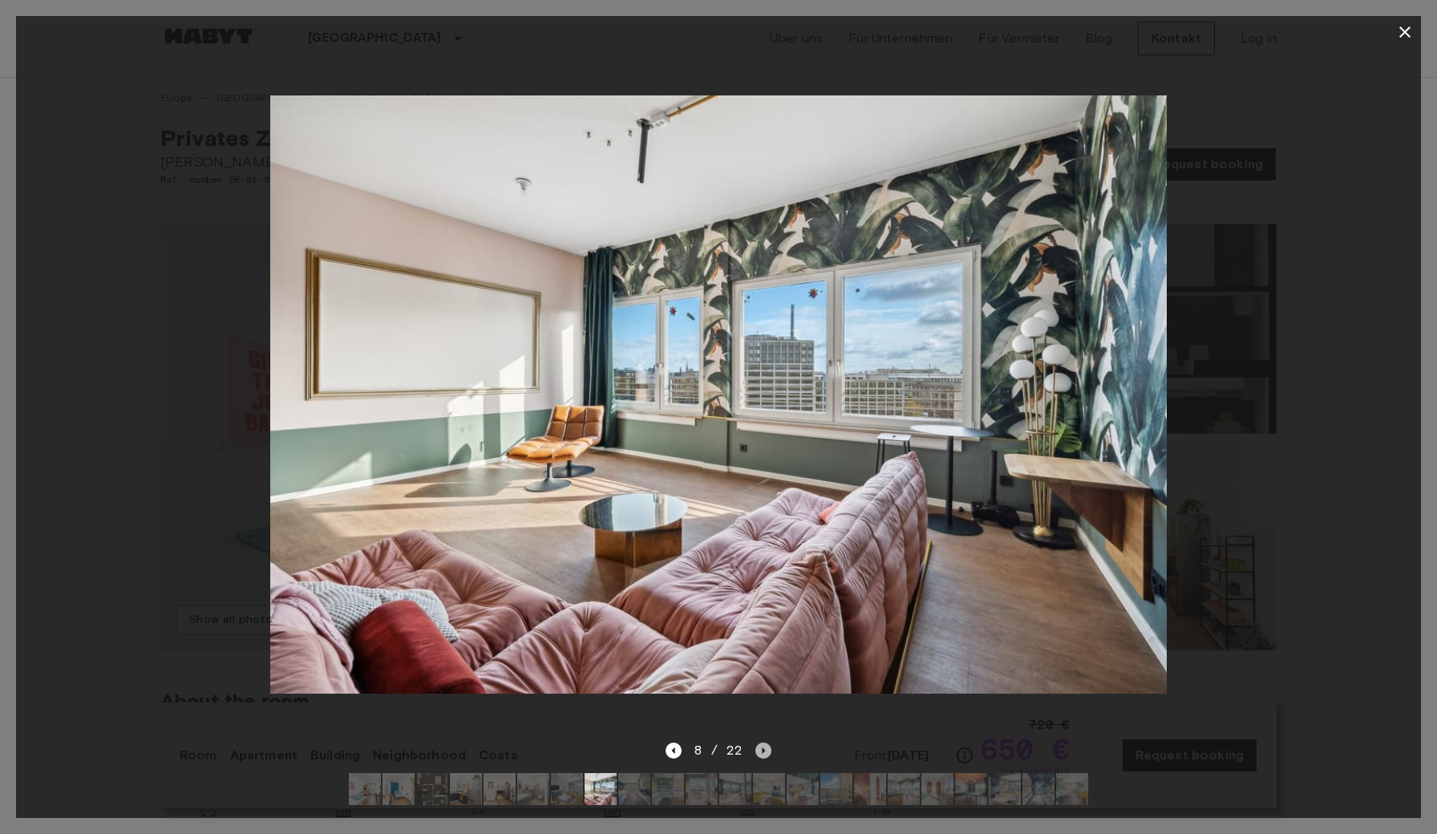
click at [766, 752] on icon "Next image" at bounding box center [764, 751] width 16 height 16
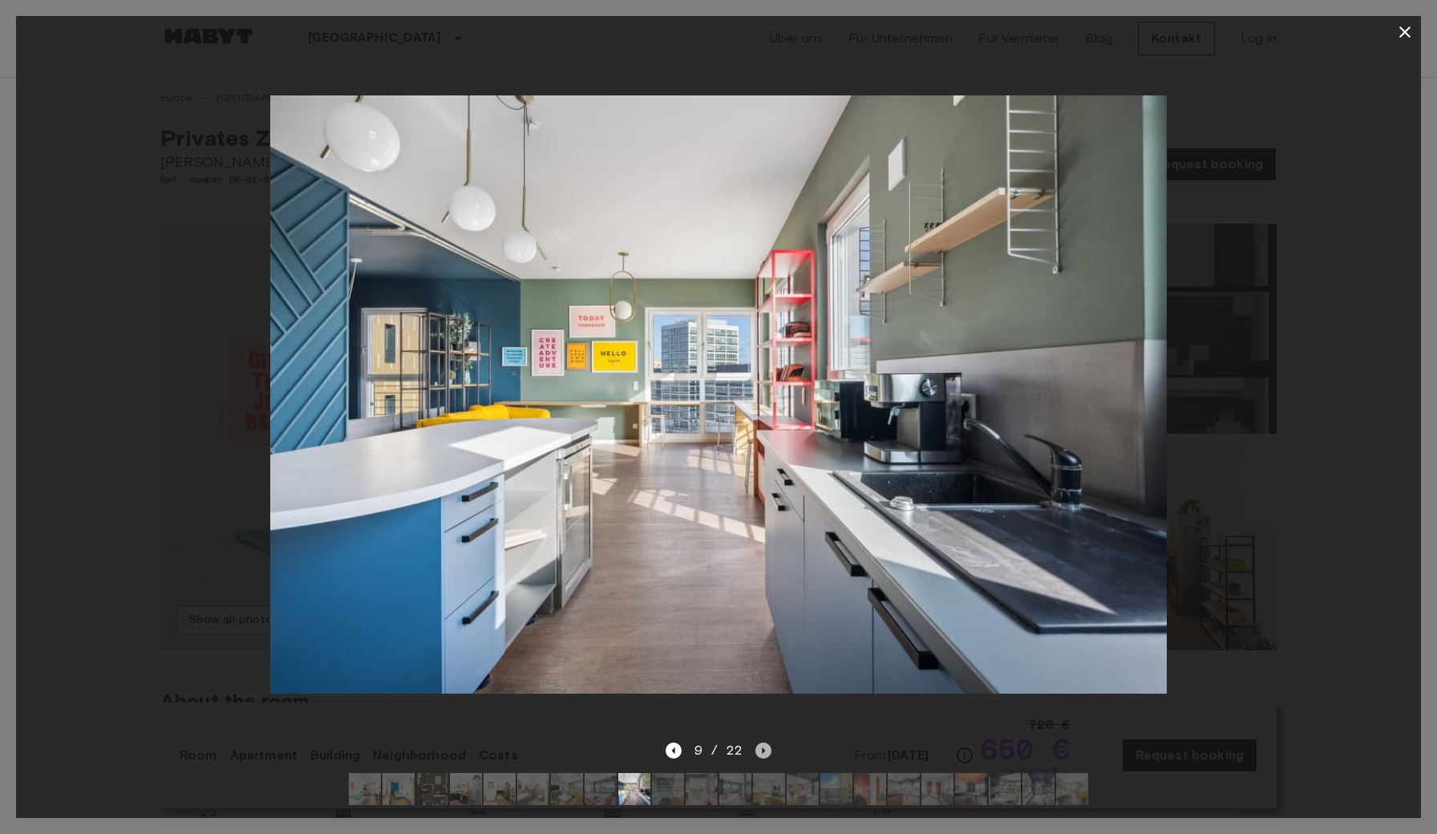
click at [766, 752] on icon "Next image" at bounding box center [764, 751] width 16 height 16
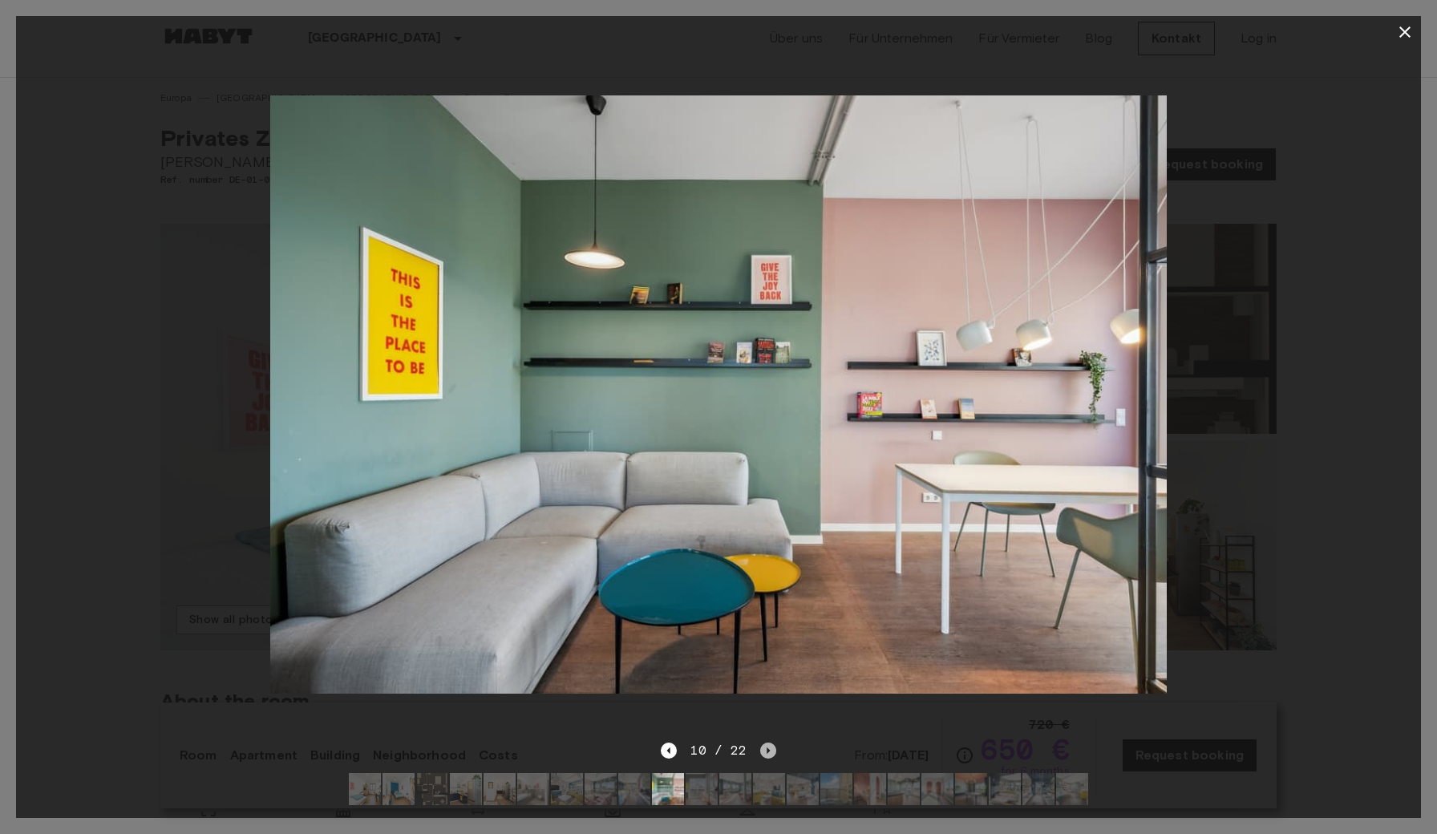
click at [767, 752] on icon "Next image" at bounding box center [768, 750] width 3 height 6
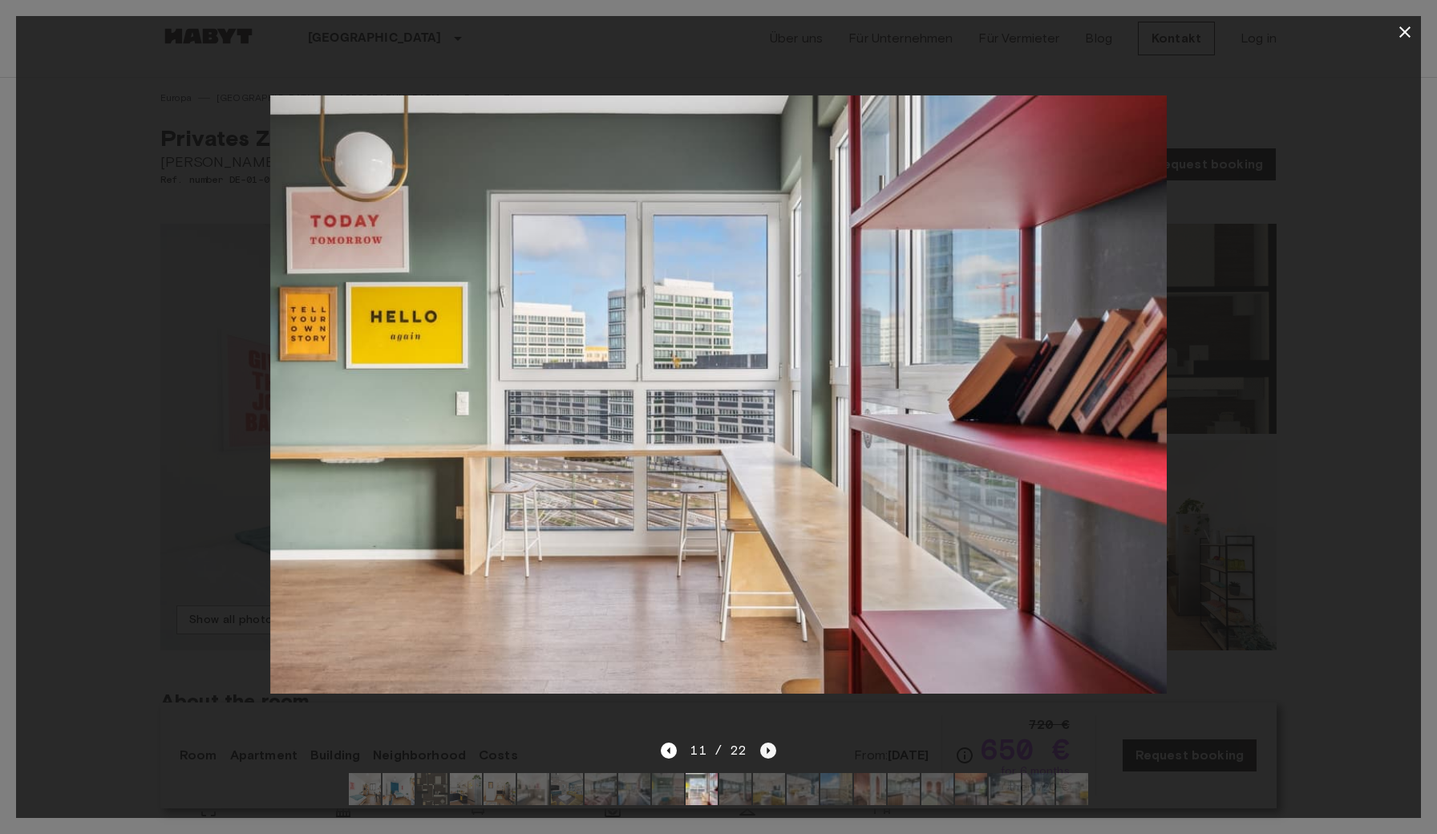
click at [767, 752] on icon "Next image" at bounding box center [768, 750] width 3 height 6
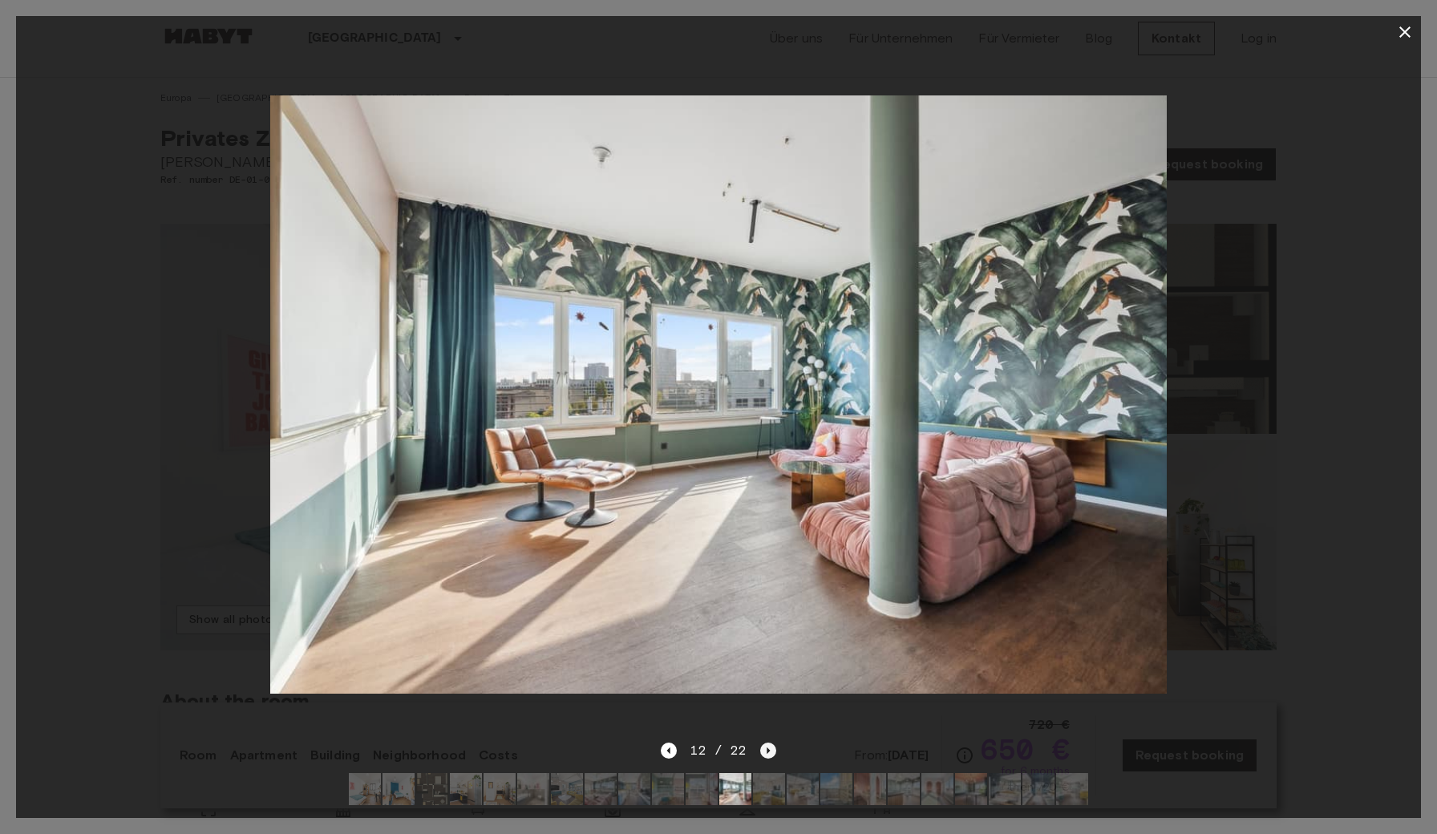
click at [767, 752] on icon "Next image" at bounding box center [768, 750] width 3 height 6
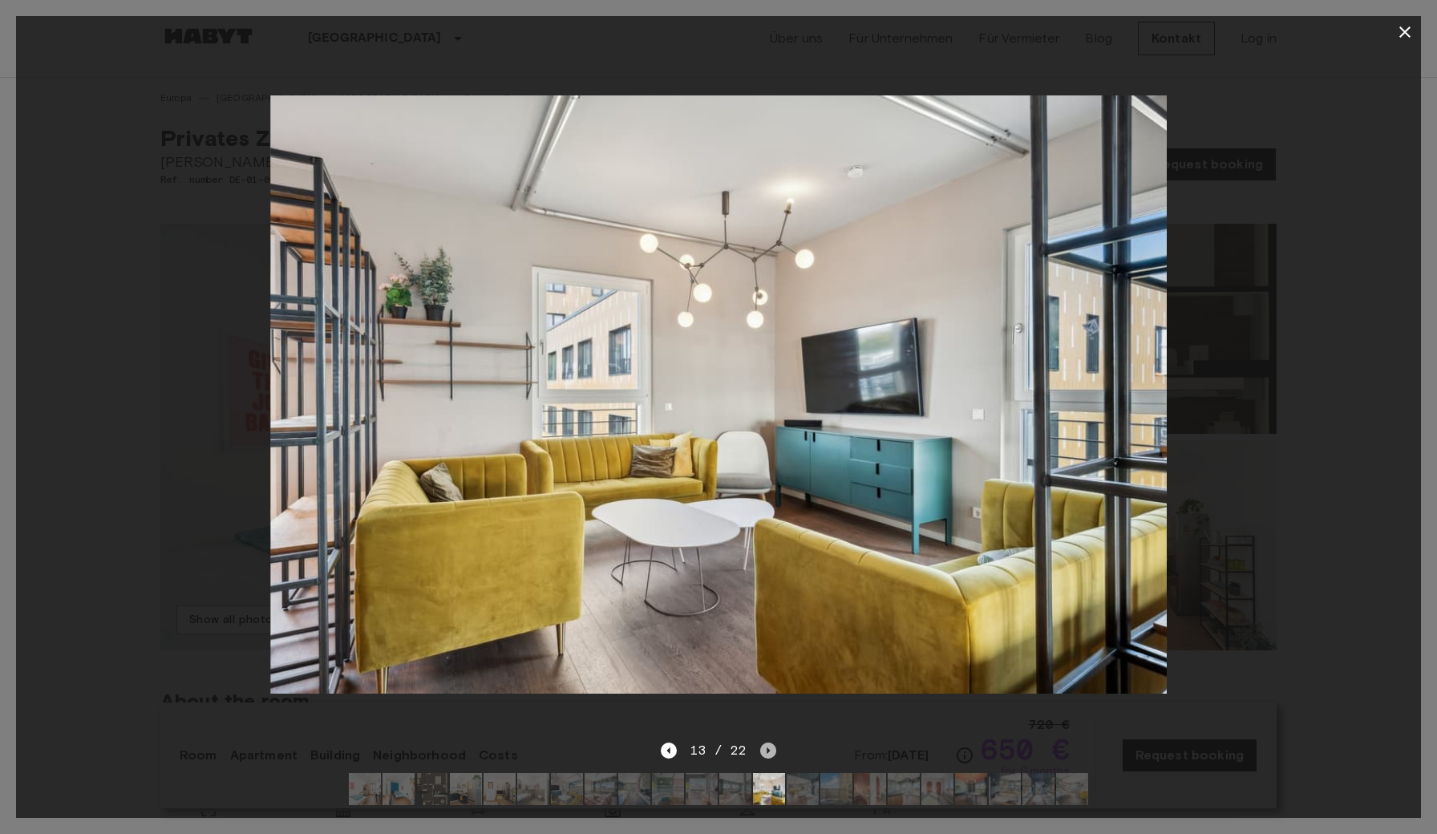
click at [767, 752] on icon "Next image" at bounding box center [768, 750] width 3 height 6
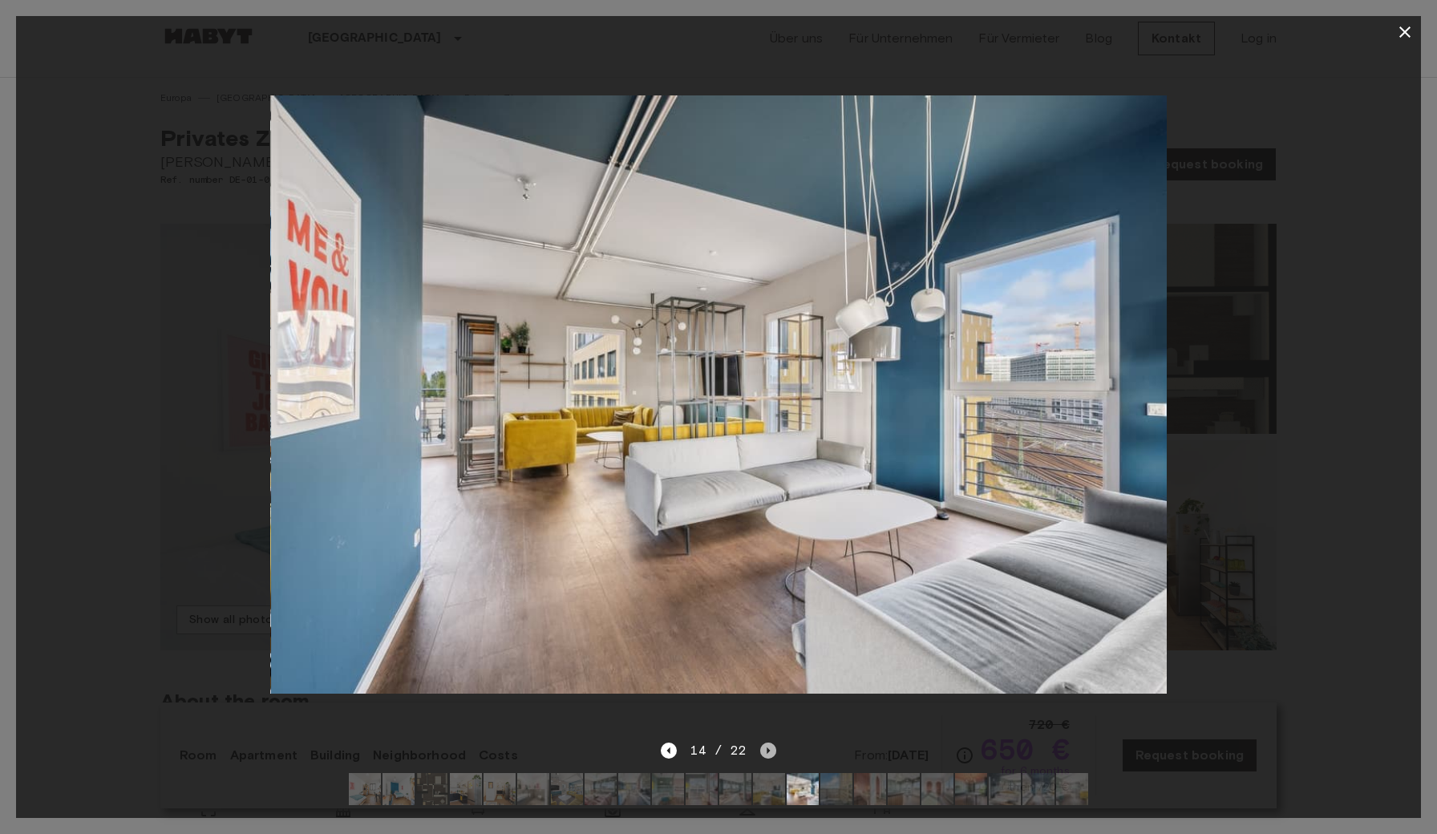
click at [767, 752] on icon "Next image" at bounding box center [768, 750] width 3 height 6
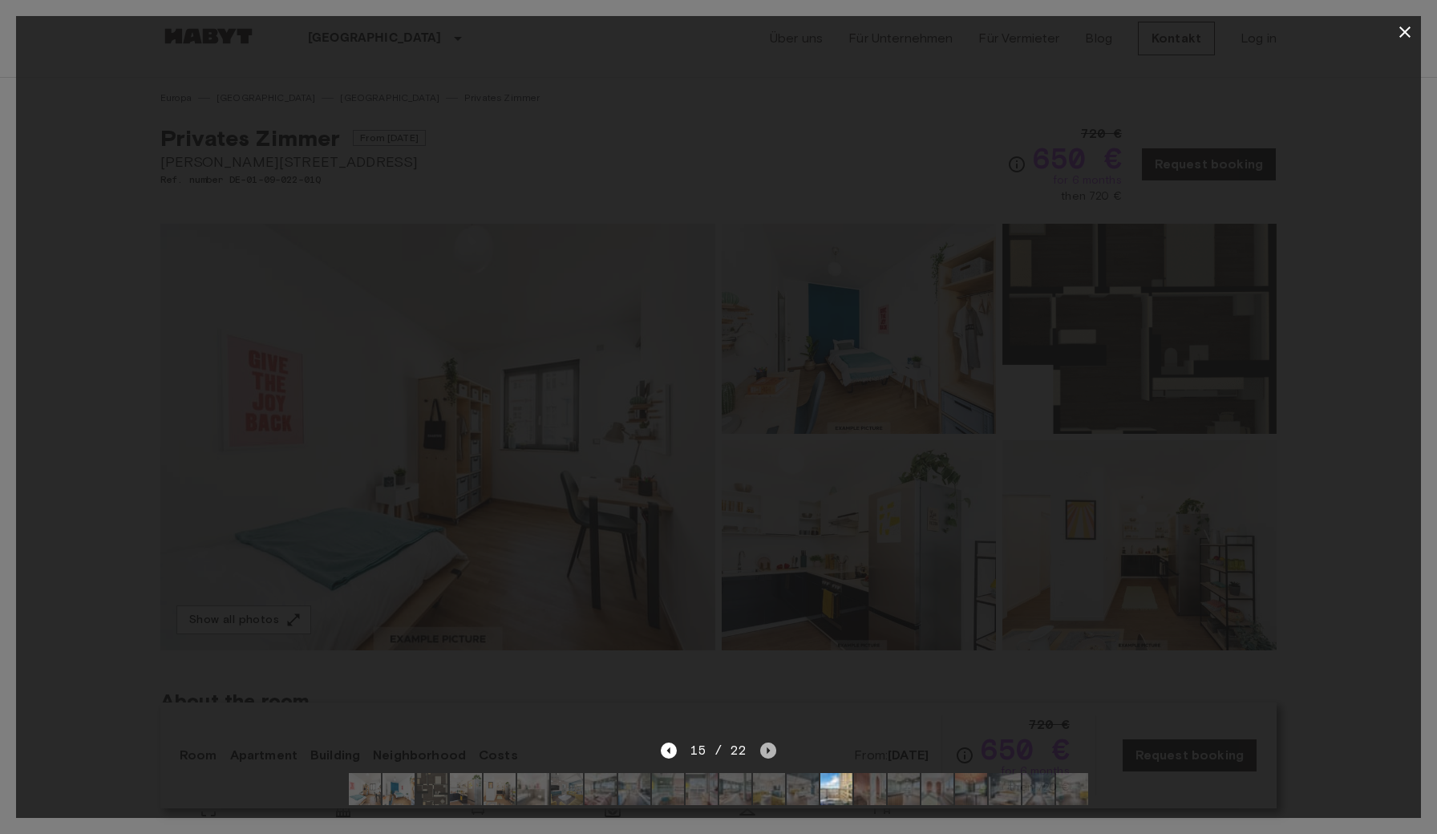
click at [767, 752] on icon "Next image" at bounding box center [768, 750] width 3 height 6
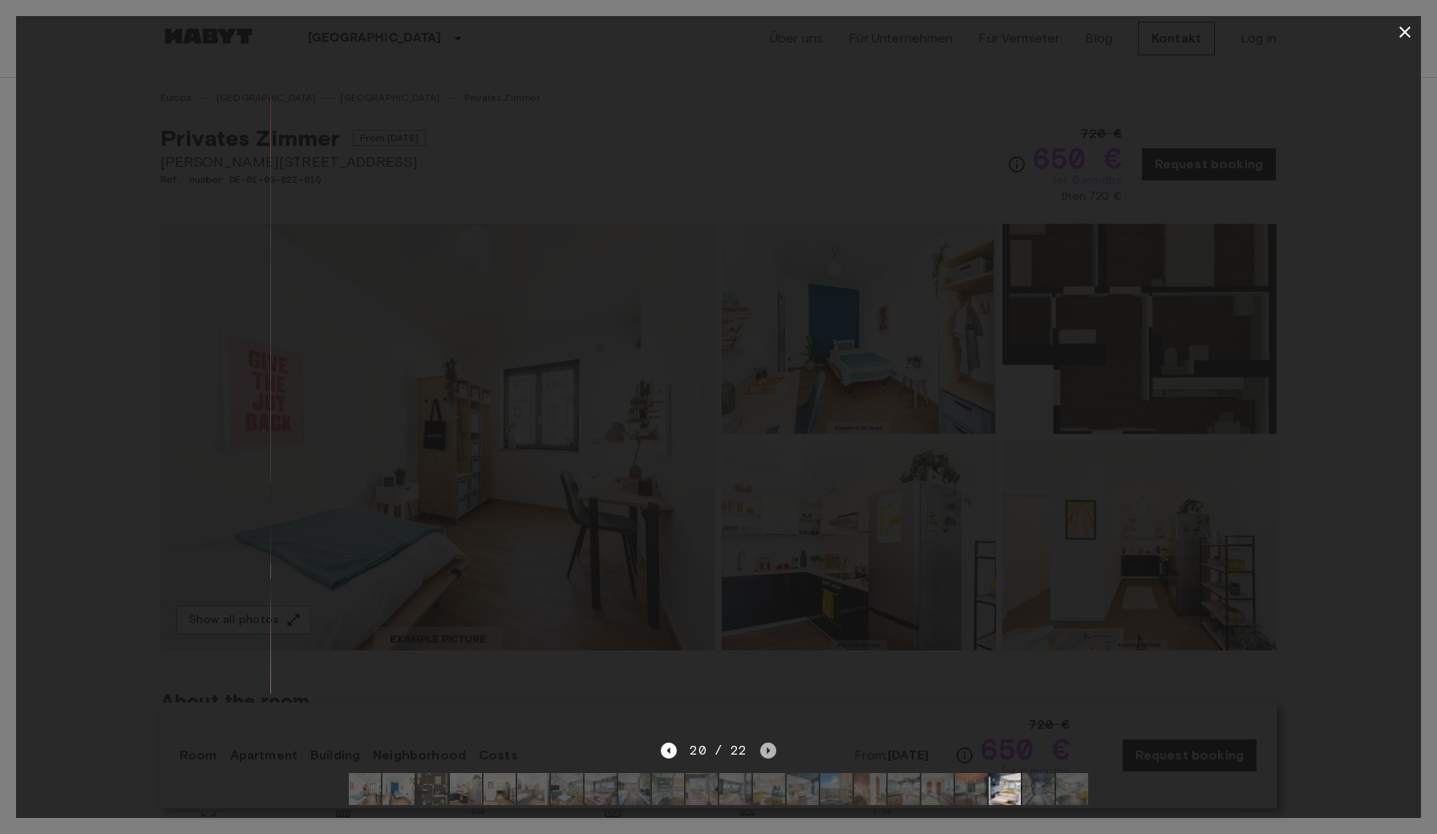
click at [767, 752] on icon "Next image" at bounding box center [768, 750] width 3 height 6
click at [1197, 449] on div at bounding box center [718, 394] width 1405 height 693
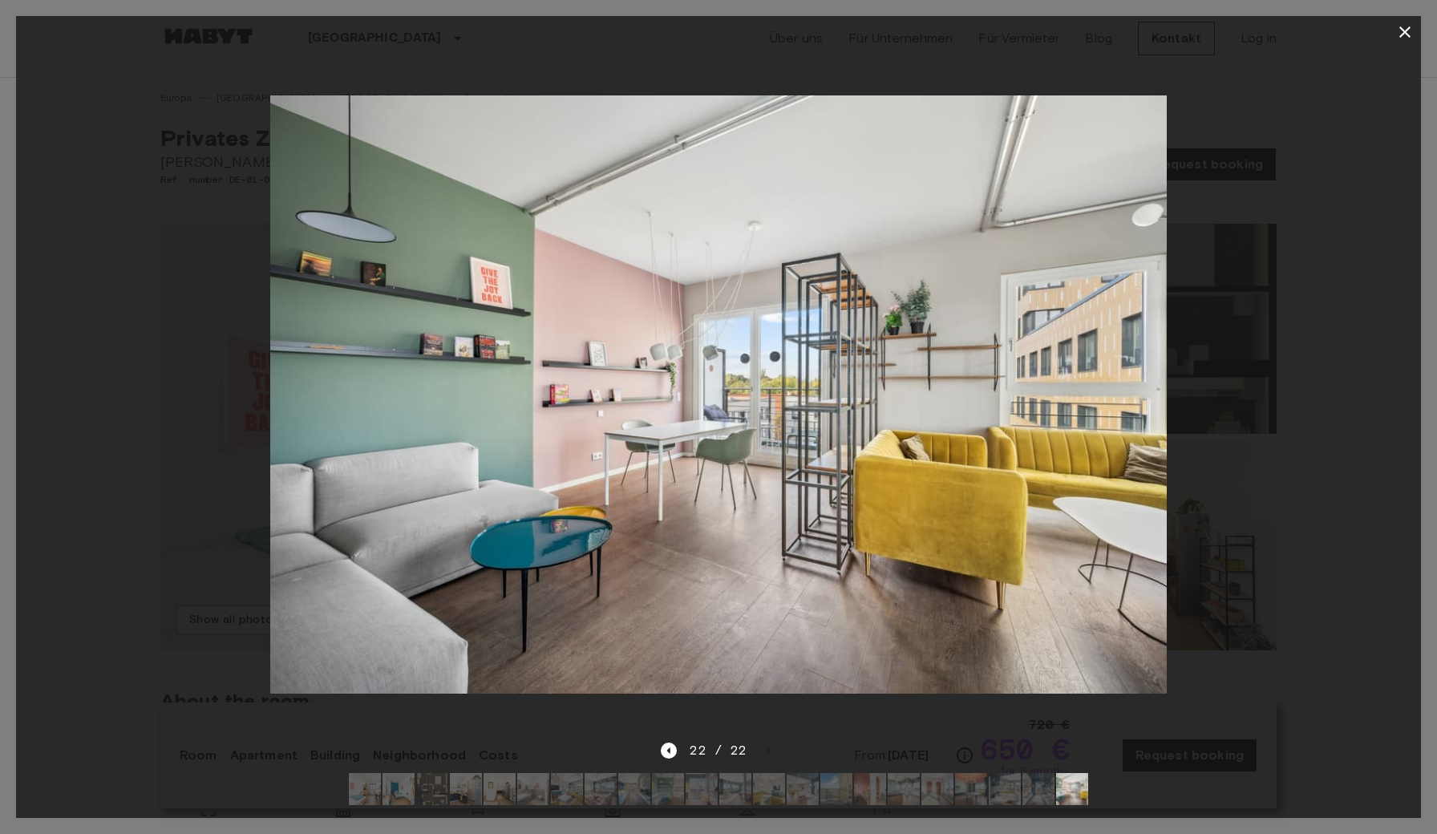
click at [1260, 339] on div at bounding box center [718, 394] width 1405 height 693
click at [1401, 38] on icon "button" at bounding box center [1405, 31] width 19 height 19
